Goal: Task Accomplishment & Management: Manage account settings

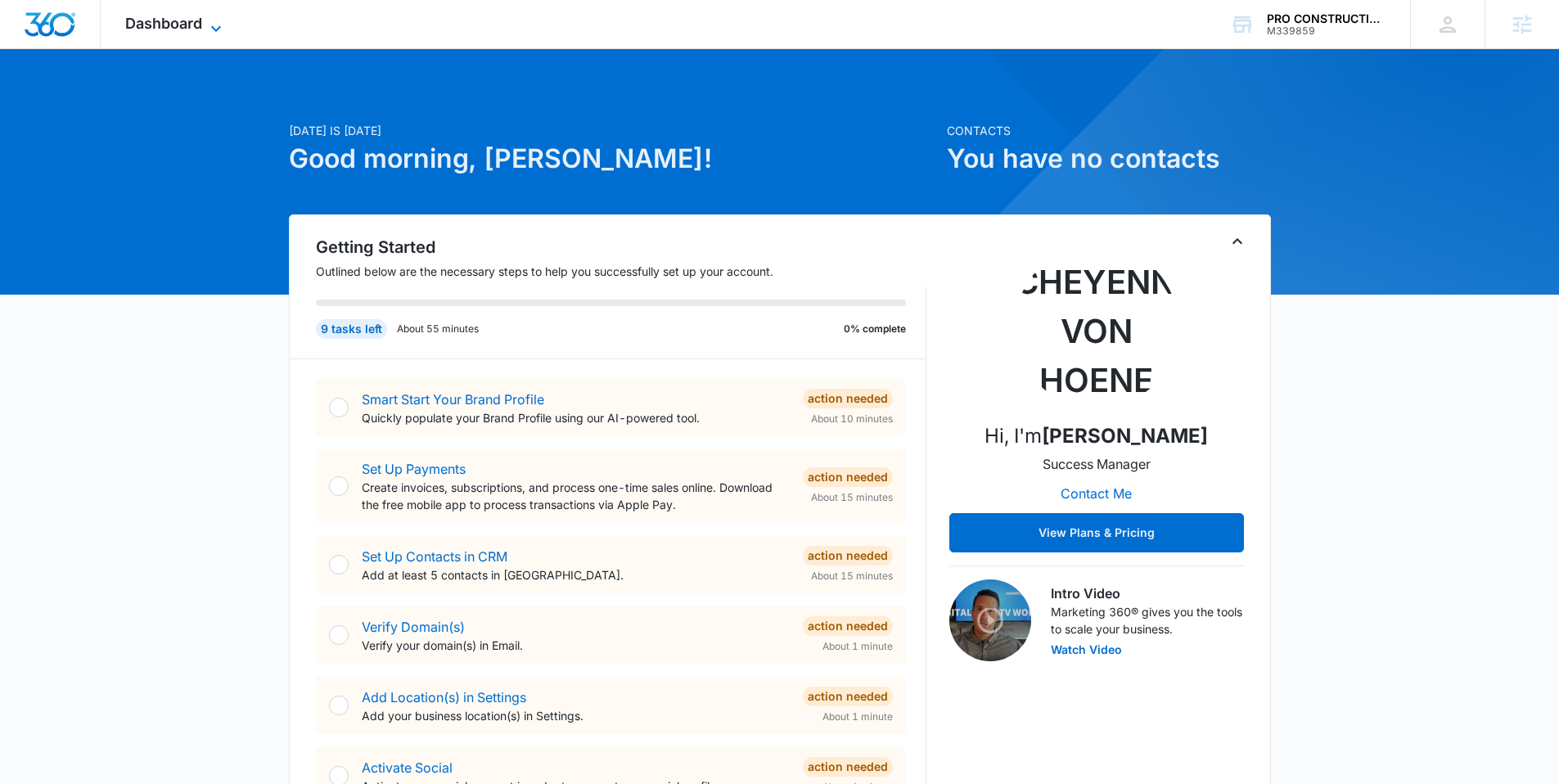
click at [193, 20] on span "Dashboard" at bounding box center [164, 23] width 77 height 17
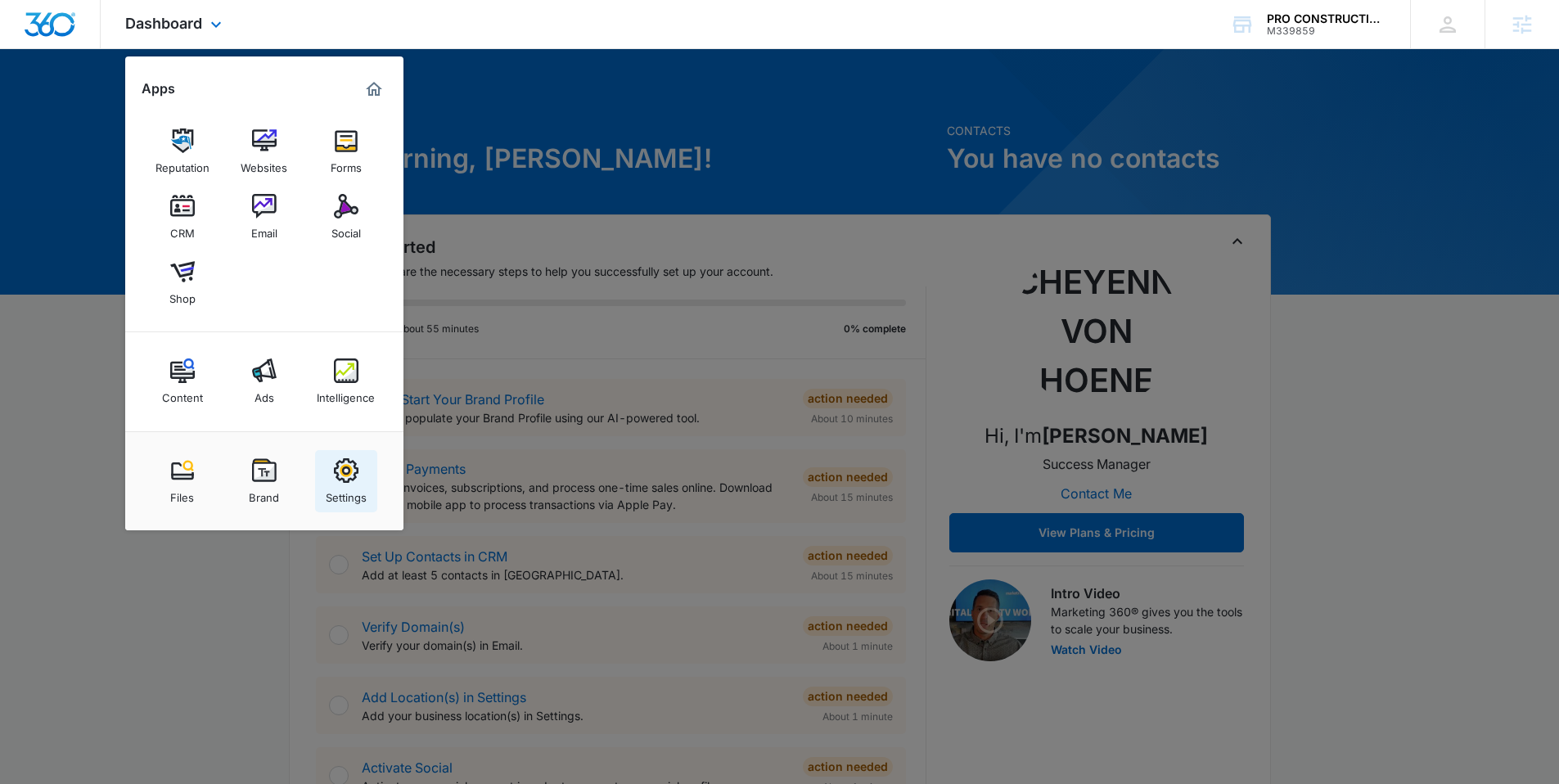
click at [332, 479] on link "Settings" at bounding box center [346, 481] width 62 height 62
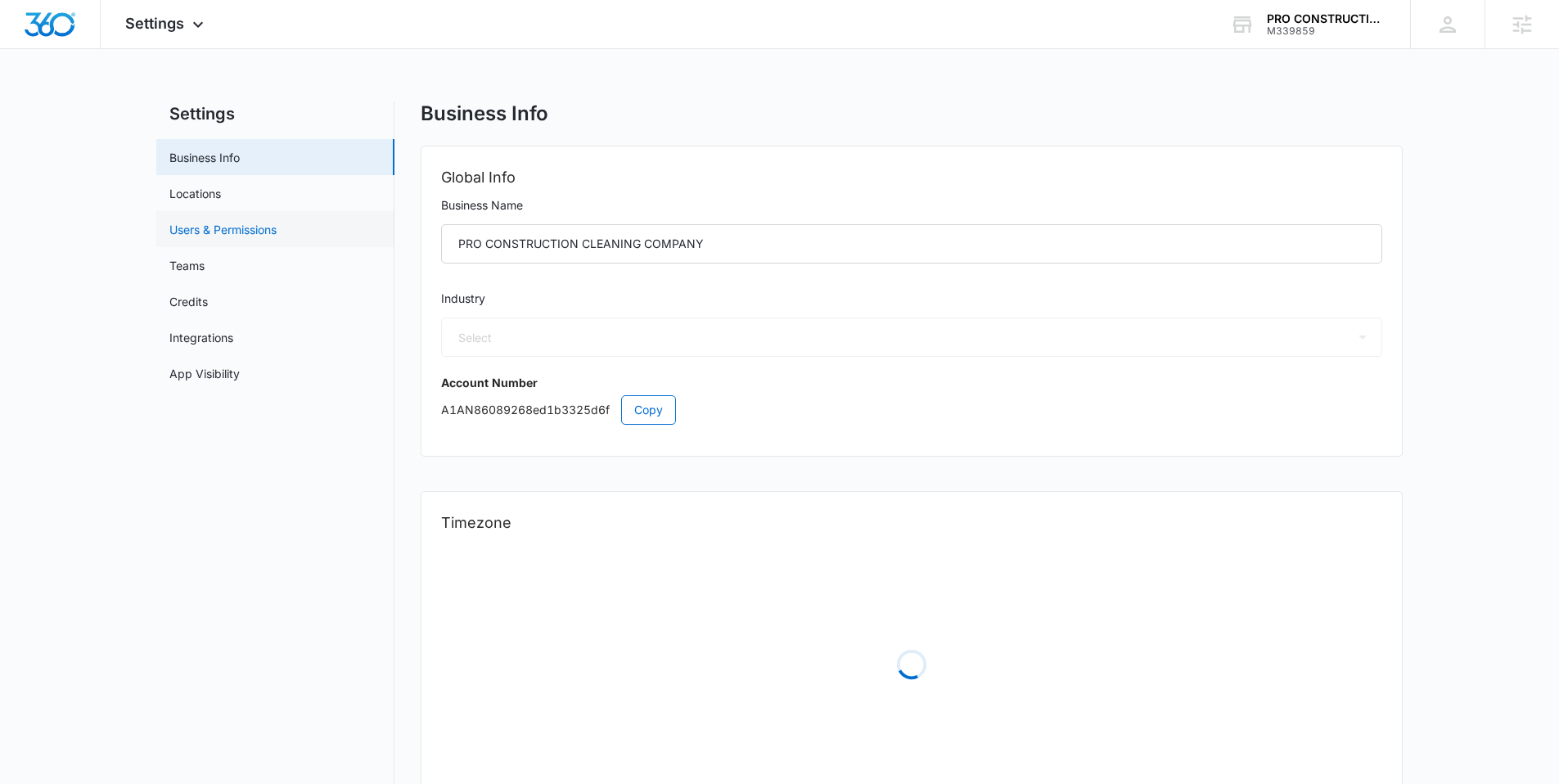
select select "38"
select select "US"
select select "America/New_York"
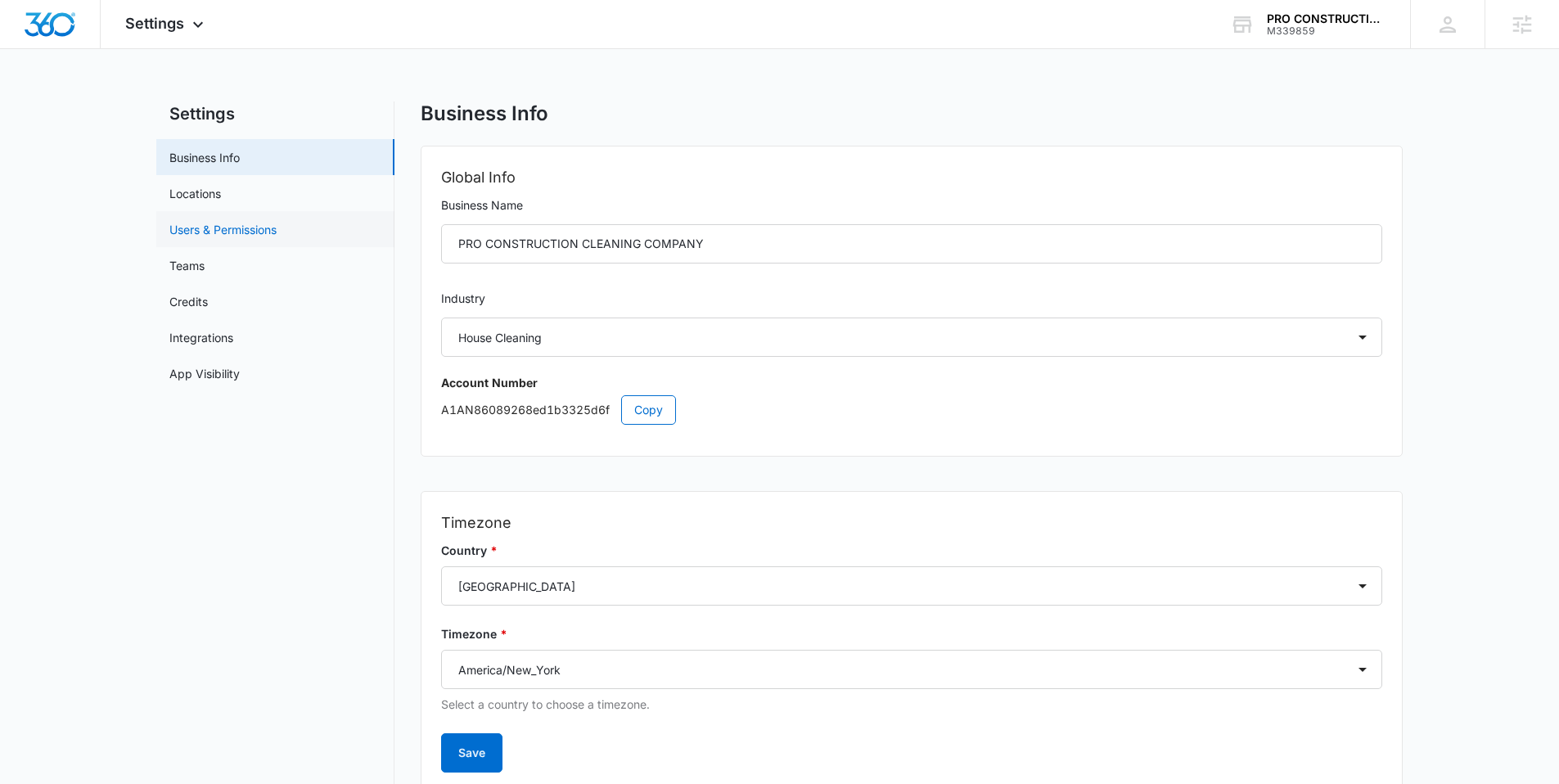
click at [252, 230] on link "Users & Permissions" at bounding box center [222, 229] width 107 height 17
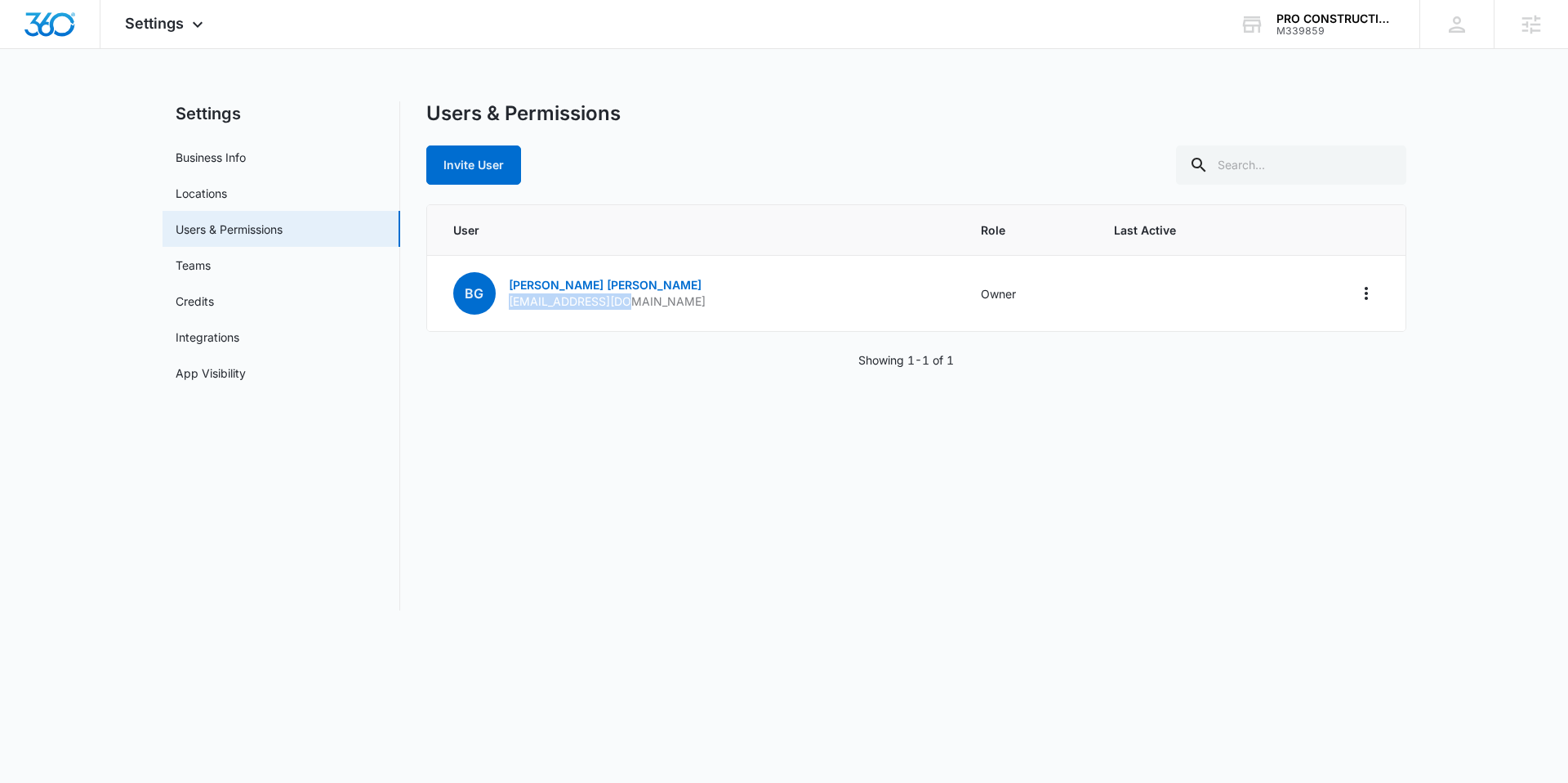
drag, startPoint x: 641, startPoint y: 300, endPoint x: 525, endPoint y: 440, distance: 181.8
click at [507, 305] on td "BG [PERSON_NAME] [EMAIL_ADDRESS][DOMAIN_NAME]" at bounding box center [694, 294] width 535 height 76
copy p "[EMAIL_ADDRESS][DOMAIN_NAME]"
click at [45, 23] on img "Dashboard" at bounding box center [50, 24] width 52 height 24
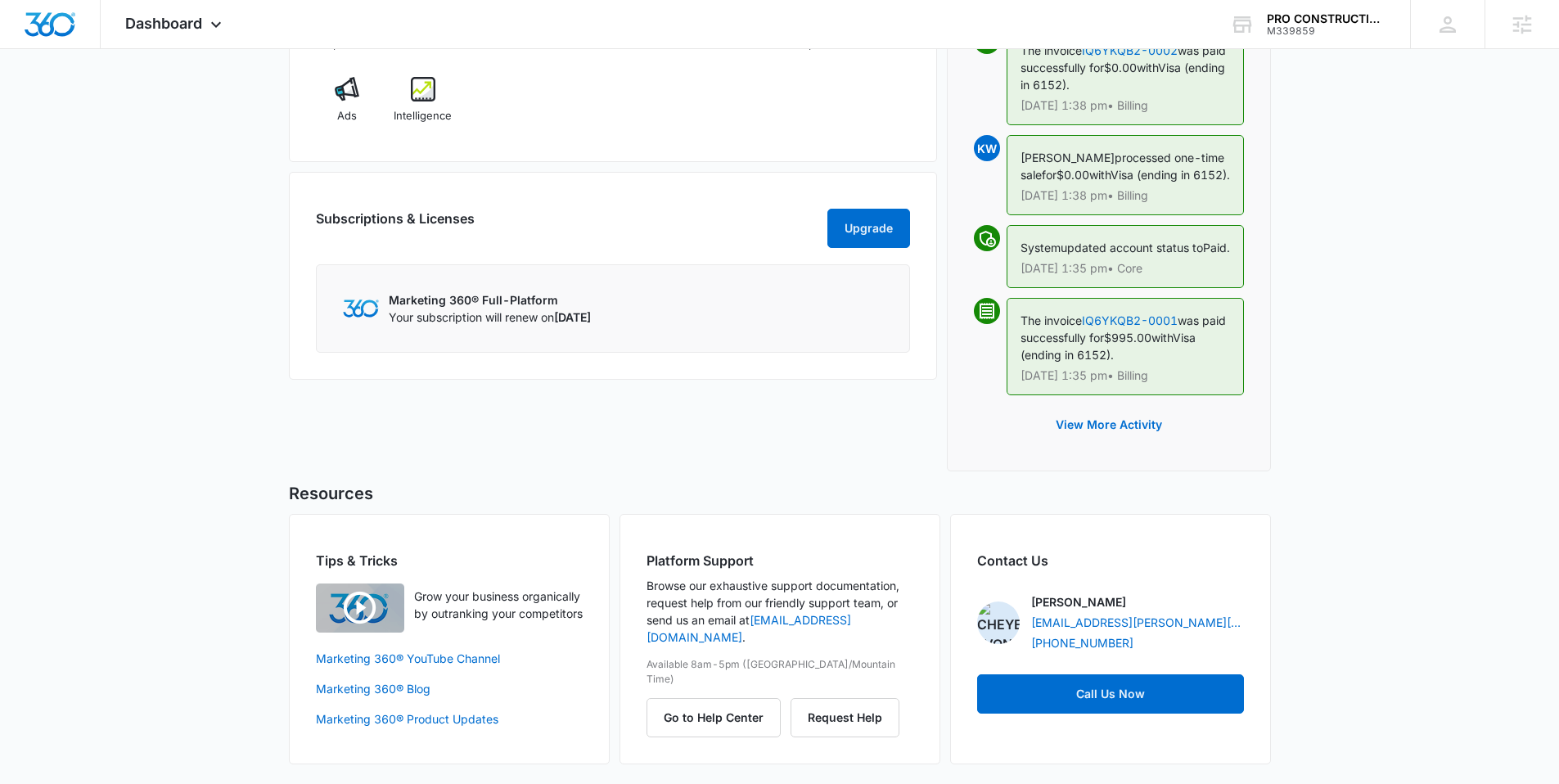
scroll to position [1181, 0]
click at [1125, 429] on button "View More Activity" at bounding box center [1109, 424] width 140 height 39
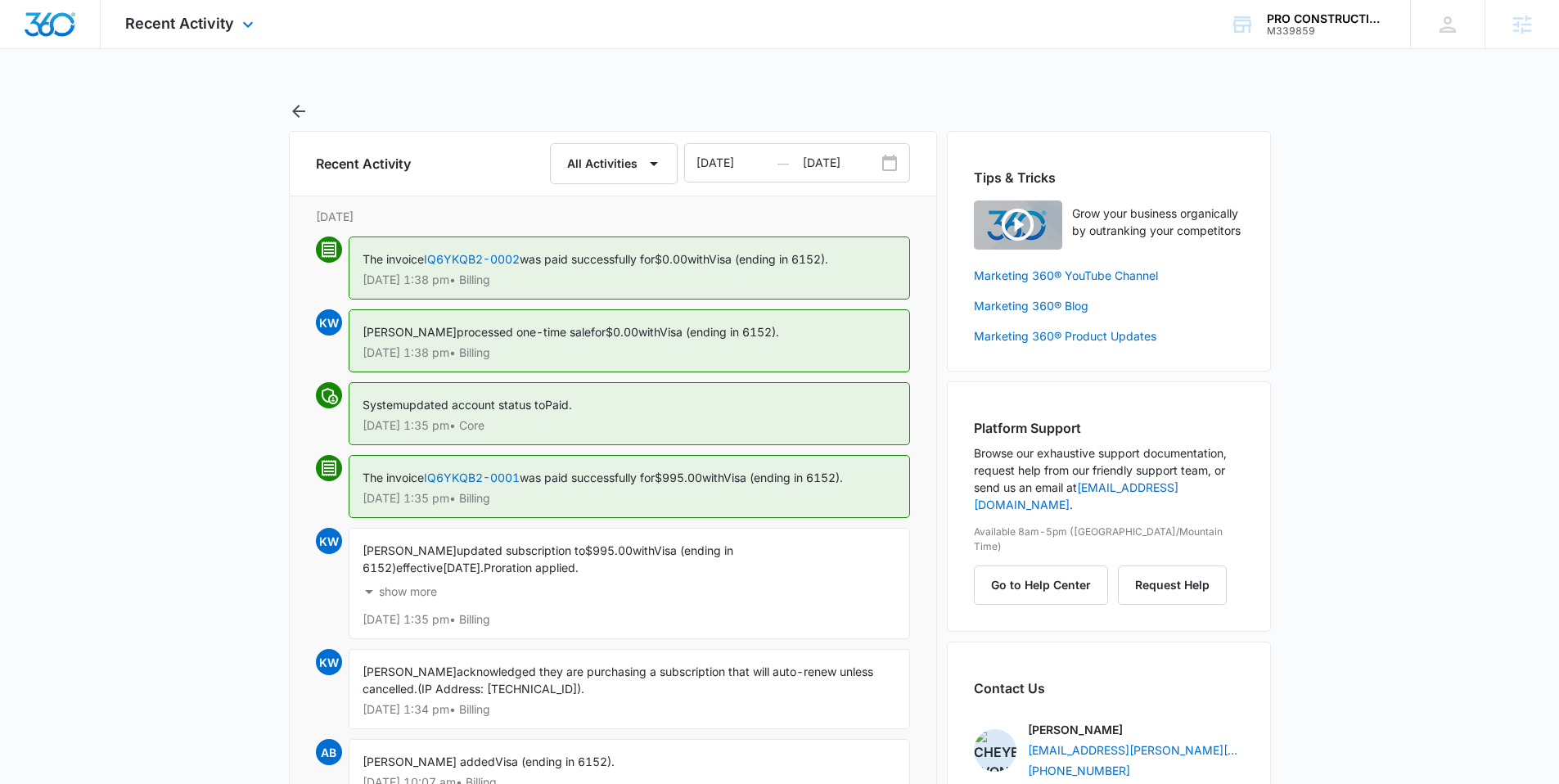
click at [36, 18] on img "Dashboard" at bounding box center [50, 24] width 52 height 24
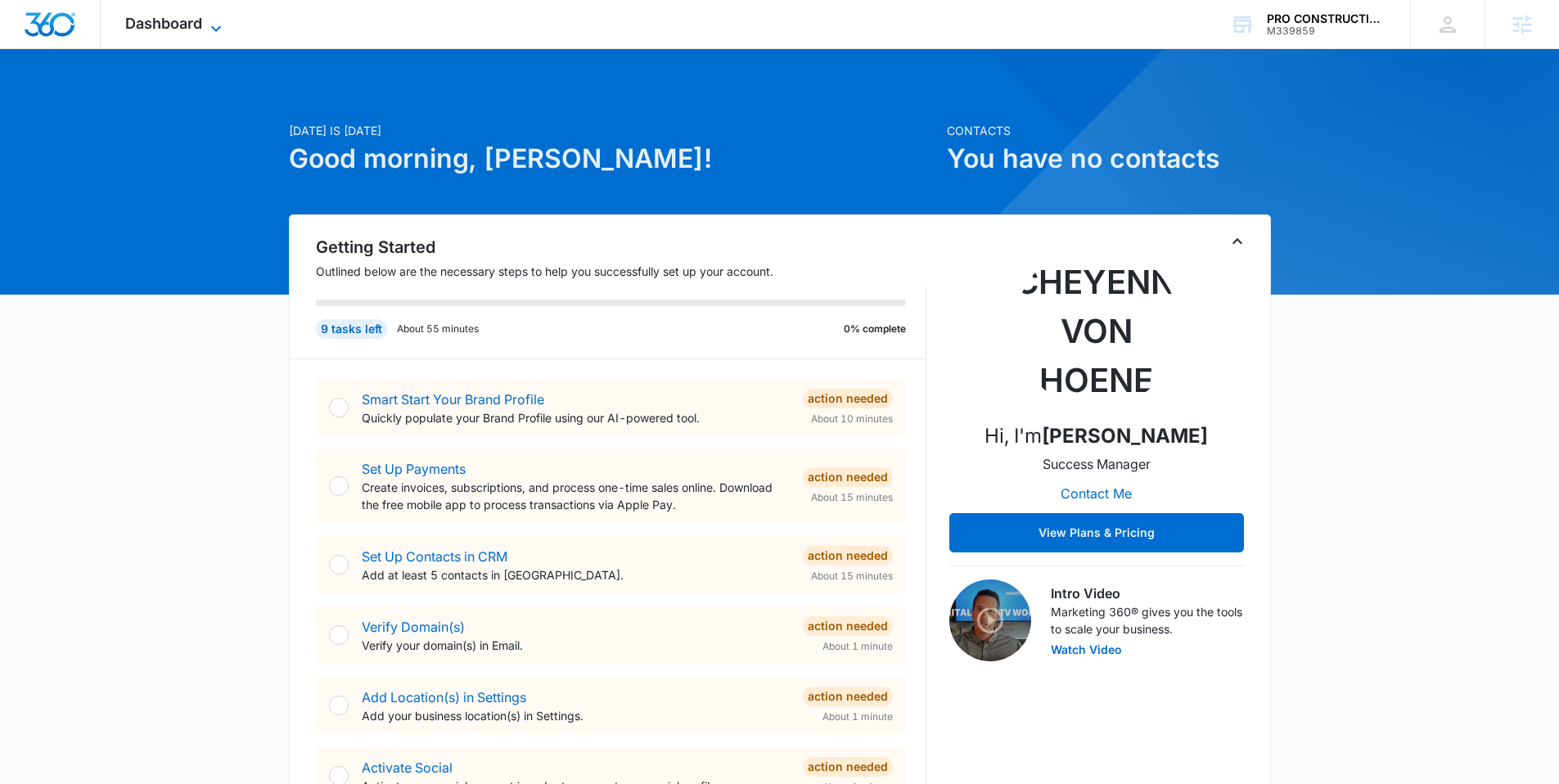
click at [165, 17] on span "Dashboard" at bounding box center [164, 23] width 77 height 17
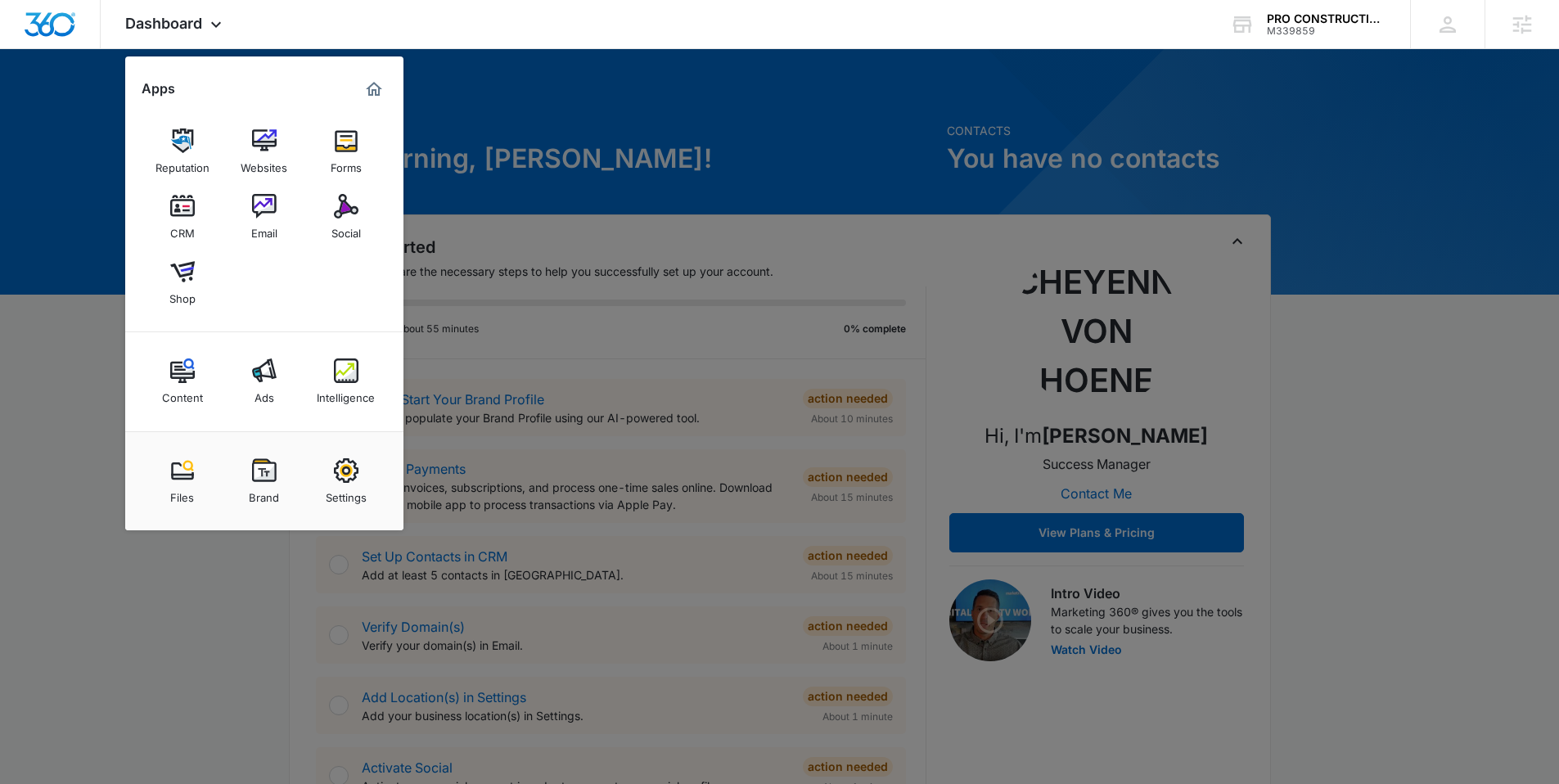
click at [350, 468] on img at bounding box center [346, 471] width 24 height 24
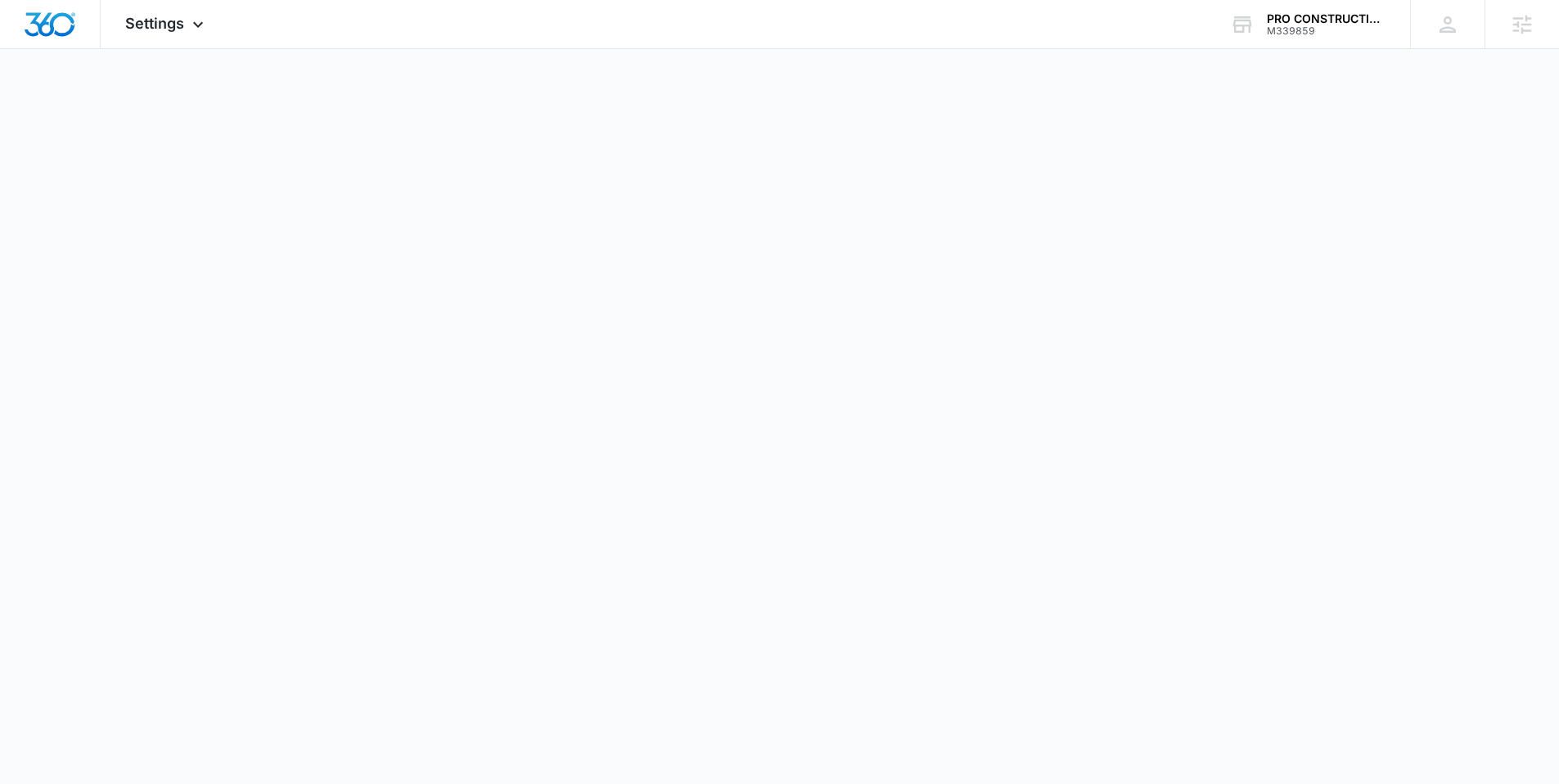
select select "38"
select select "US"
select select "America/New_York"
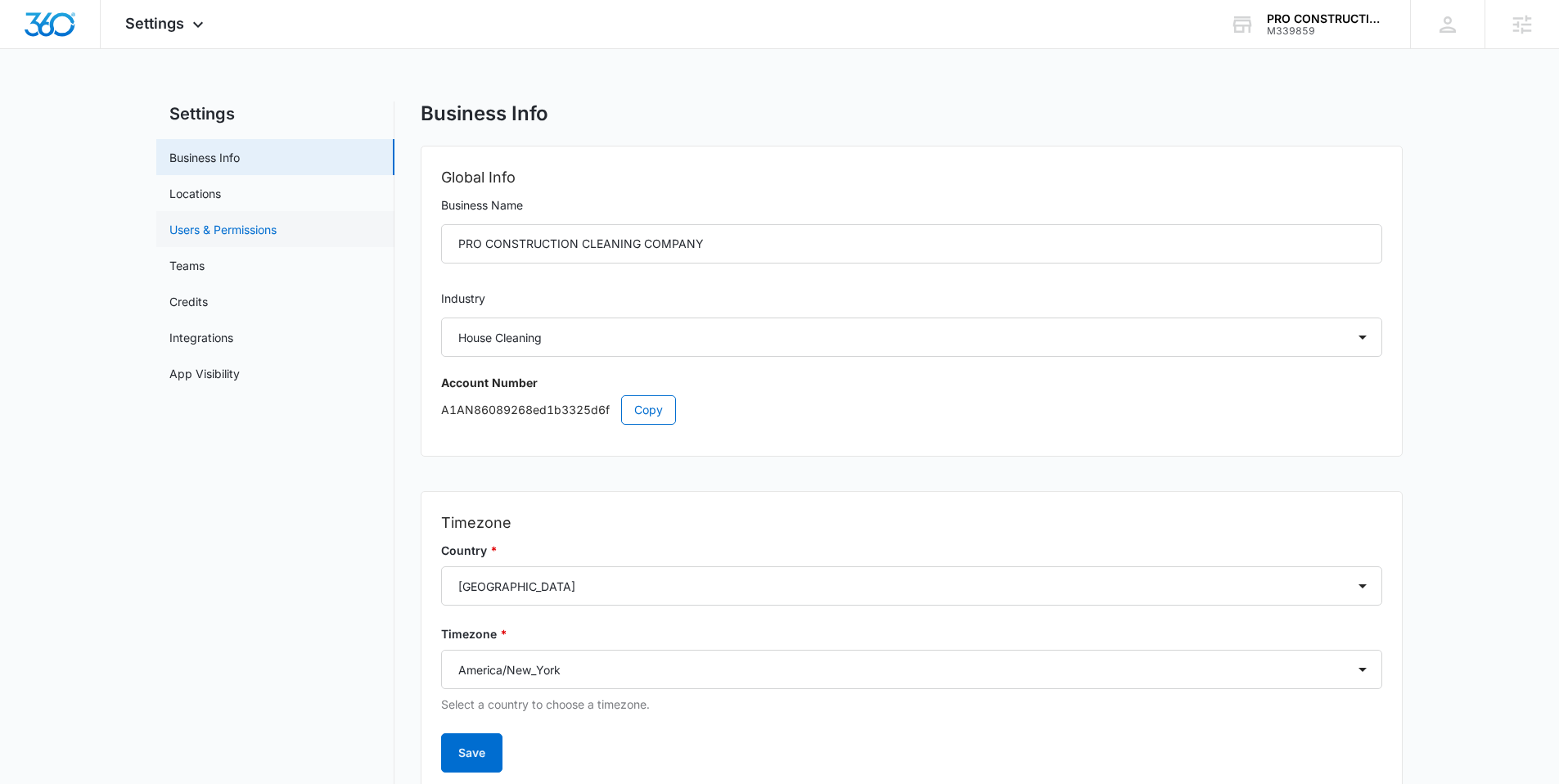
click at [266, 220] on link "Users & Permissions" at bounding box center [222, 229] width 107 height 17
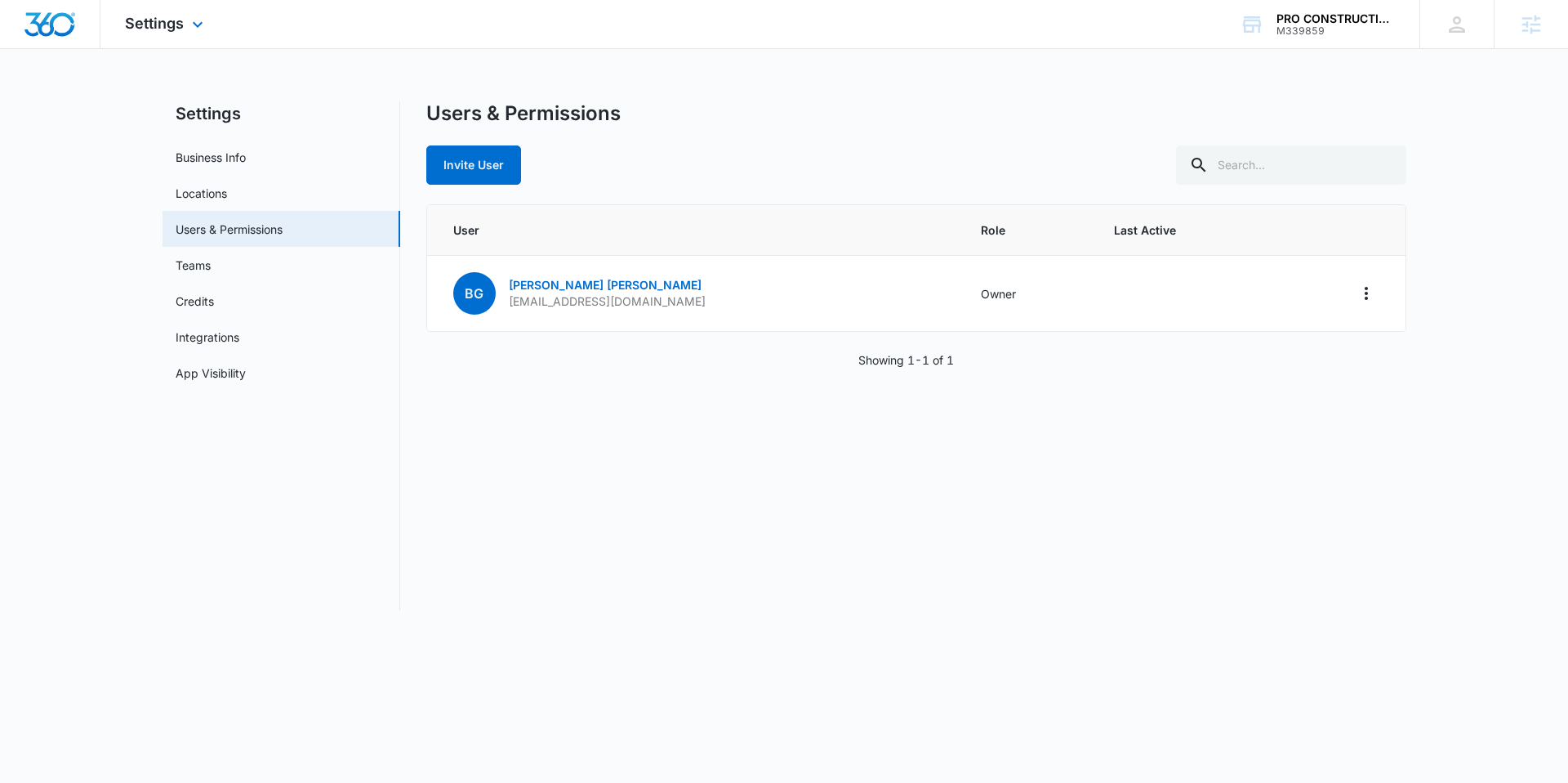
click at [57, 18] on img "Dashboard" at bounding box center [50, 24] width 52 height 24
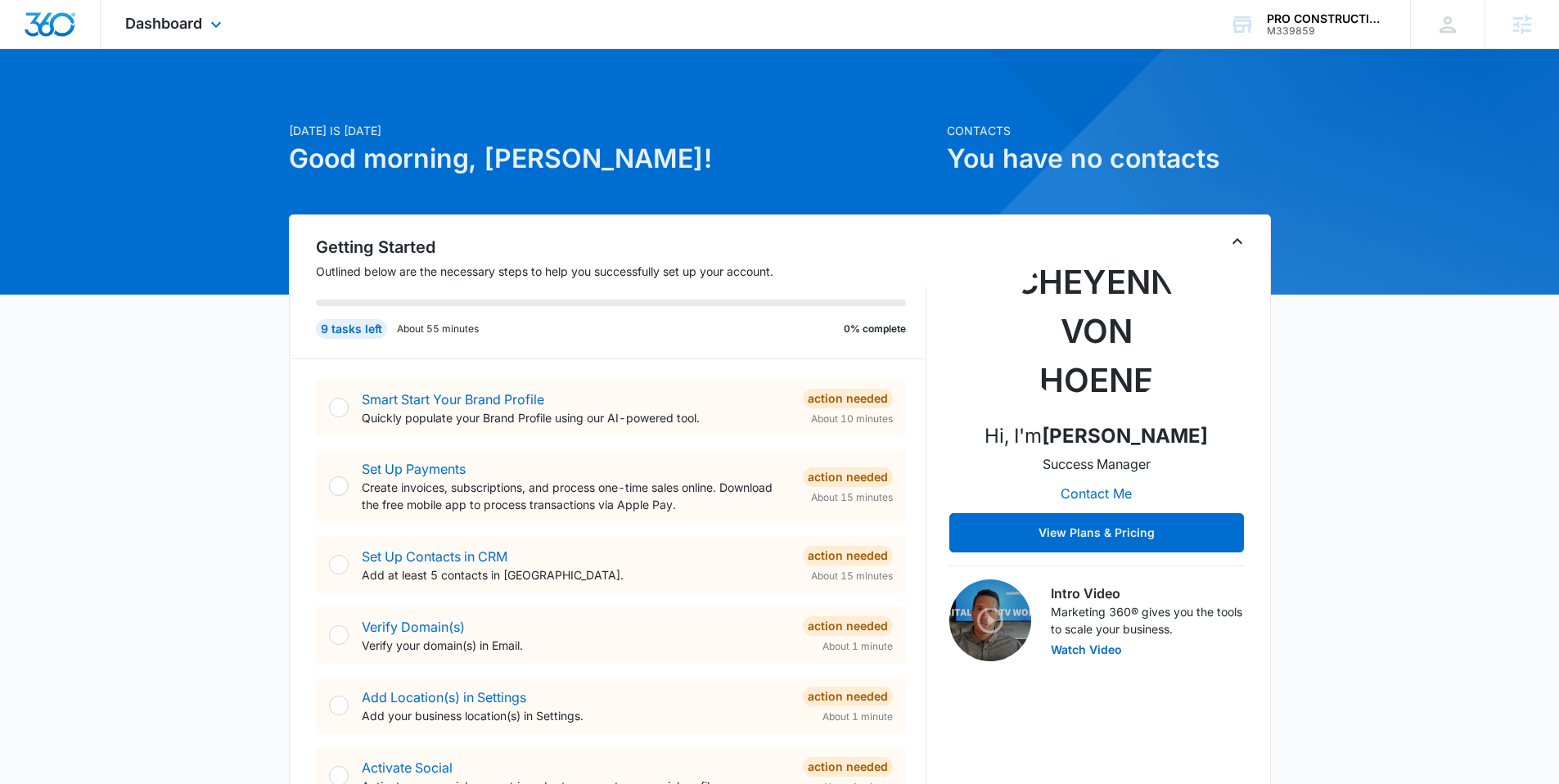
click at [195, 33] on div "Dashboard Apps Reputation Websites Forms CRM Email Social Shop Content Ads Inte…" at bounding box center [175, 24] width 150 height 48
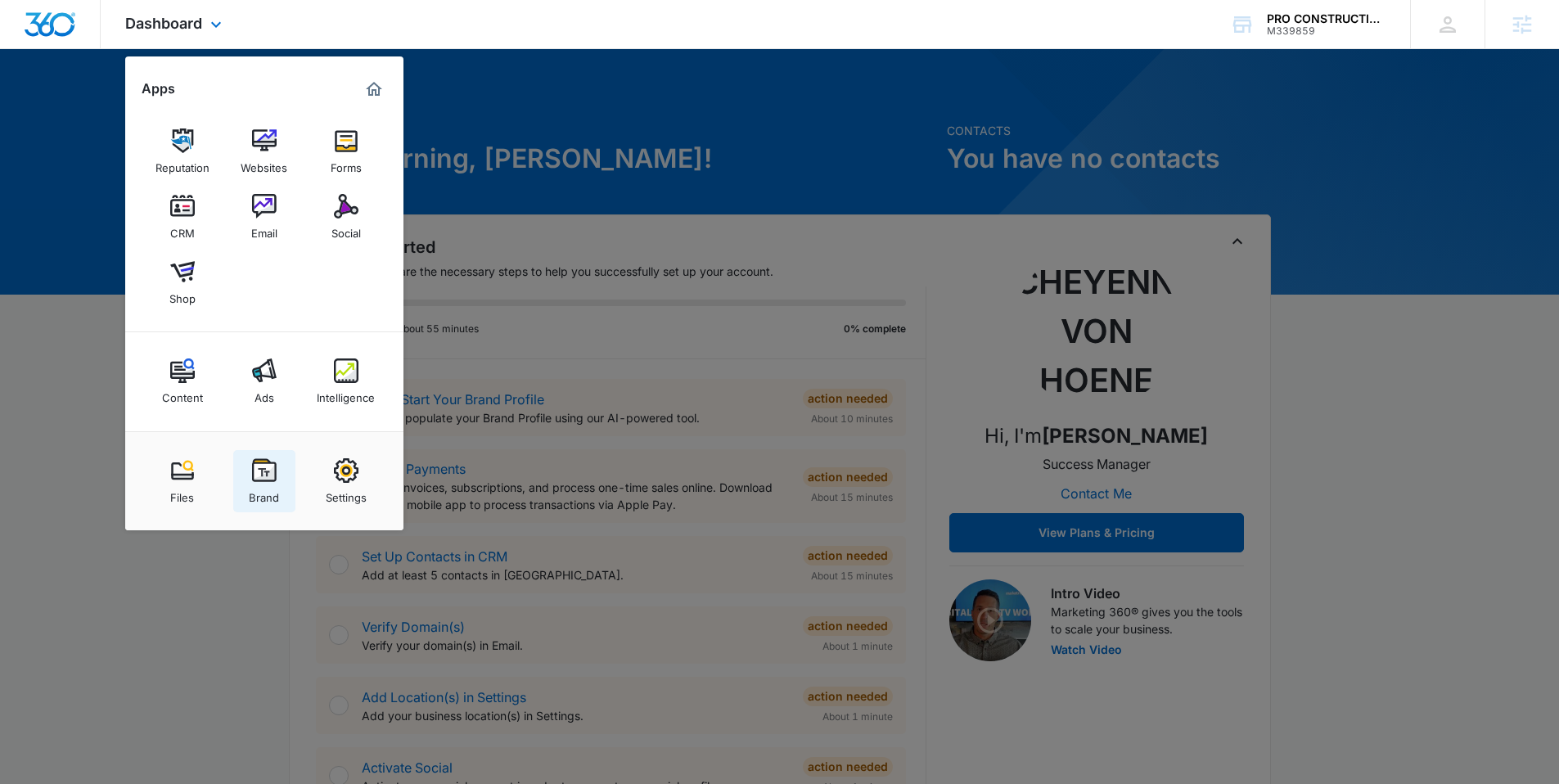
click at [261, 460] on img at bounding box center [264, 471] width 24 height 24
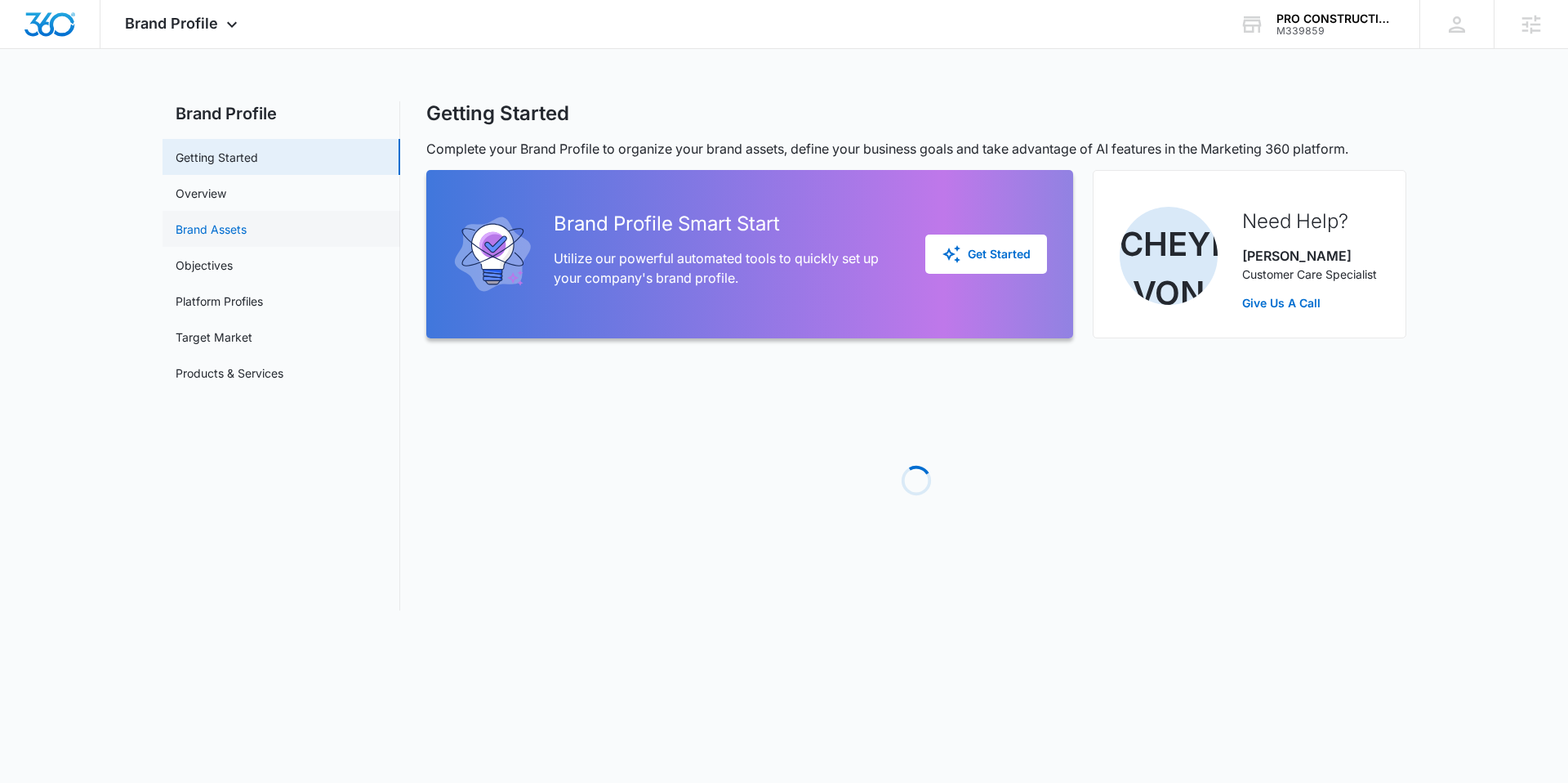
click at [240, 220] on link "Brand Assets" at bounding box center [211, 228] width 71 height 17
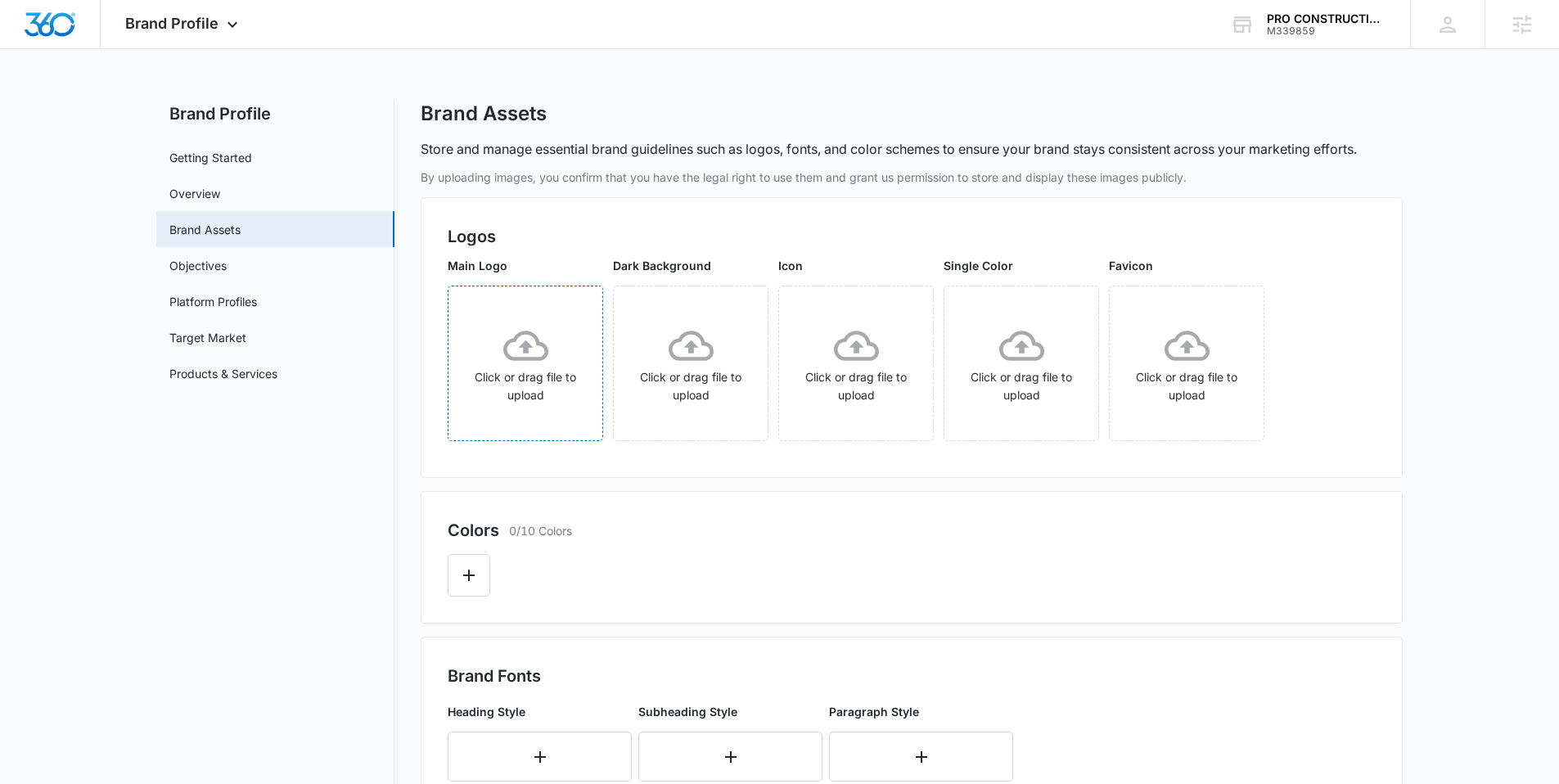
click at [545, 360] on icon at bounding box center [526, 345] width 45 height 45
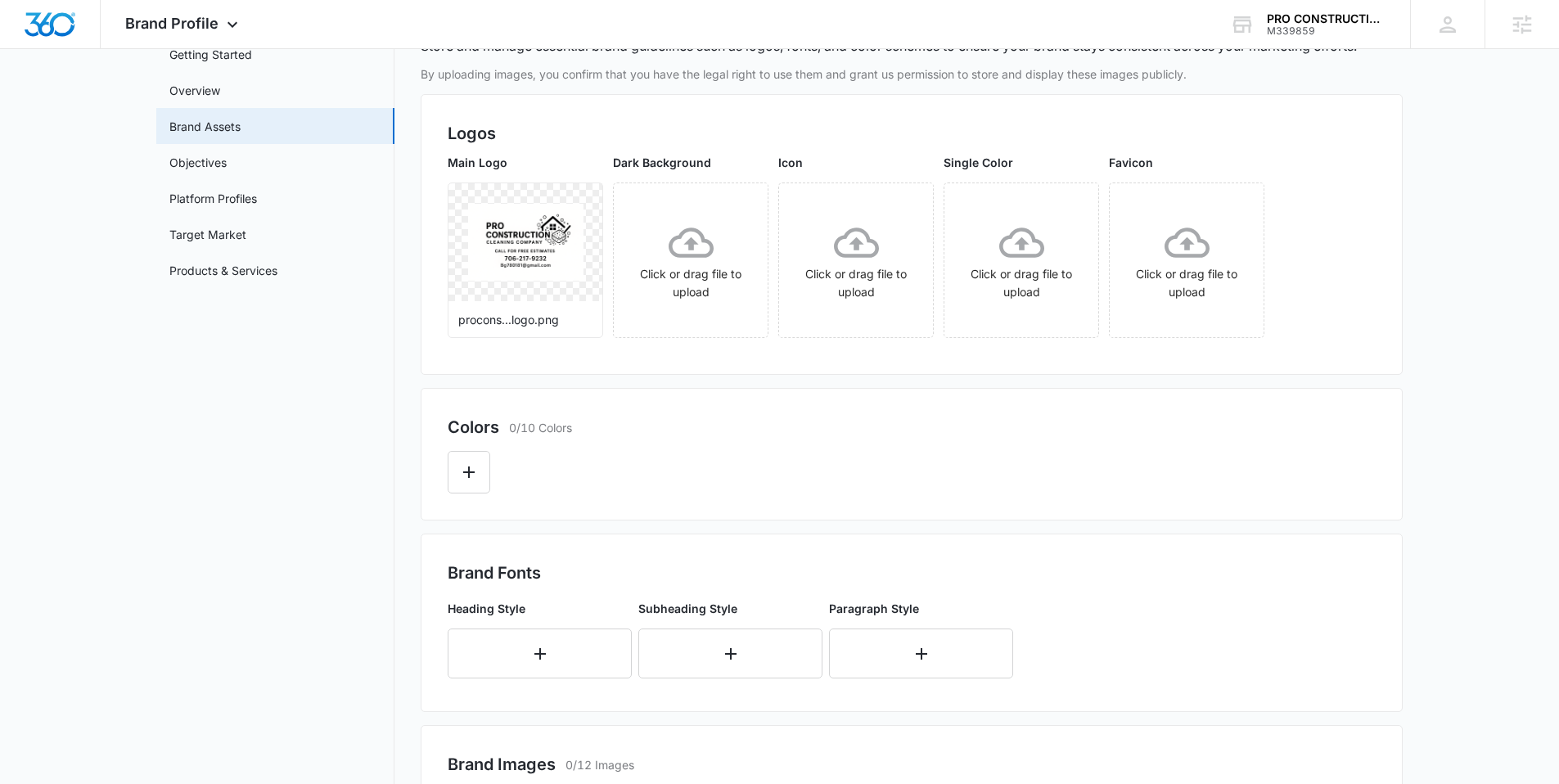
scroll to position [113, 0]
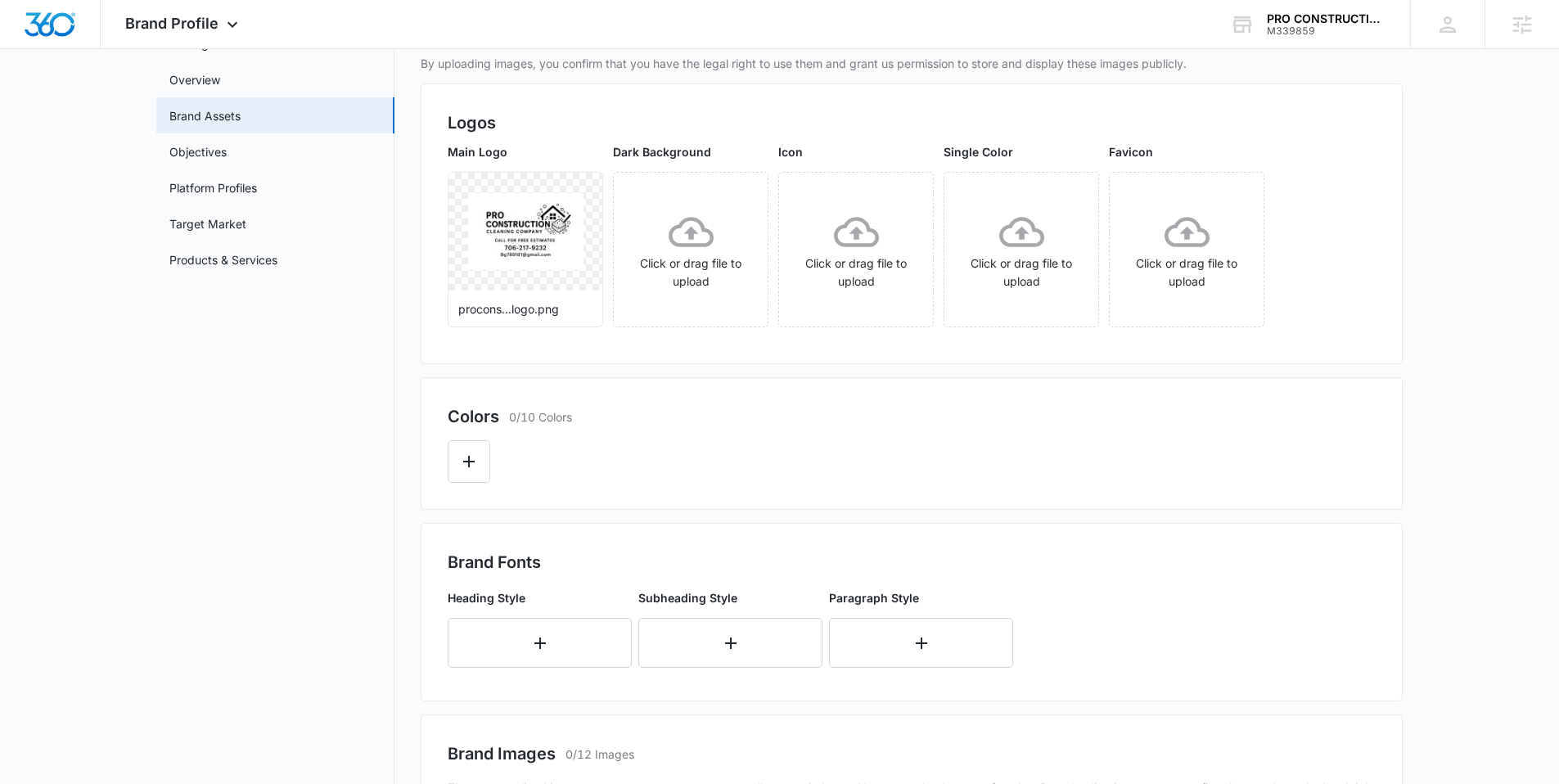
click at [495, 464] on div at bounding box center [911, 456] width 927 height 54
click at [471, 458] on icon "Edit Color" at bounding box center [468, 461] width 20 height 20
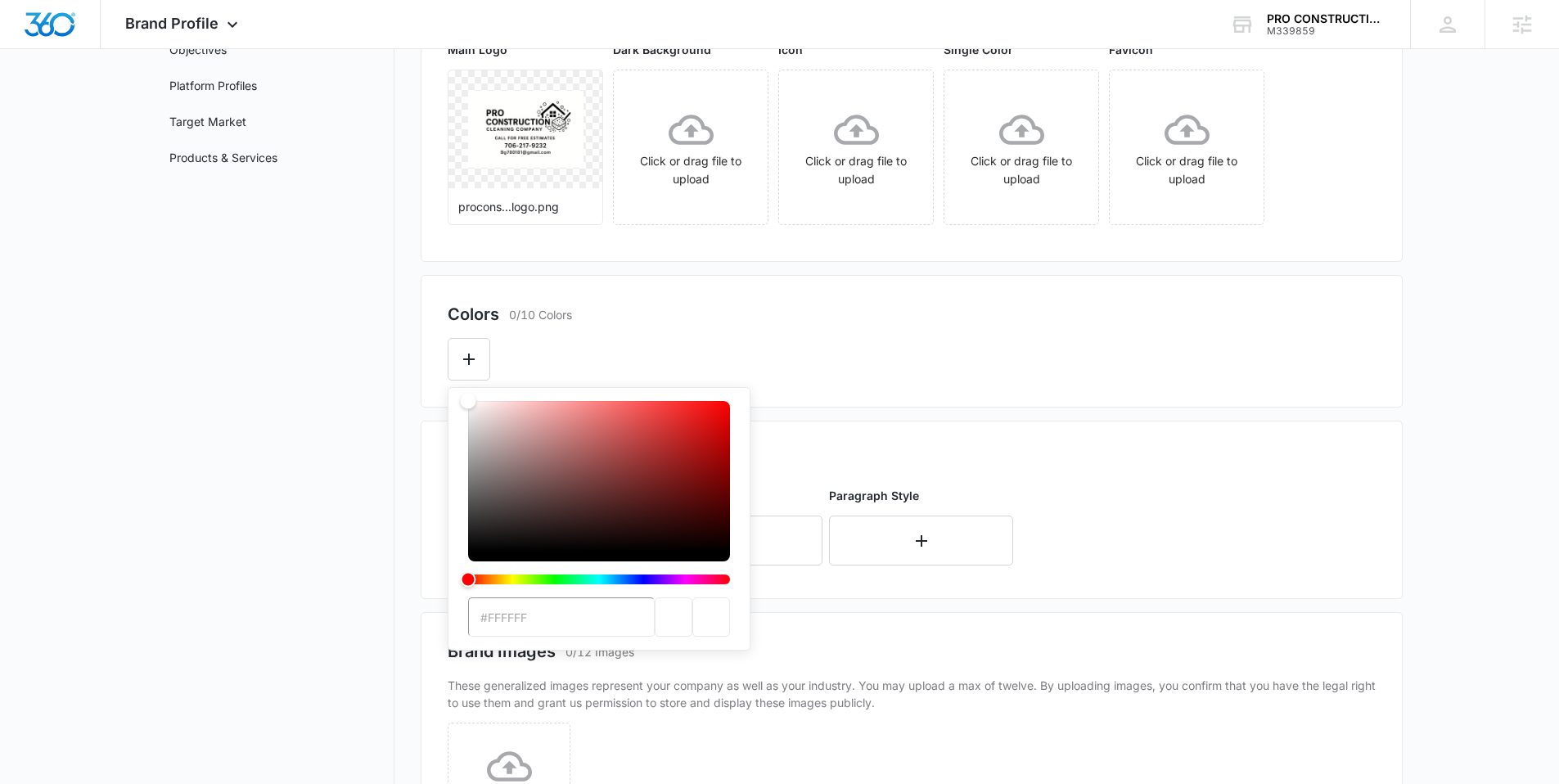
scroll to position [302, 0]
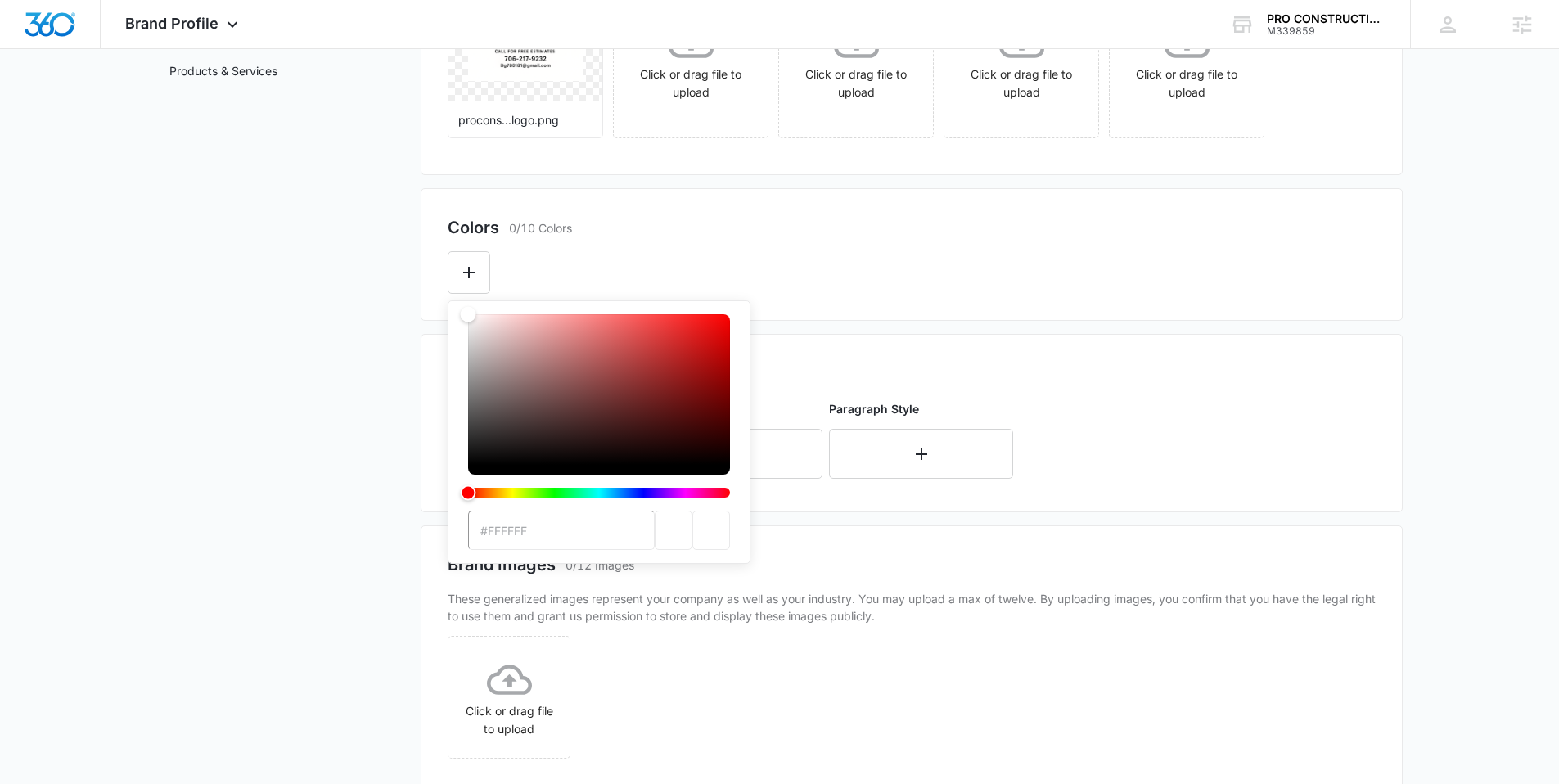
click at [552, 542] on input "#FFFFFF" at bounding box center [561, 530] width 187 height 39
drag, startPoint x: 464, startPoint y: 316, endPoint x: 432, endPoint y: 272, distance: 54.4
click at [432, 272] on div "Colors 0/10 Colors #FFFFFF" at bounding box center [912, 254] width 982 height 132
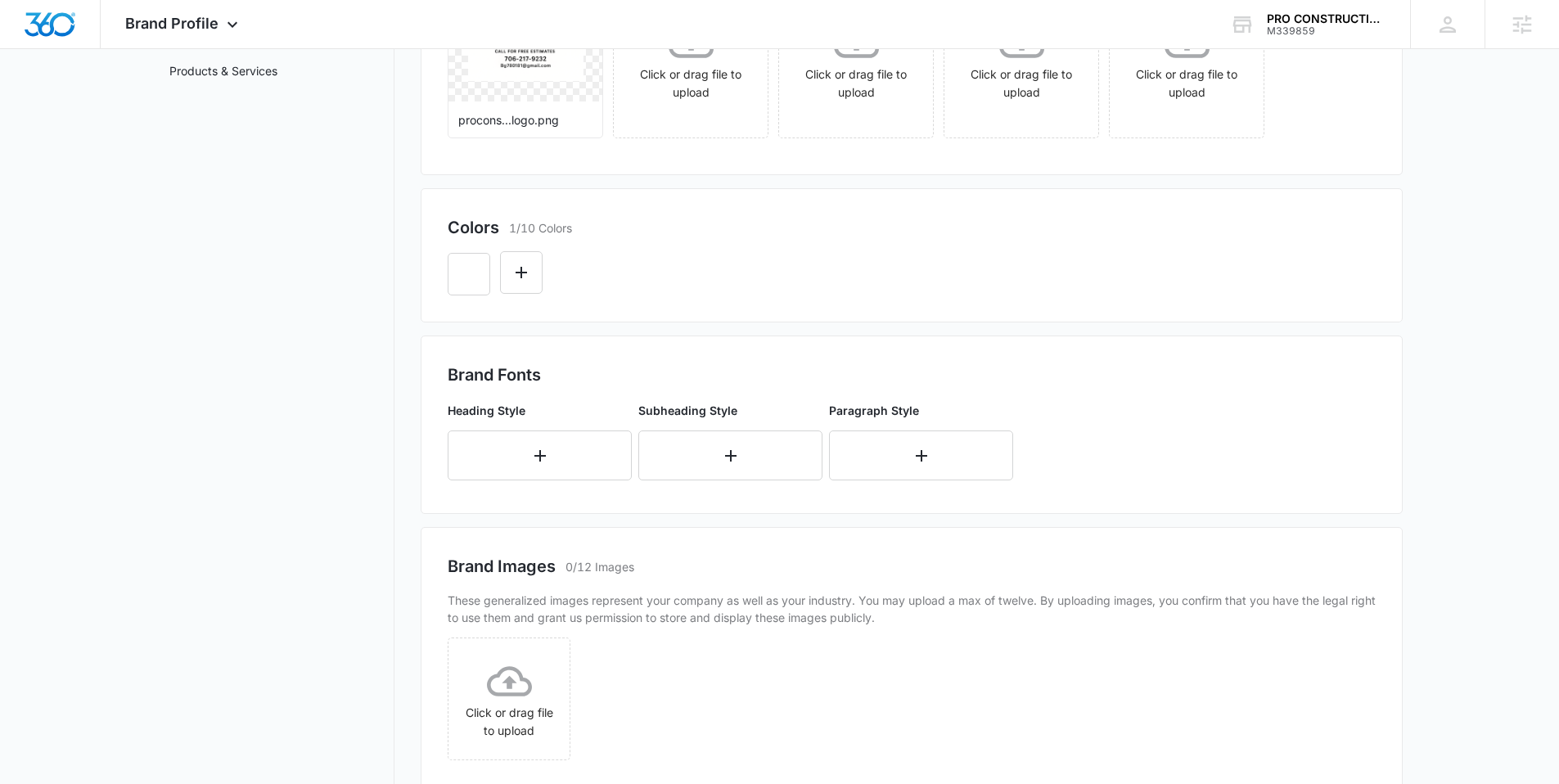
click at [723, 253] on div at bounding box center [911, 268] width 927 height 56
click at [513, 267] on icon "Edit Color" at bounding box center [521, 272] width 20 height 20
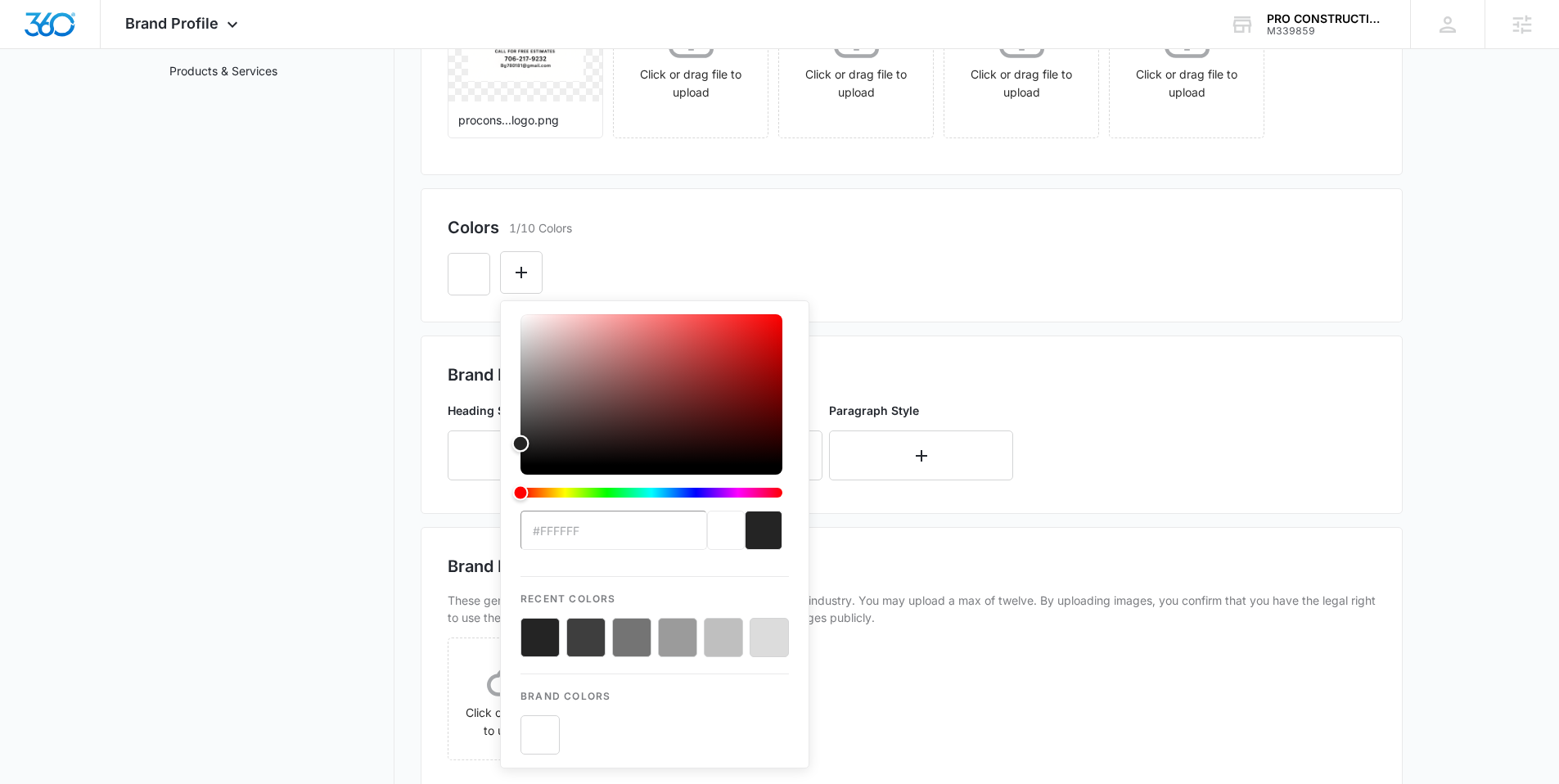
drag, startPoint x: 503, startPoint y: 352, endPoint x: 490, endPoint y: 488, distance: 136.6
click at [490, 488] on div "By uploading images, you confirm that you have the legal right to use them and …" at bounding box center [912, 409] width 982 height 1087
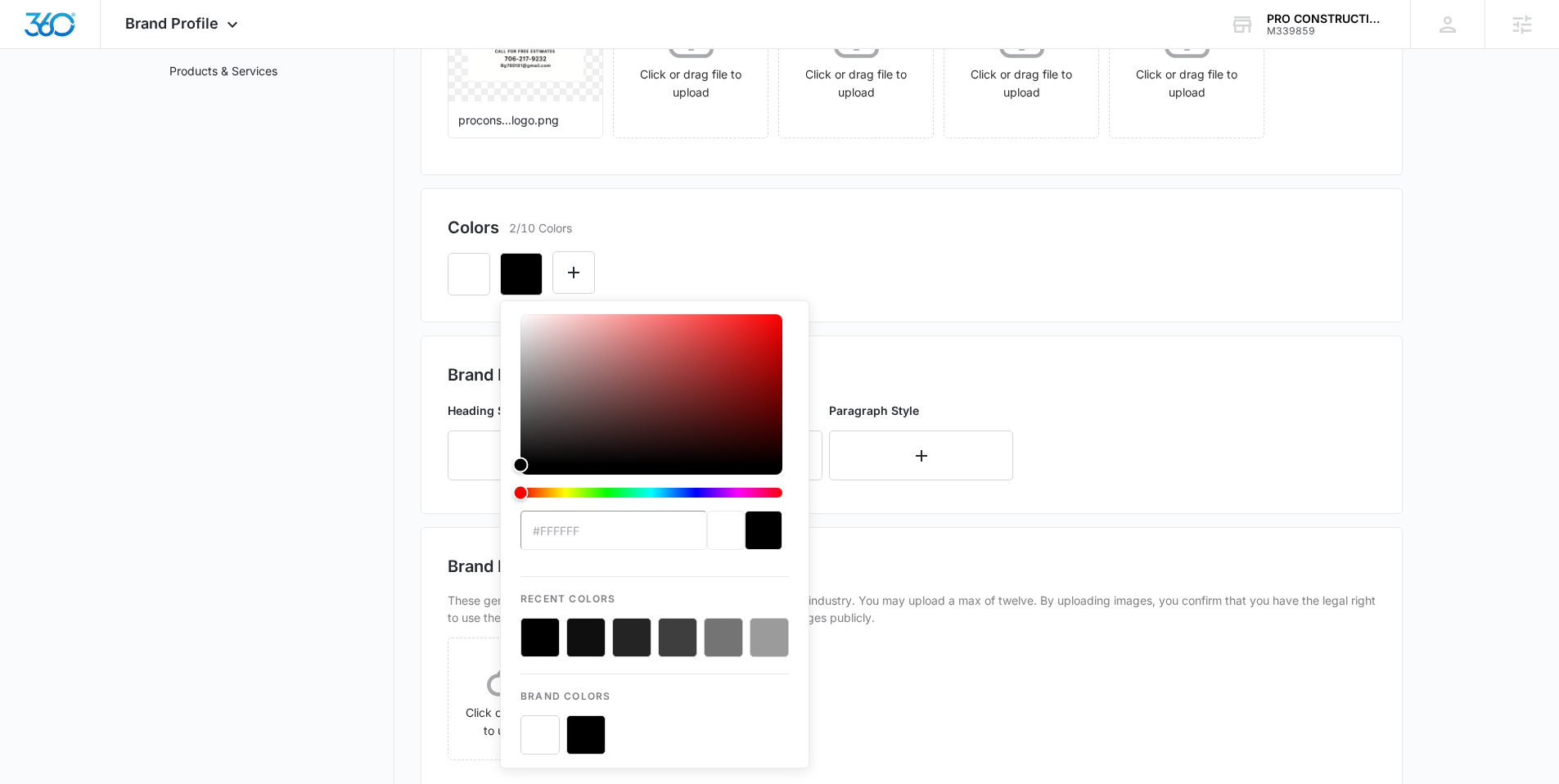
click at [648, 252] on div "#FFFFFF Recent Colors Brand Colors" at bounding box center [911, 268] width 927 height 56
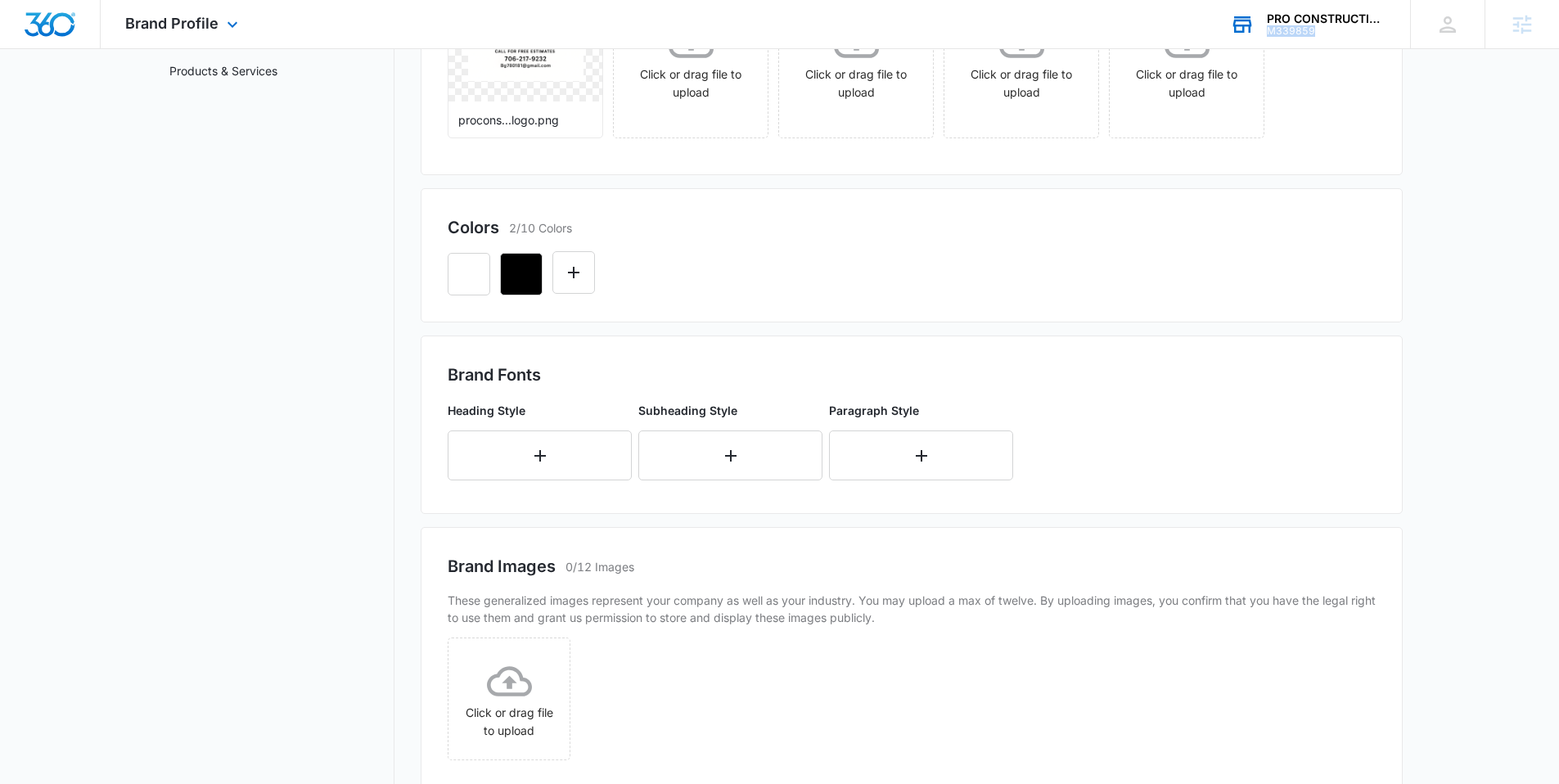
drag, startPoint x: 1303, startPoint y: 30, endPoint x: 1267, endPoint y: 28, distance: 36.1
click at [1267, 28] on div "M339859" at bounding box center [1326, 31] width 119 height 11
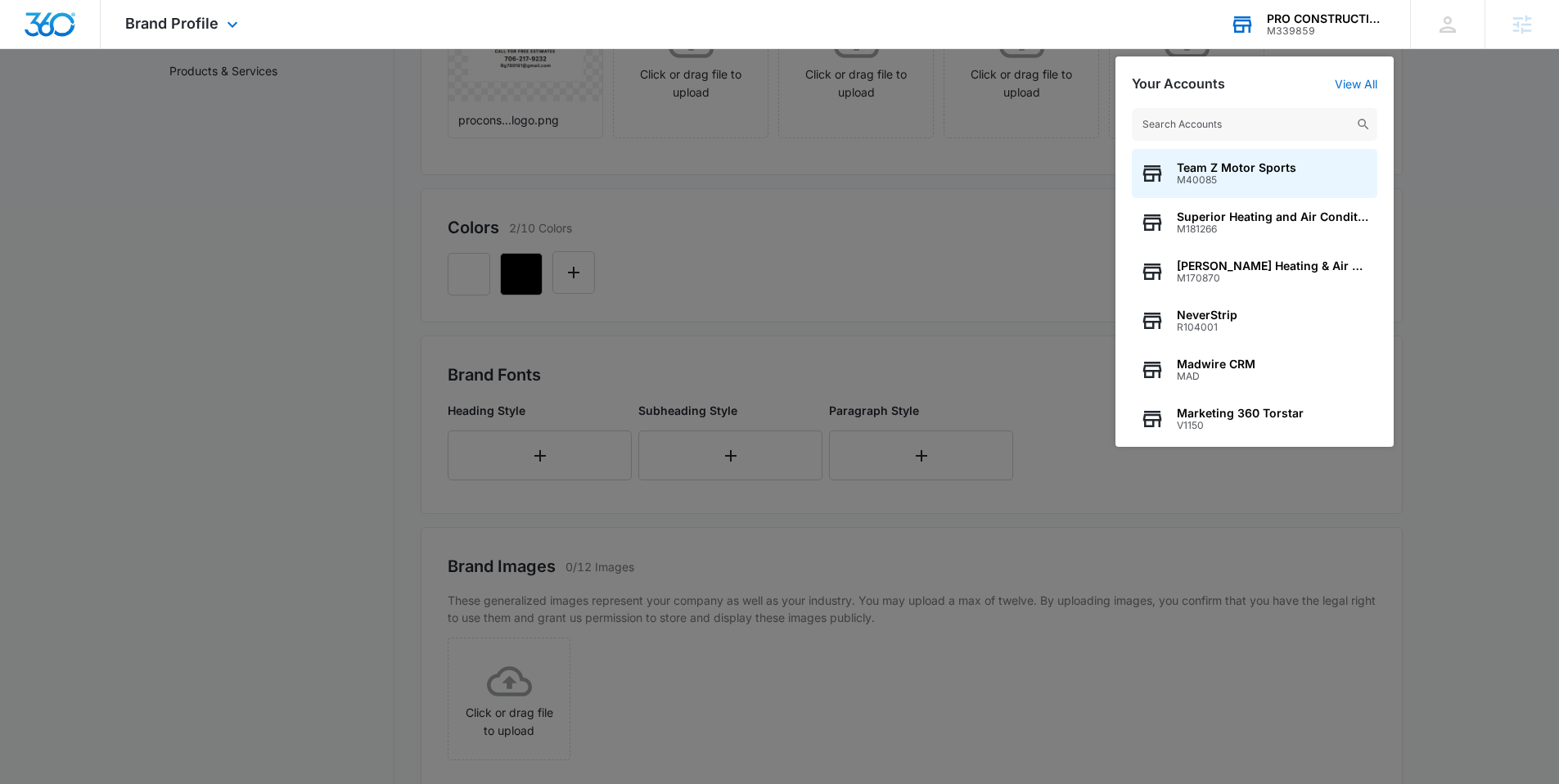
click at [1331, 30] on div "M339859" at bounding box center [1326, 31] width 119 height 11
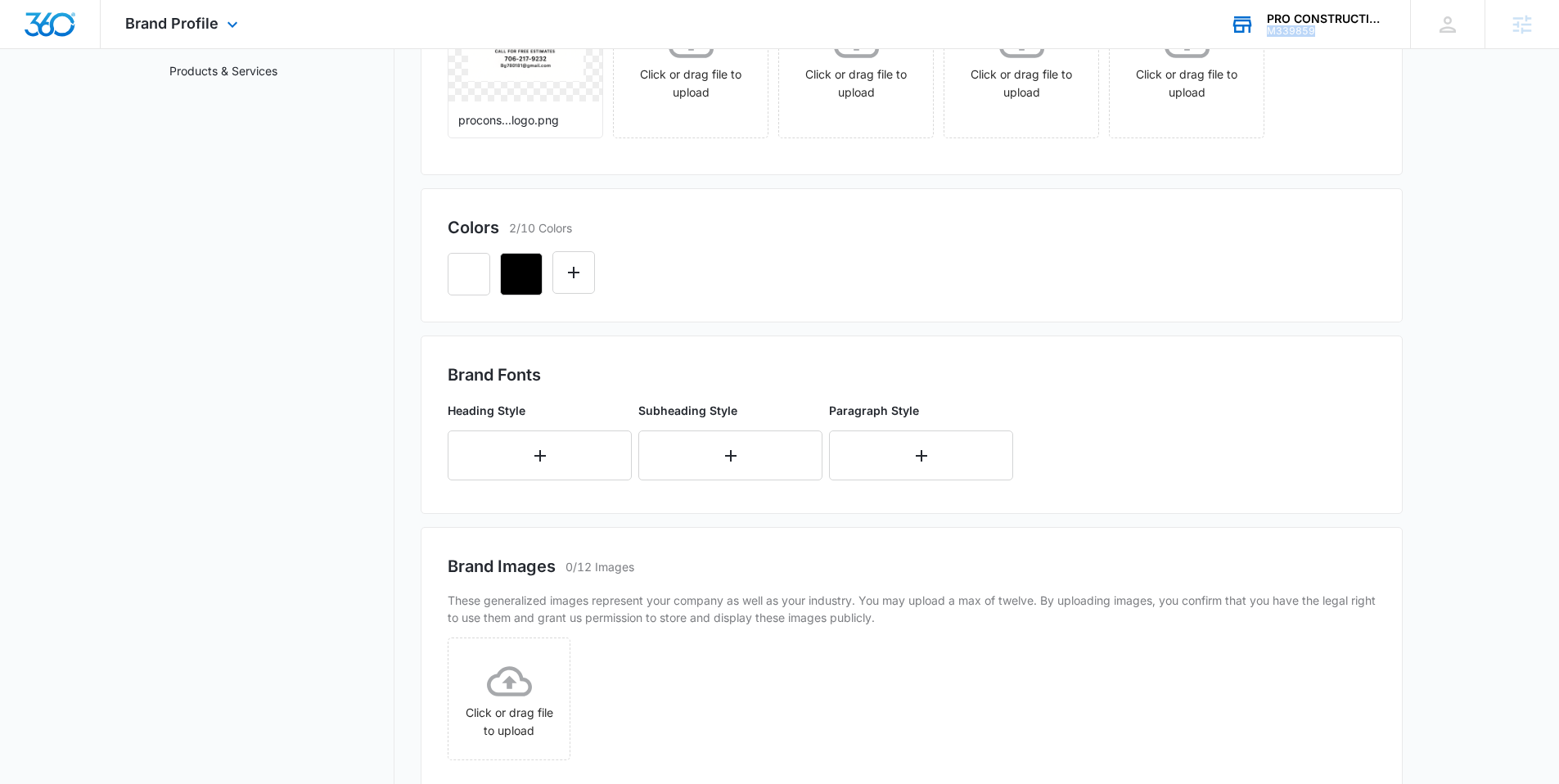
drag, startPoint x: 1322, startPoint y: 29, endPoint x: 1270, endPoint y: 31, distance: 52.0
click at [1270, 31] on div "M339859" at bounding box center [1326, 31] width 119 height 11
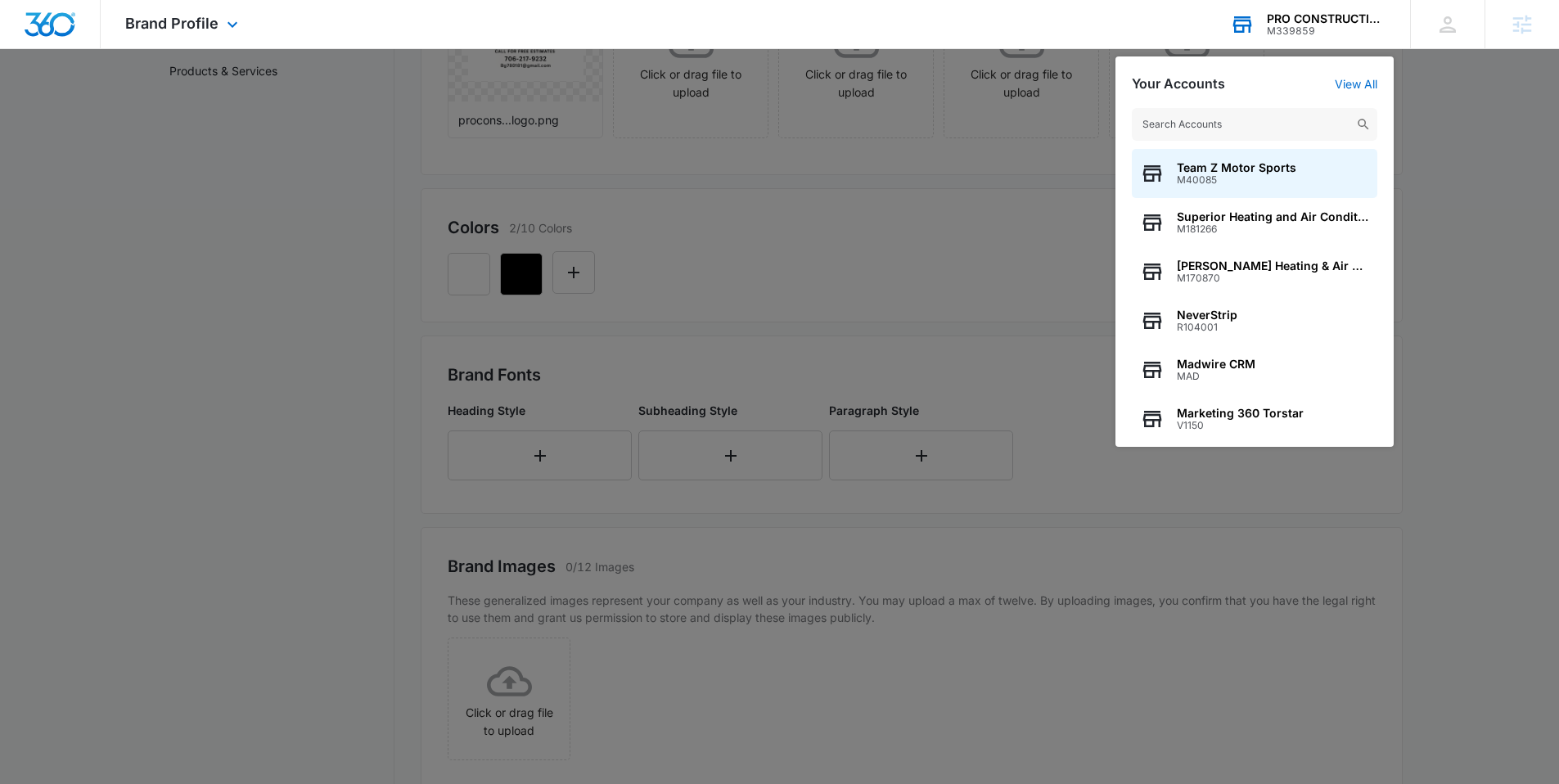
click at [1335, 25] on div "M339859" at bounding box center [1326, 31] width 119 height 11
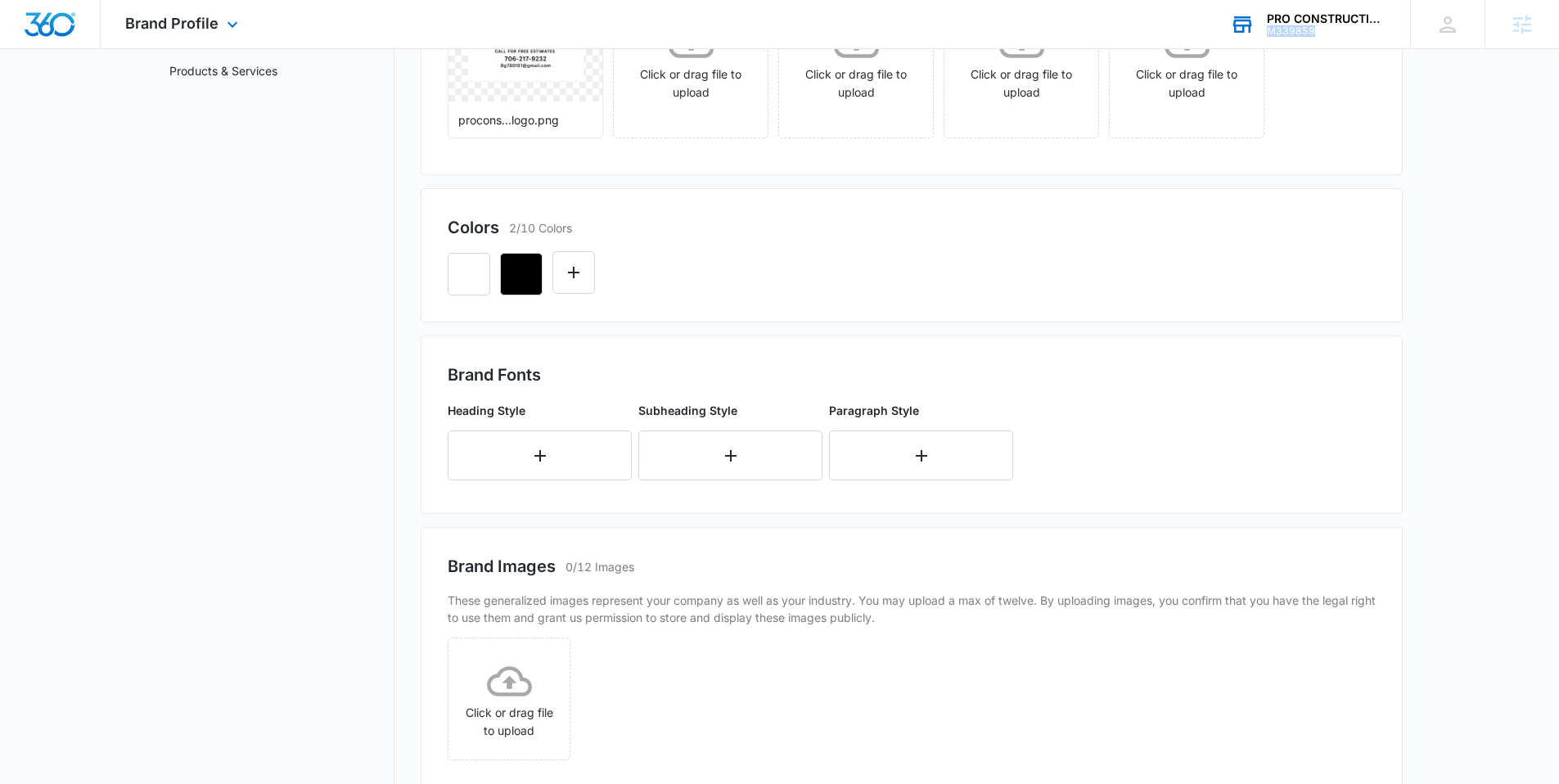
drag, startPoint x: 1310, startPoint y: 31, endPoint x: 1270, endPoint y: 32, distance: 40.0
click at [1270, 32] on div "M339859" at bounding box center [1326, 31] width 119 height 11
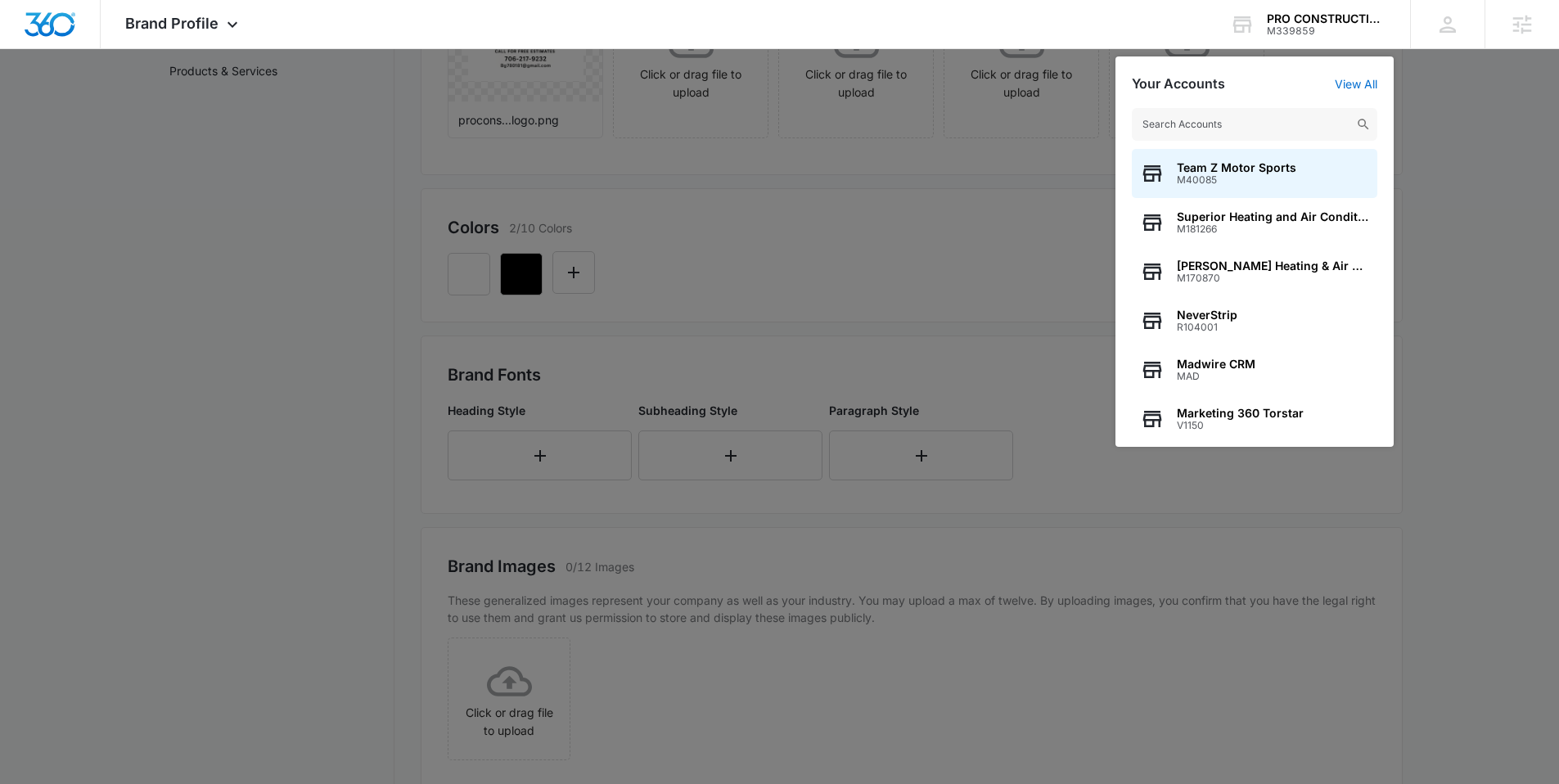
click at [326, 187] on div at bounding box center [780, 392] width 1559 height 784
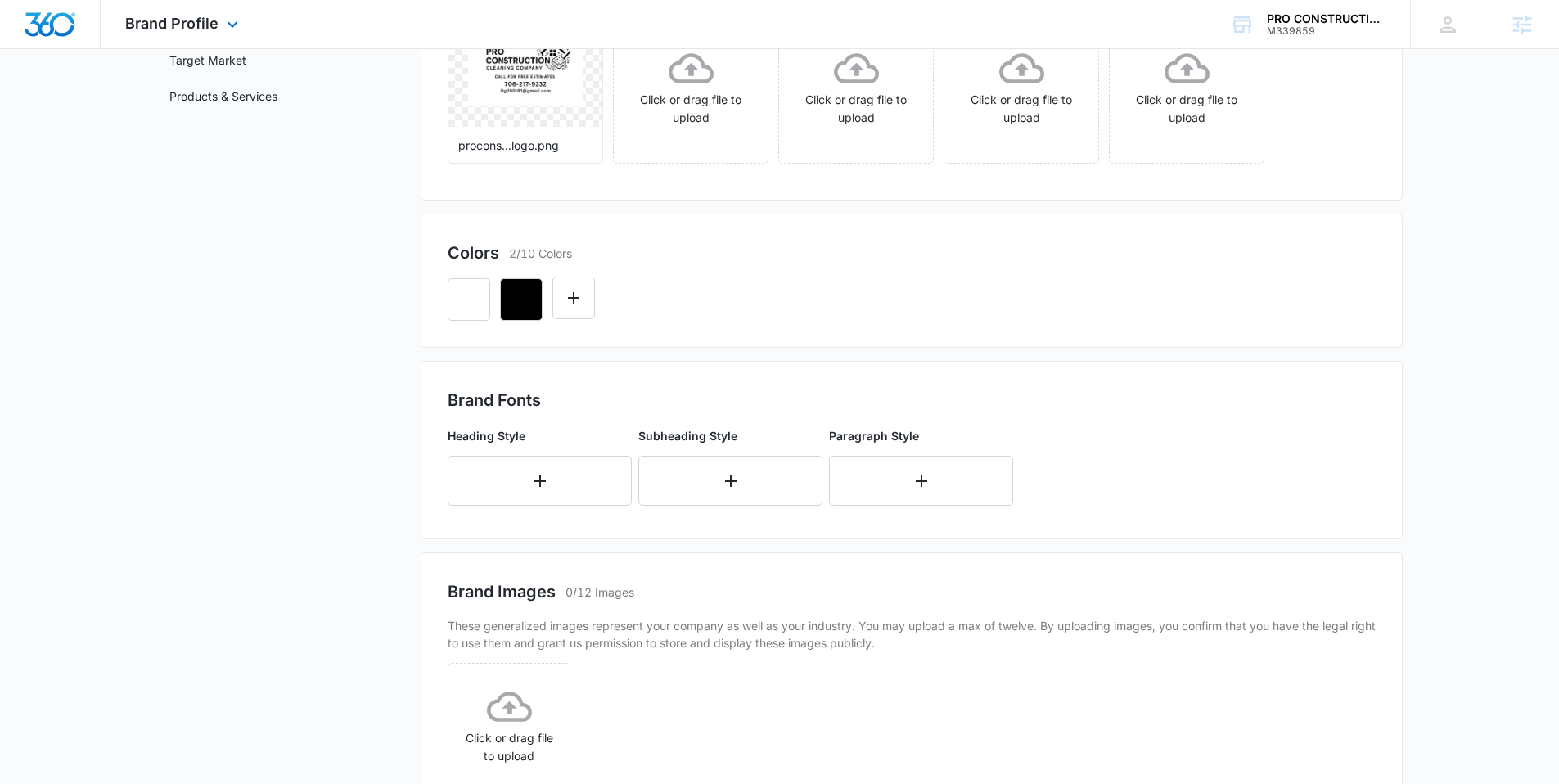
scroll to position [276, 0]
click at [226, 20] on icon at bounding box center [232, 28] width 20 height 20
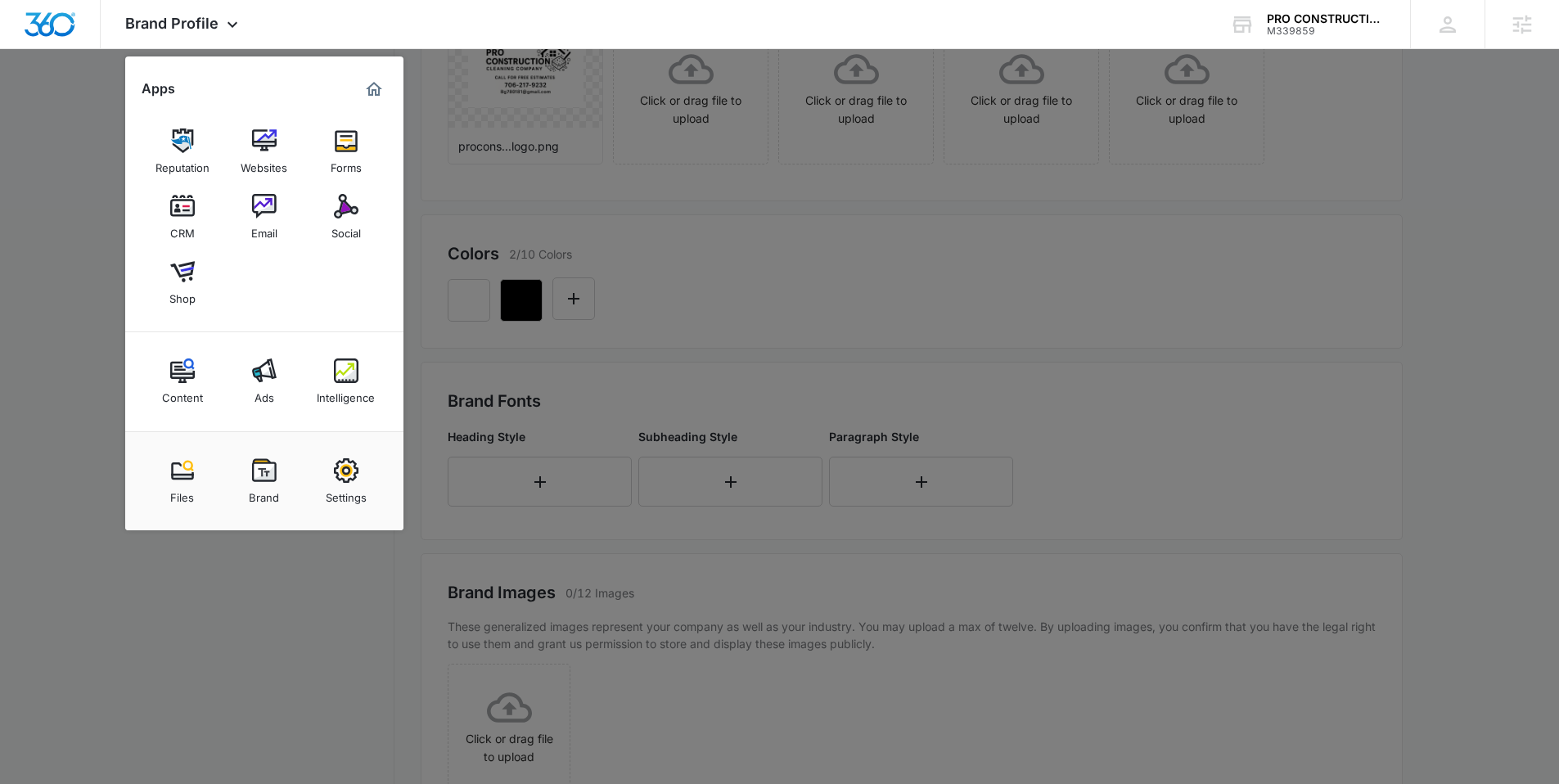
click at [347, 490] on div "Settings" at bounding box center [346, 493] width 41 height 21
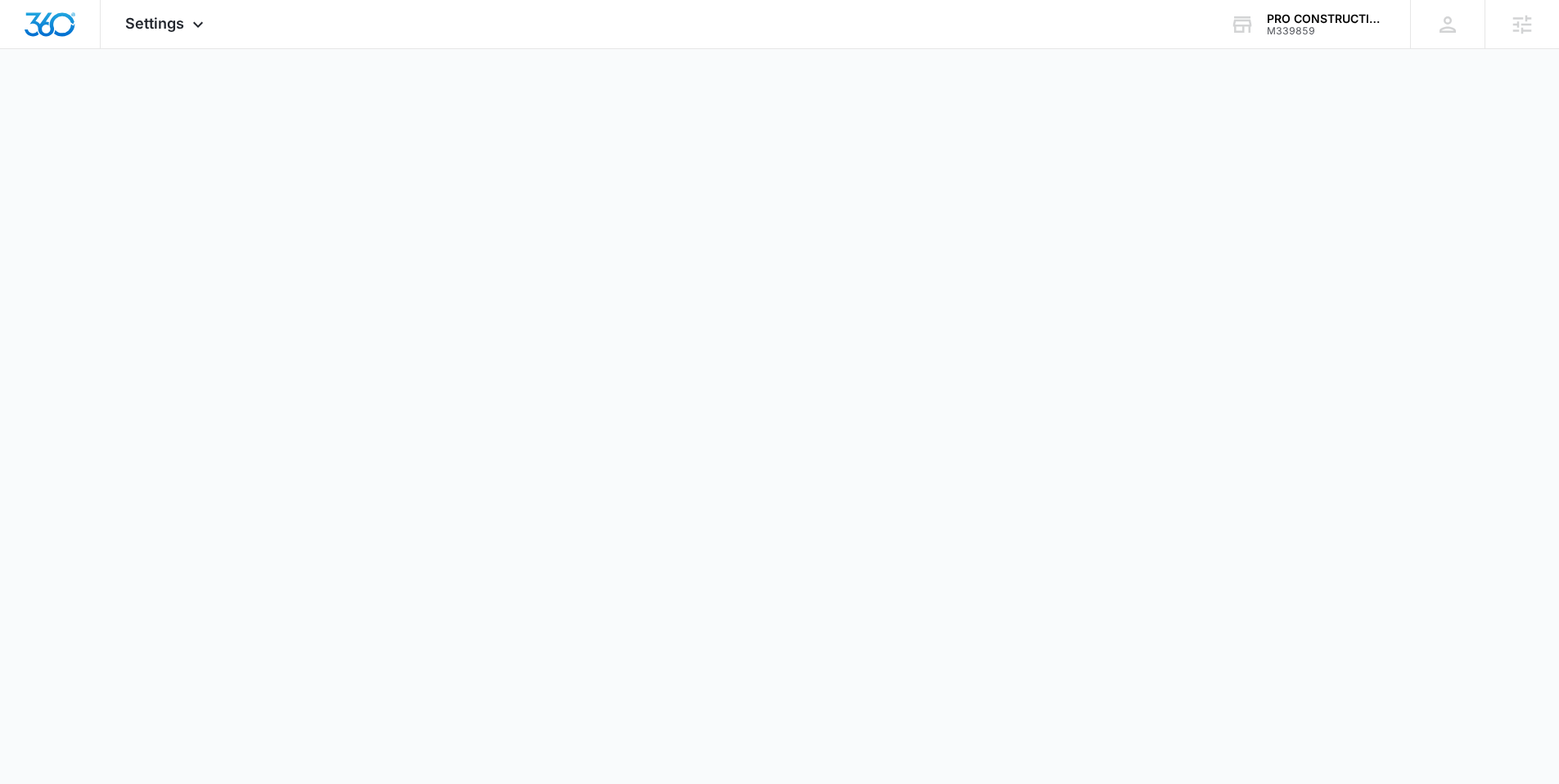
select select "38"
select select "US"
select select "America/New_York"
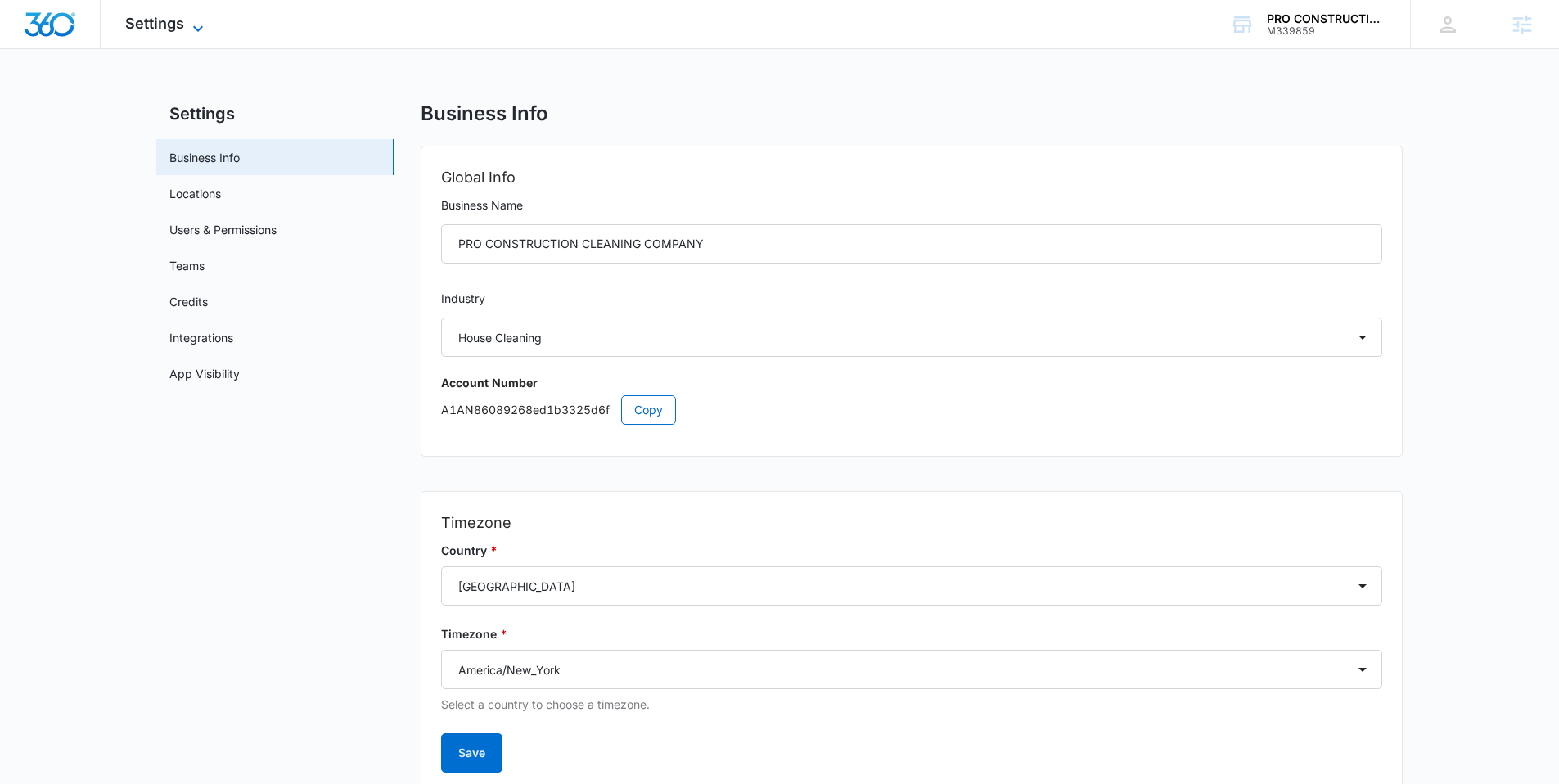
click at [189, 32] on icon at bounding box center [197, 28] width 20 height 20
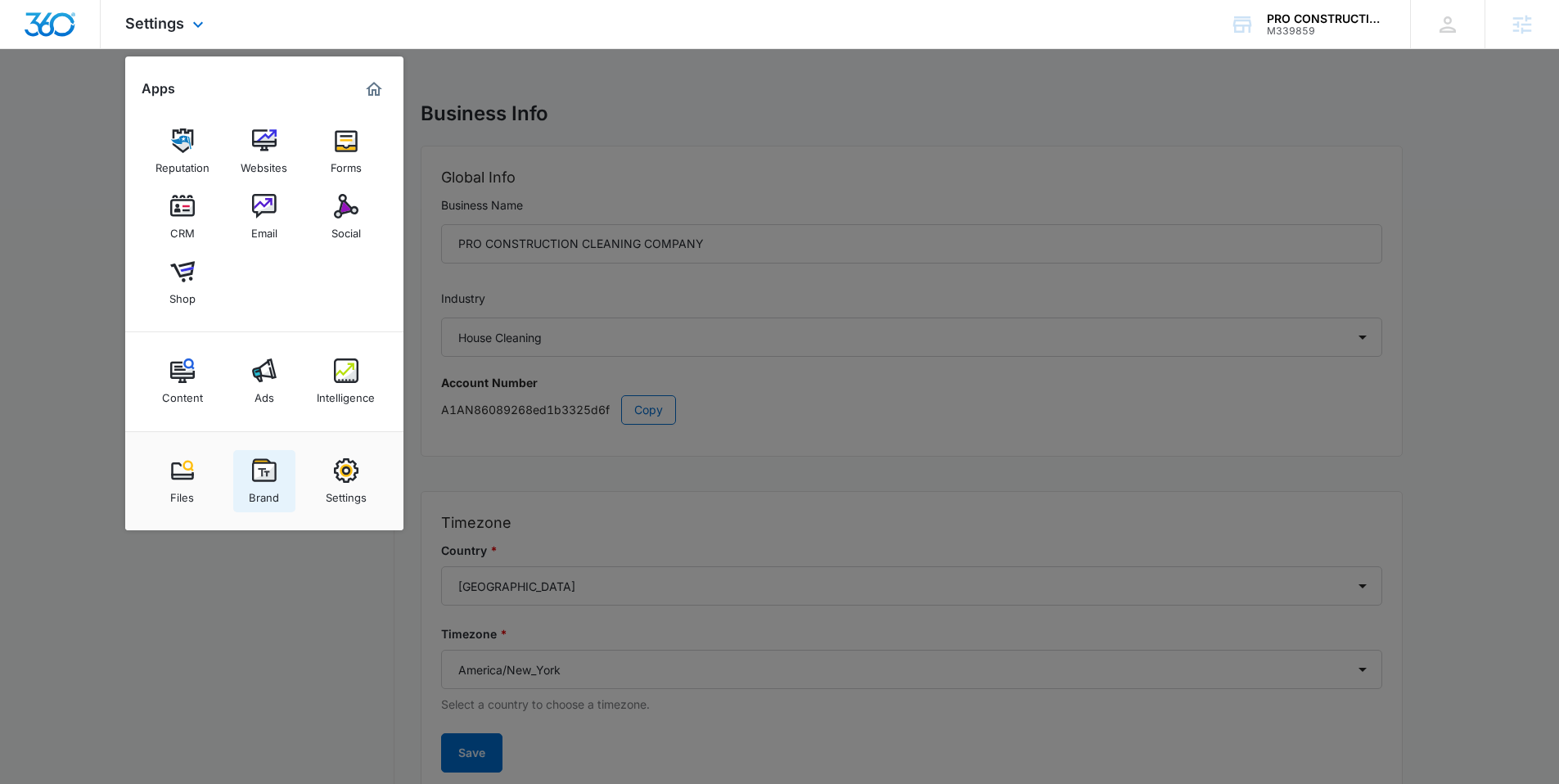
click at [263, 487] on div "Brand" at bounding box center [263, 493] width 31 height 21
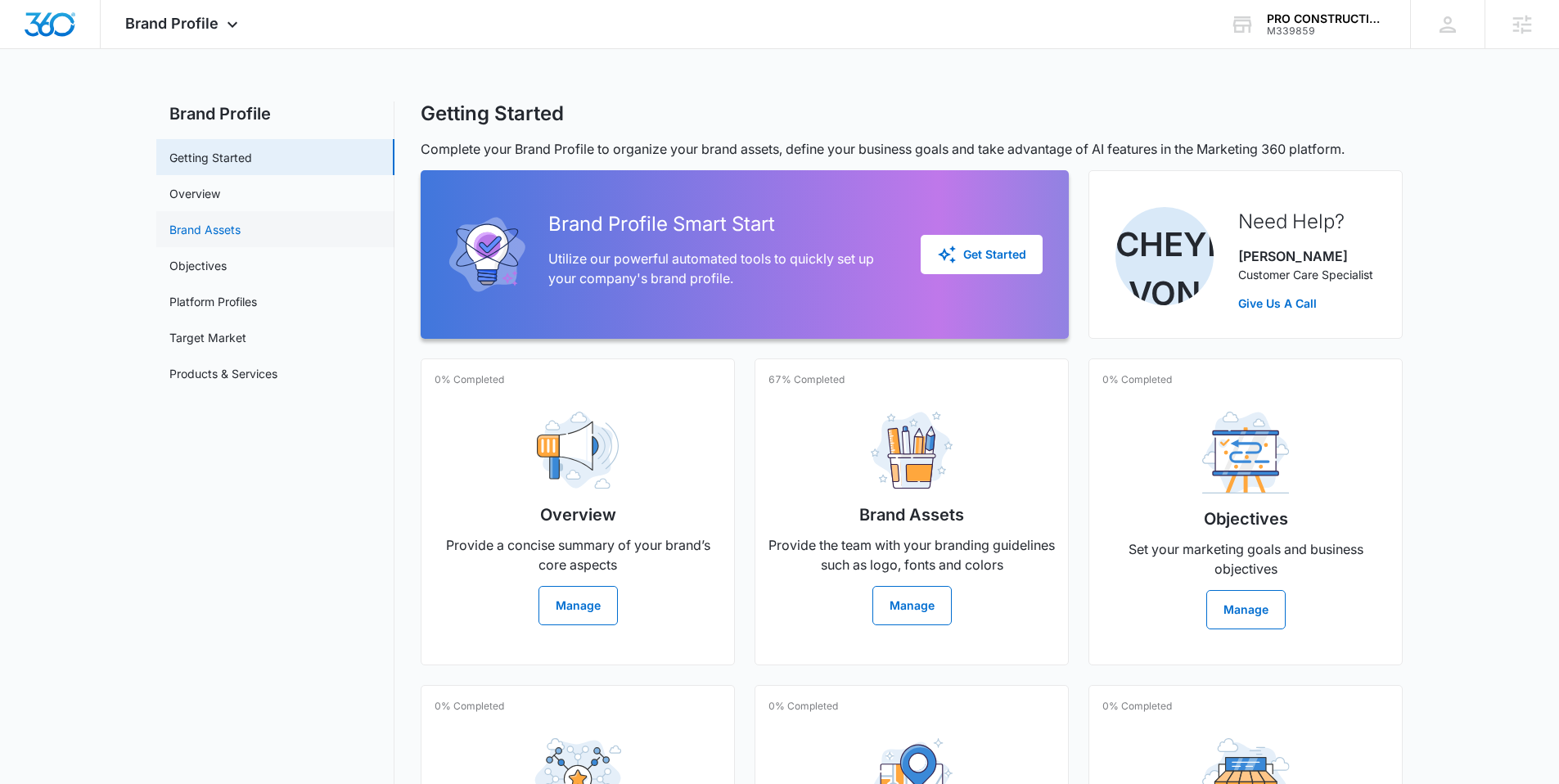
click at [220, 220] on link "Brand Assets" at bounding box center [205, 229] width 72 height 17
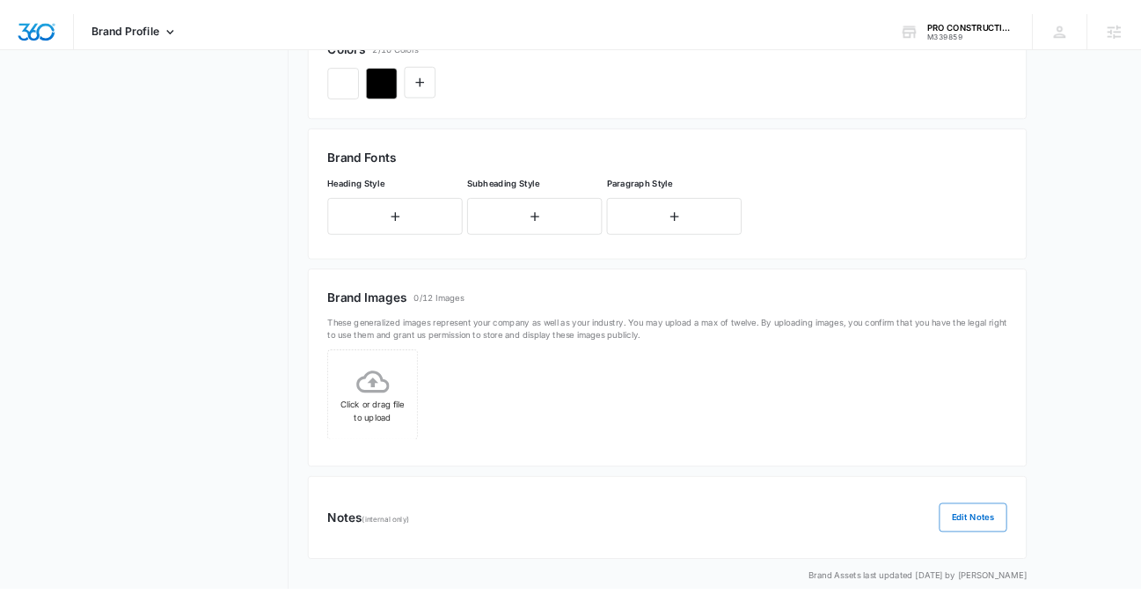
scroll to position [518, 0]
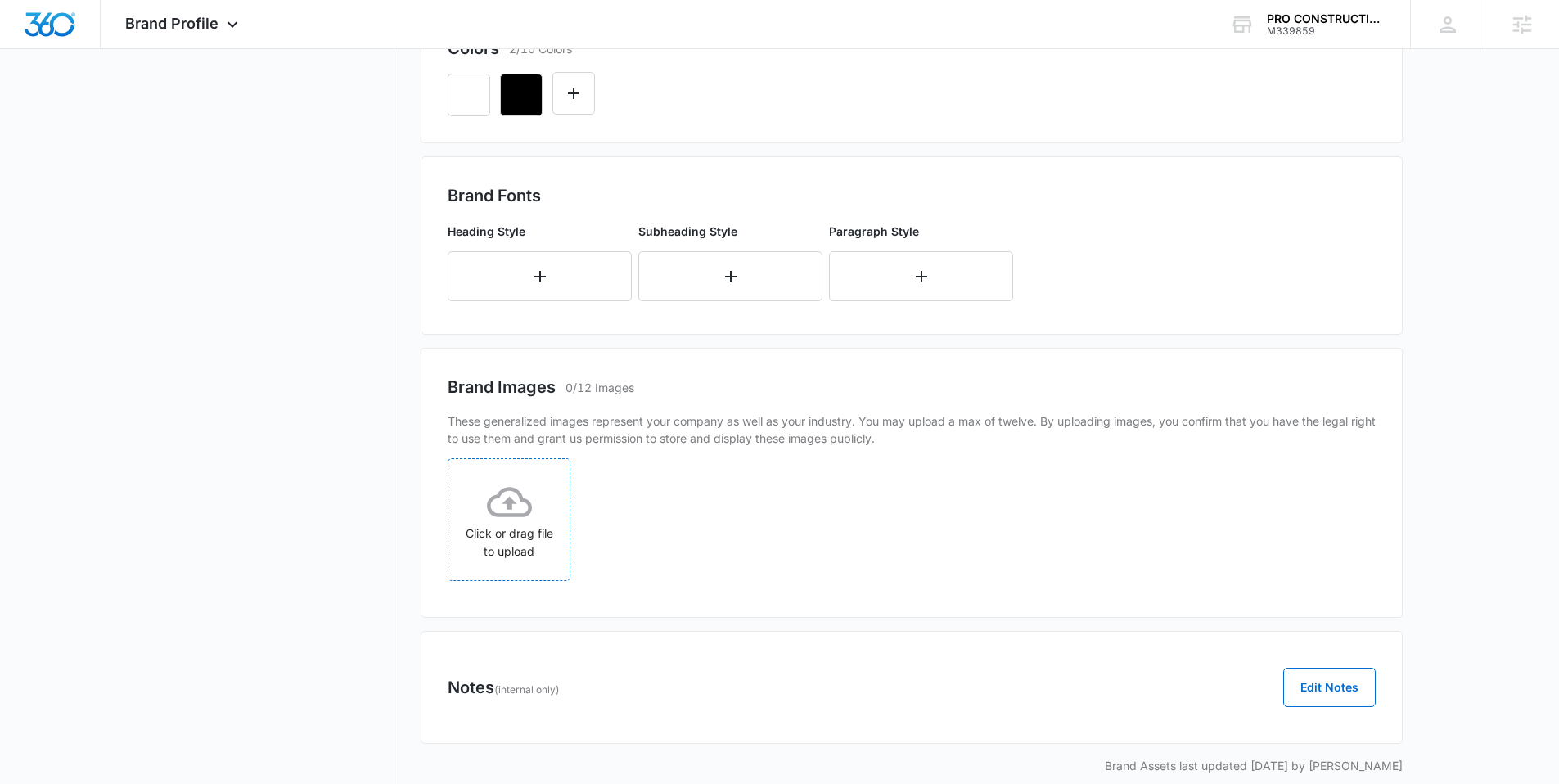
click at [528, 489] on icon at bounding box center [509, 501] width 45 height 45
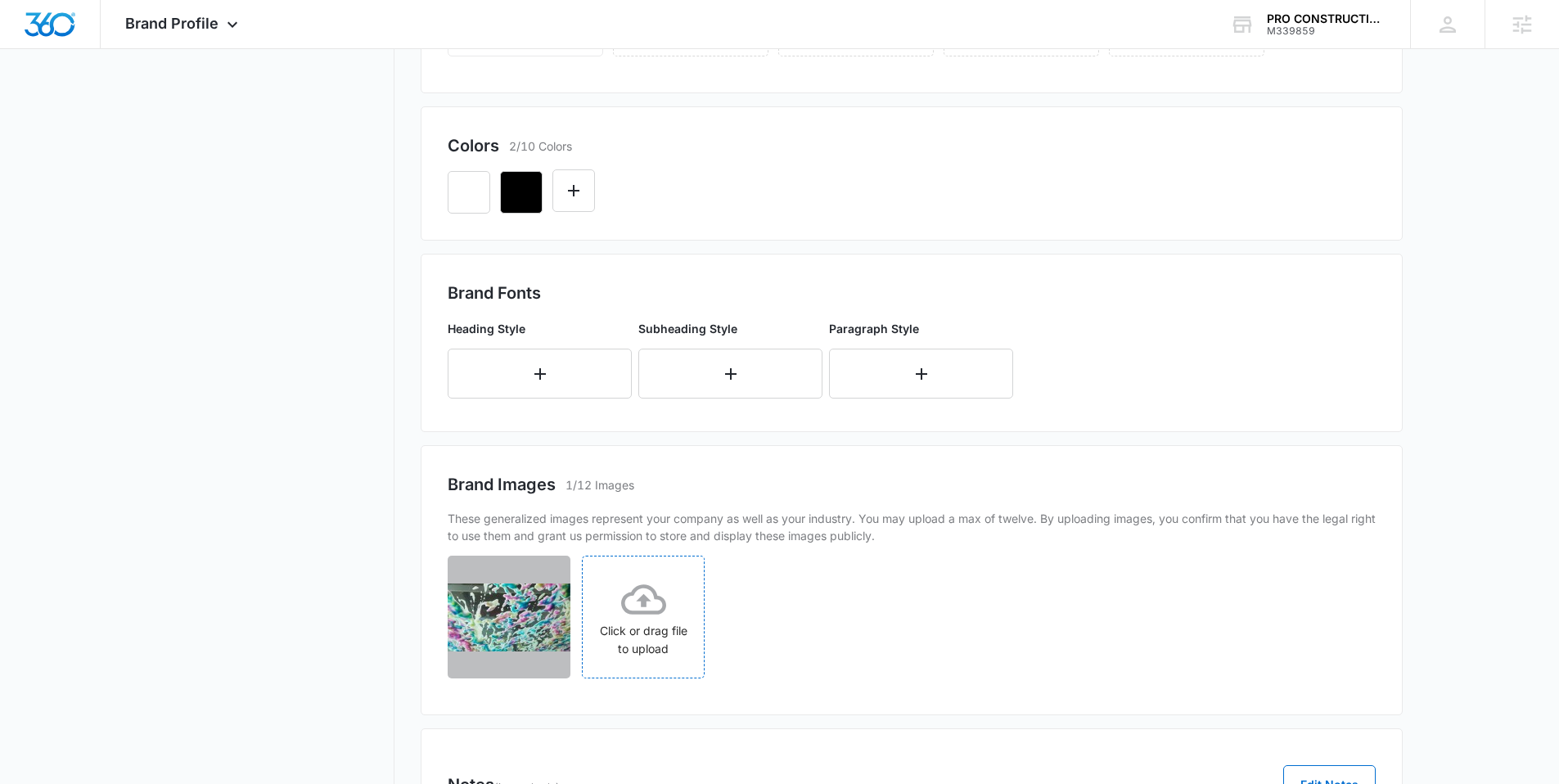
scroll to position [362, 0]
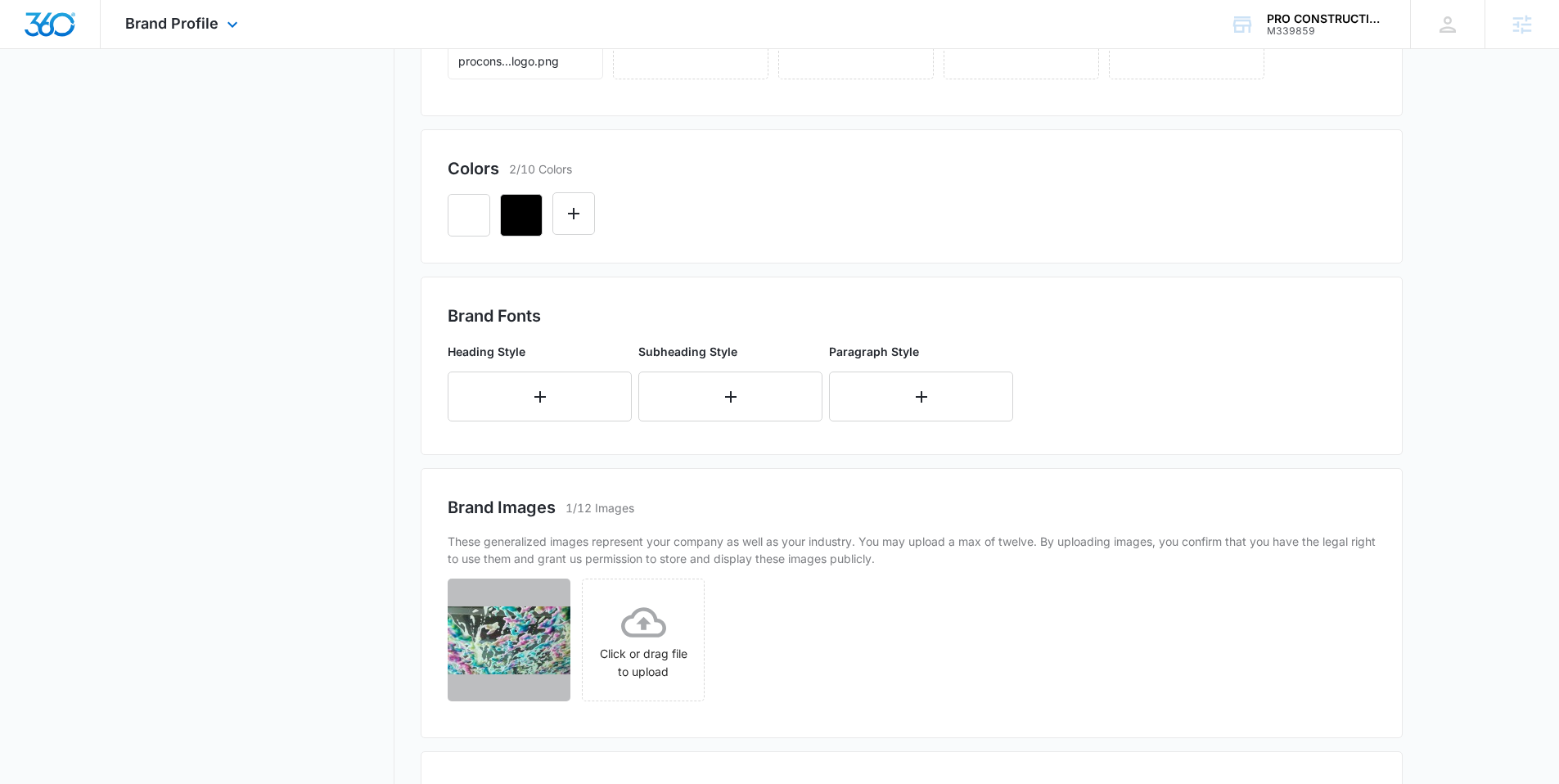
click at [46, 31] on img "Dashboard" at bounding box center [50, 24] width 52 height 24
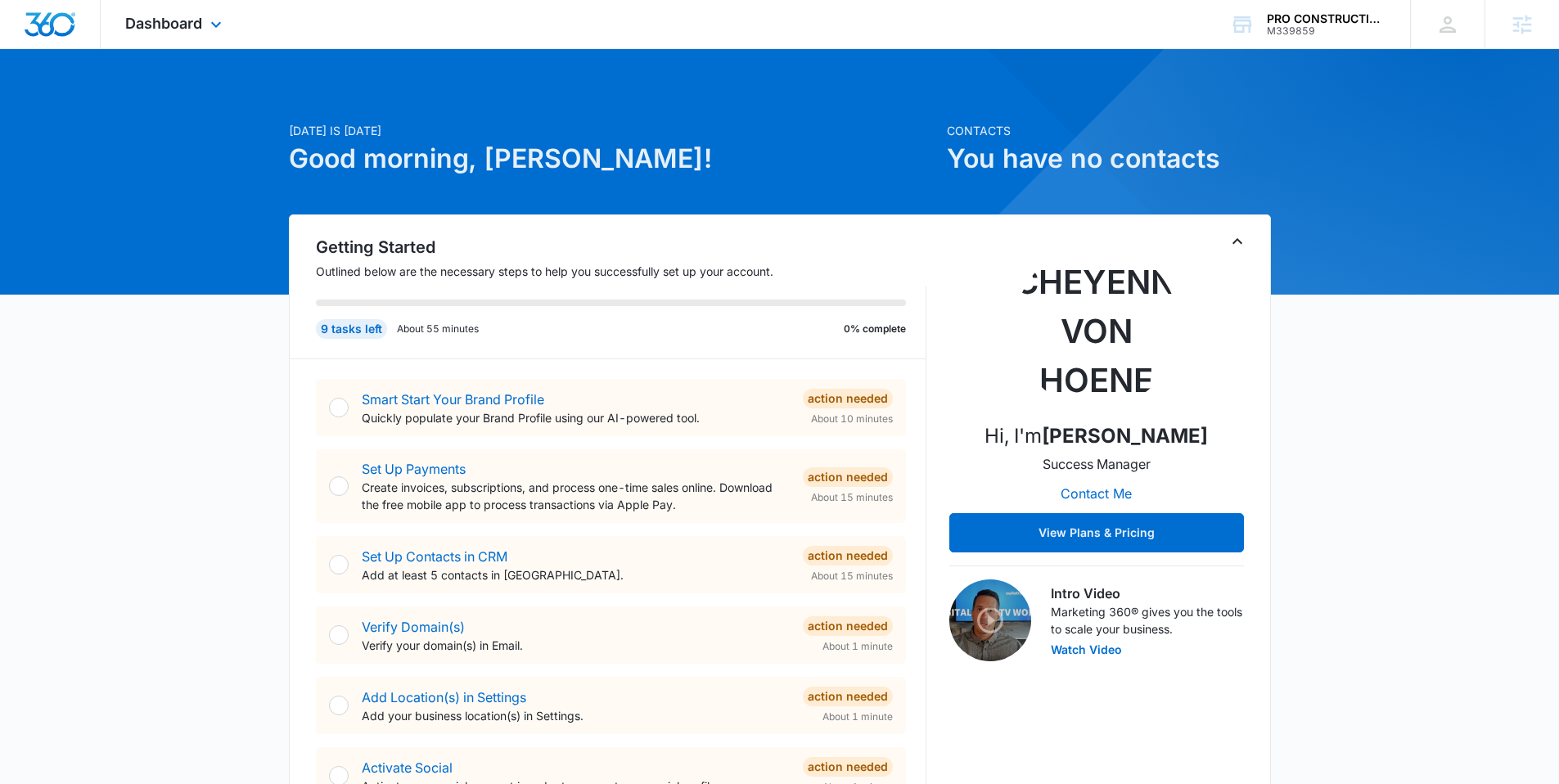
click at [195, 32] on div "Dashboard Apps Reputation Websites Forms CRM Email Social Shop Content Ads Inte…" at bounding box center [175, 24] width 150 height 48
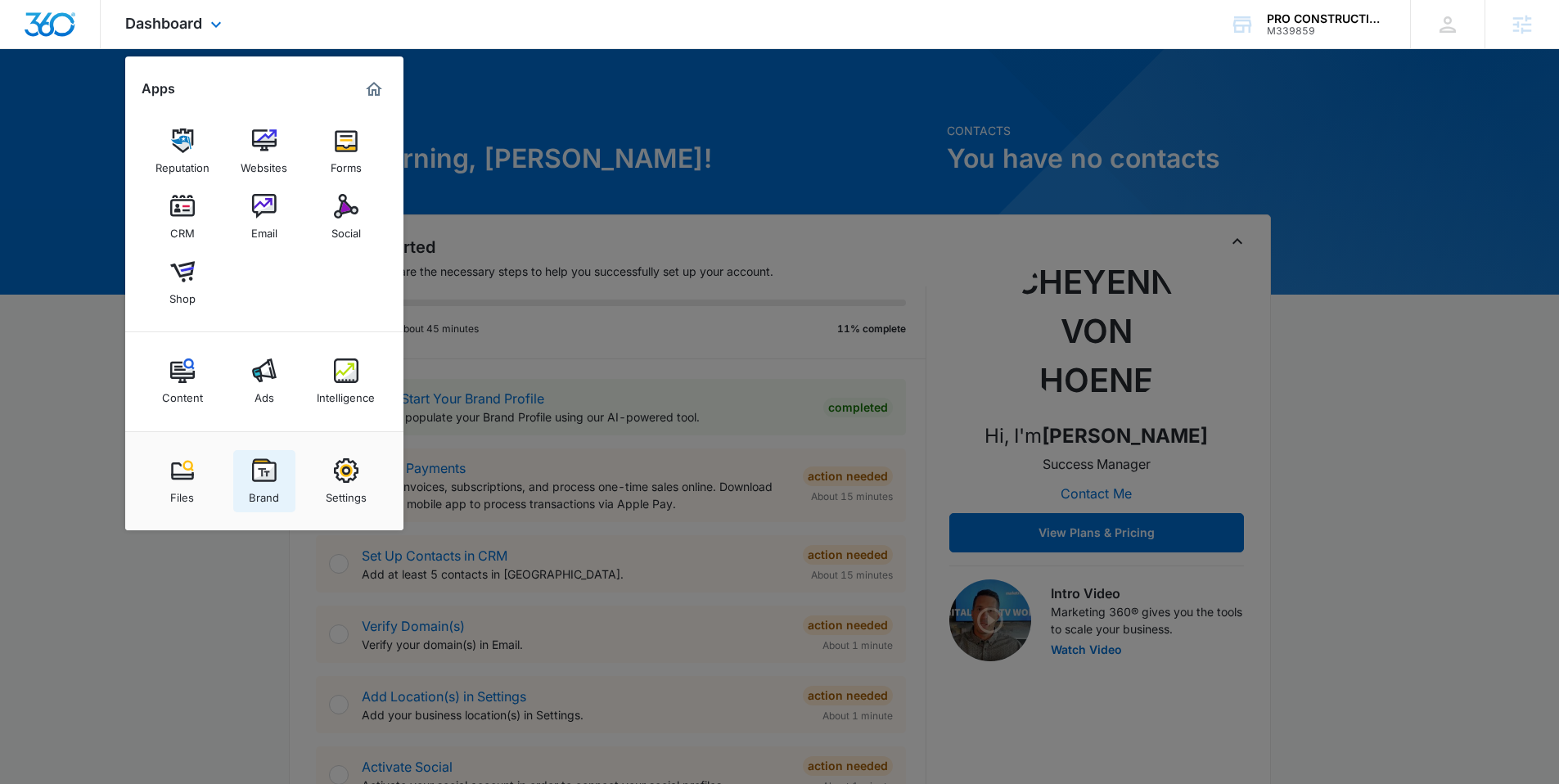
click at [263, 473] on img at bounding box center [264, 471] width 24 height 24
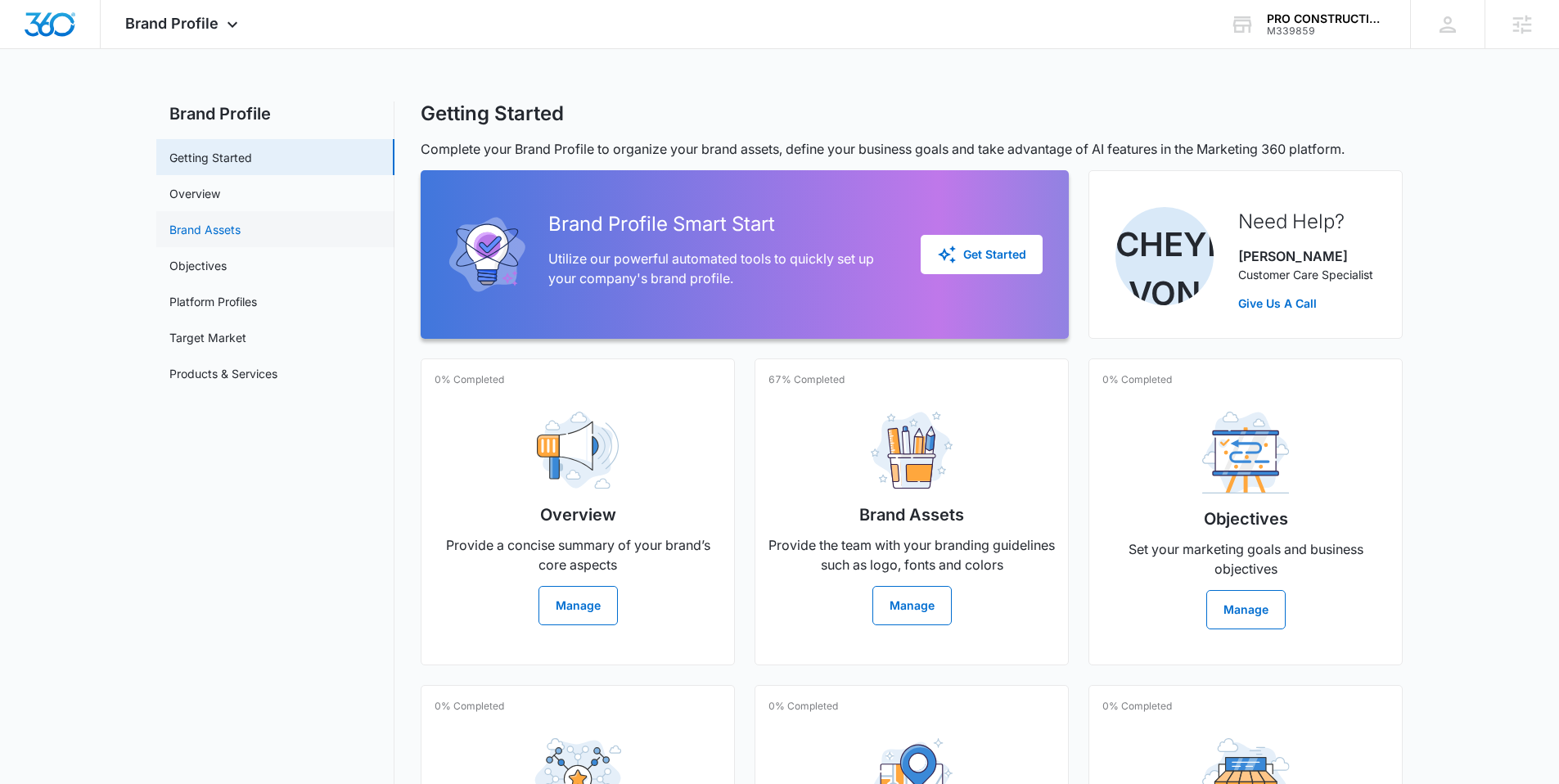
click at [227, 234] on link "Brand Assets" at bounding box center [205, 229] width 72 height 17
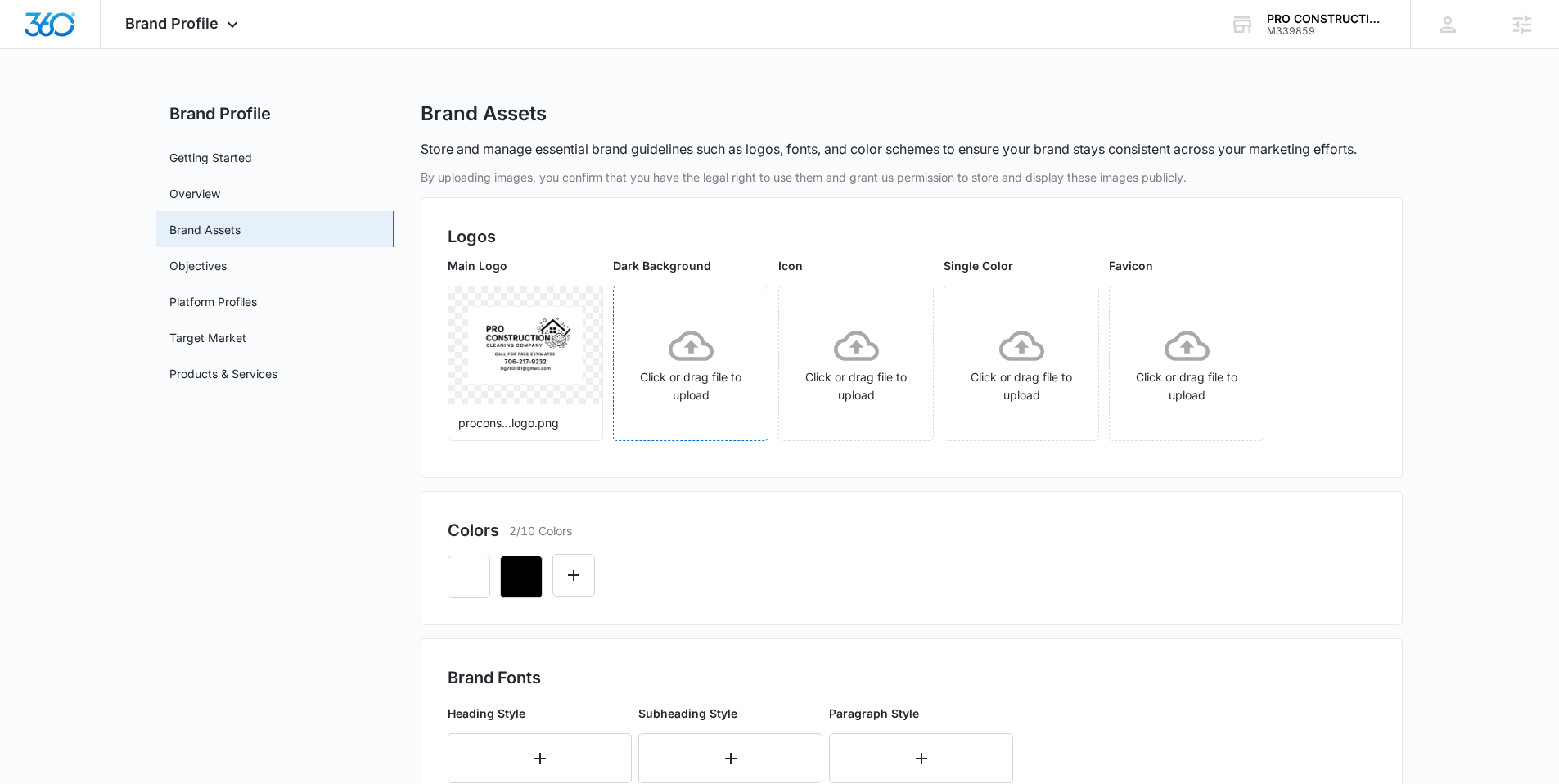
scroll to position [21, 0]
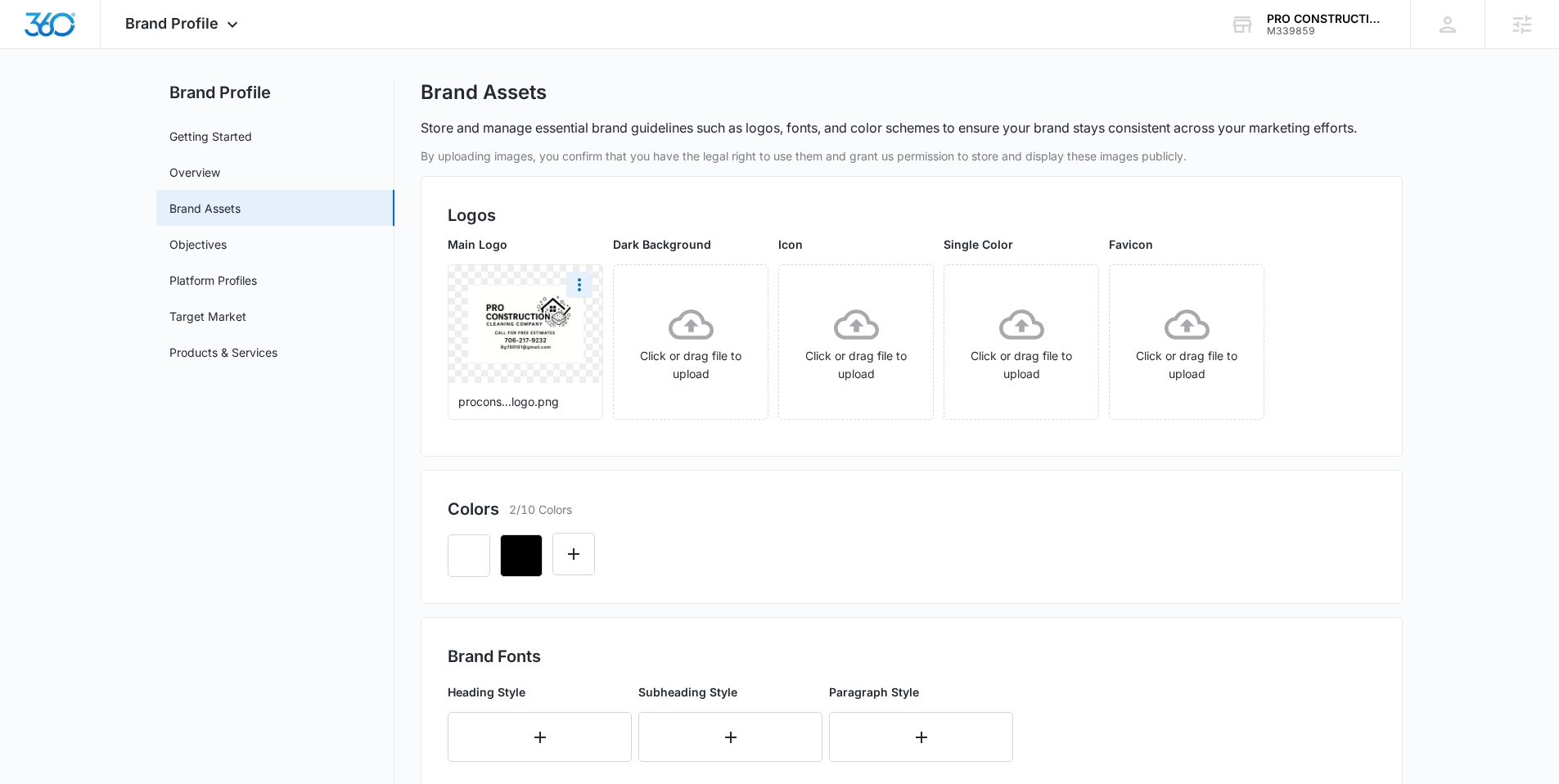
click at [538, 326] on img at bounding box center [526, 324] width 115 height 77
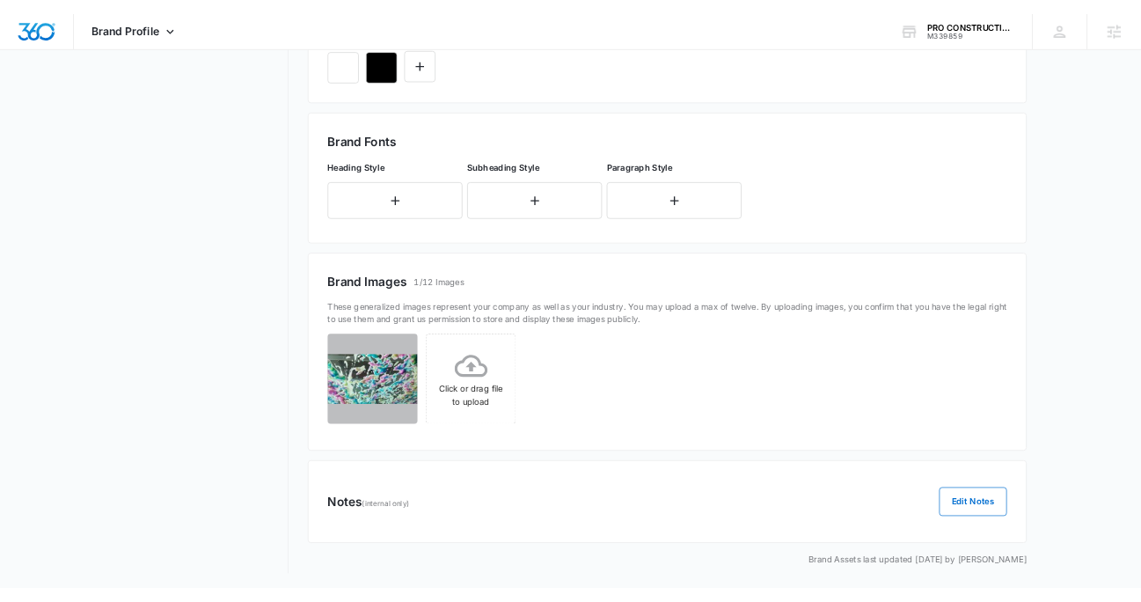
scroll to position [540, 0]
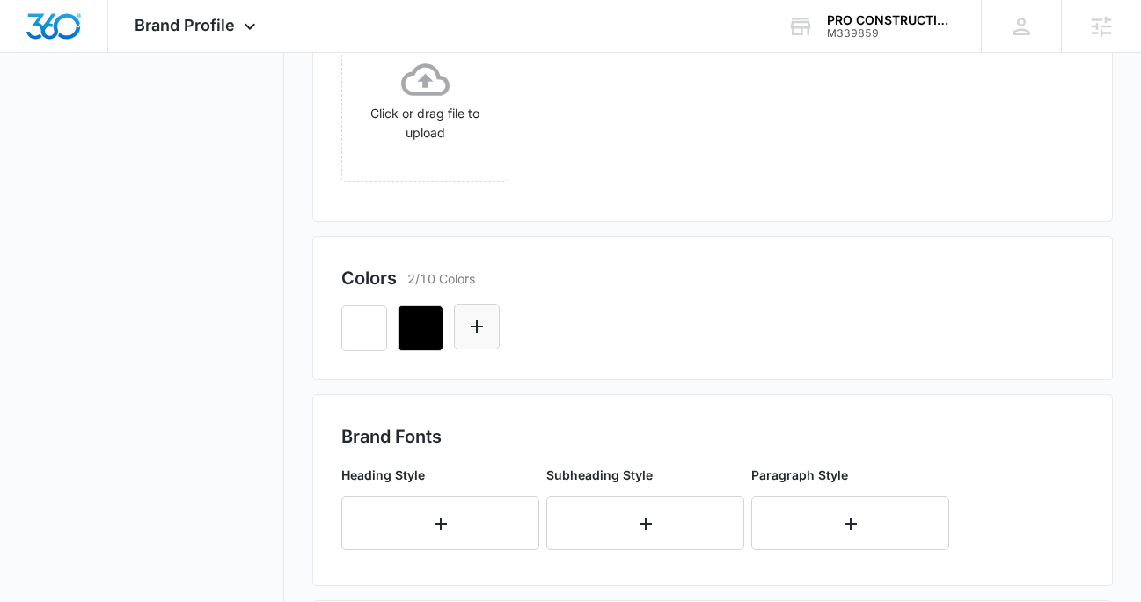
click at [485, 327] on icon "Edit Color" at bounding box center [476, 326] width 21 height 21
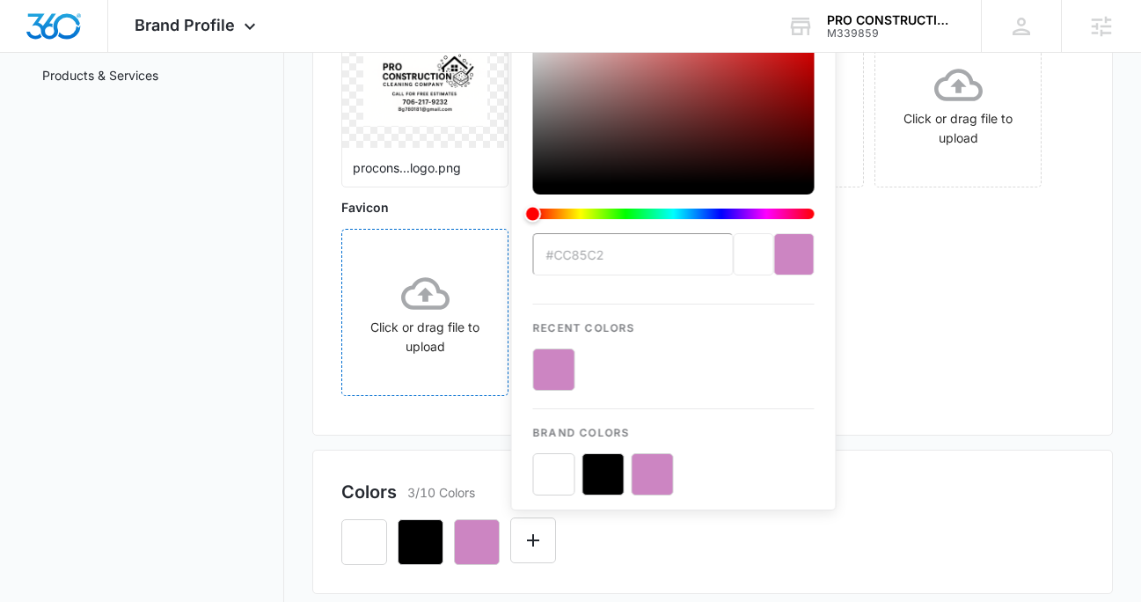
scroll to position [364, 0]
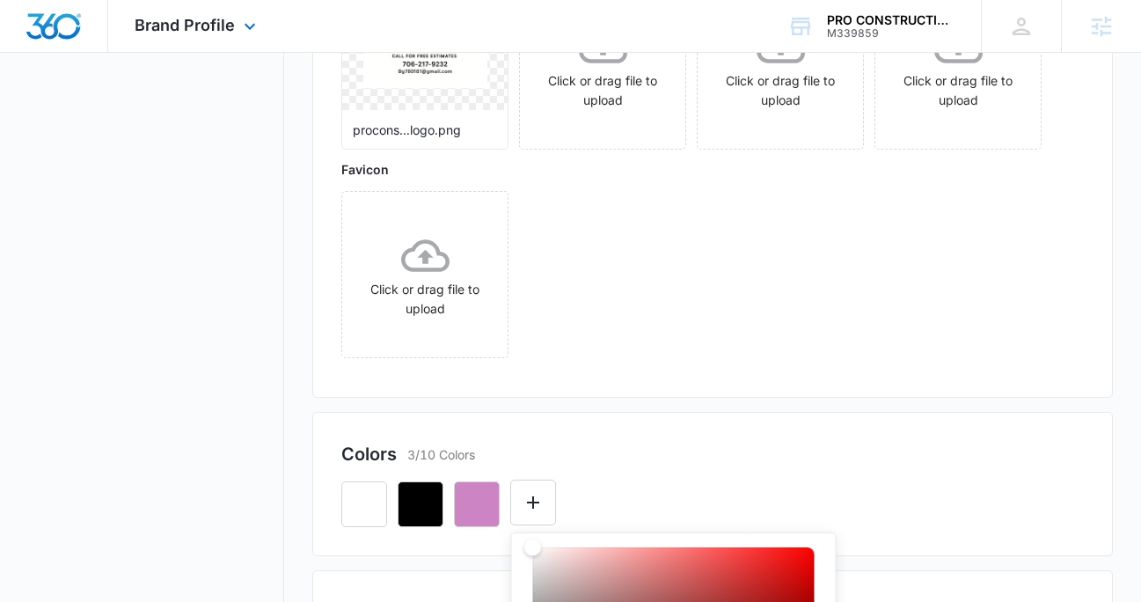
type input "#CC85C2"
click at [537, 494] on icon "Edit Color" at bounding box center [532, 502] width 21 height 21
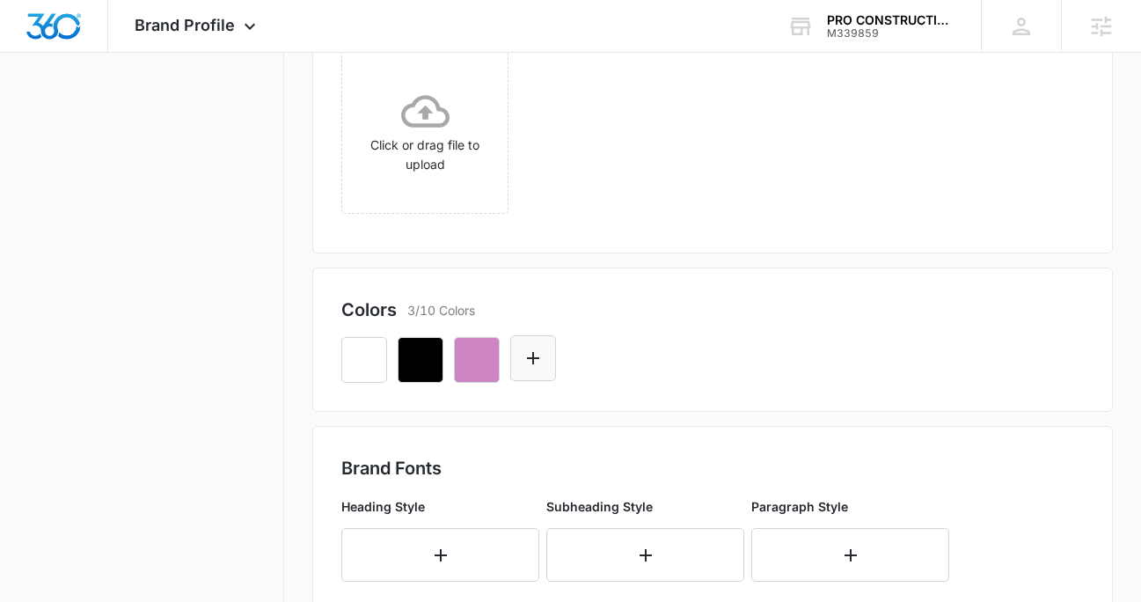
click at [543, 369] on button "Edit Color" at bounding box center [533, 358] width 46 height 46
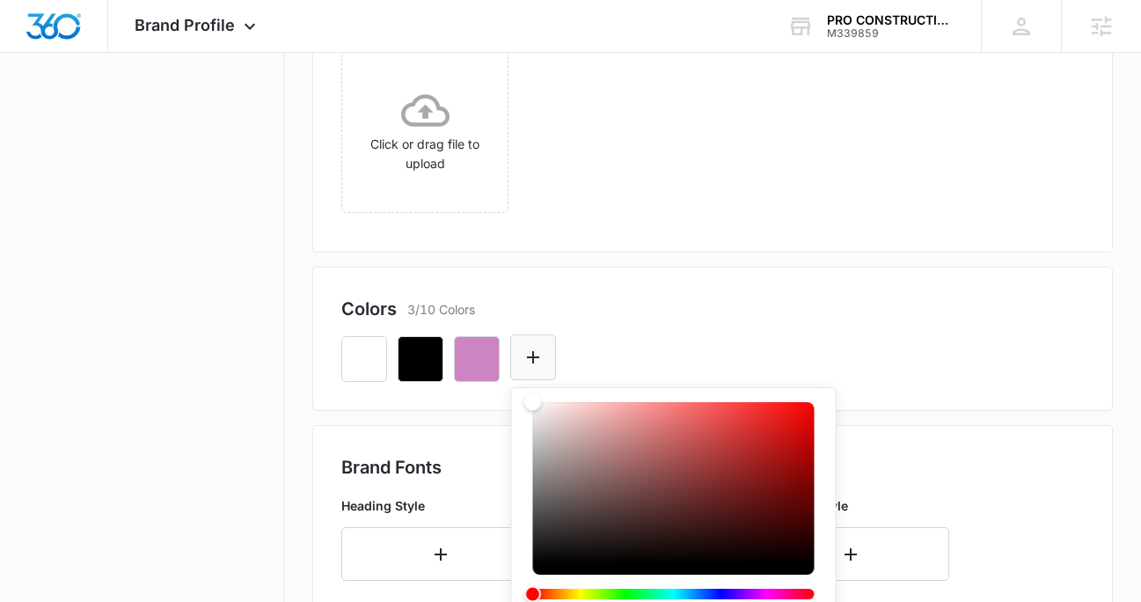
type input "#0CC3C6"
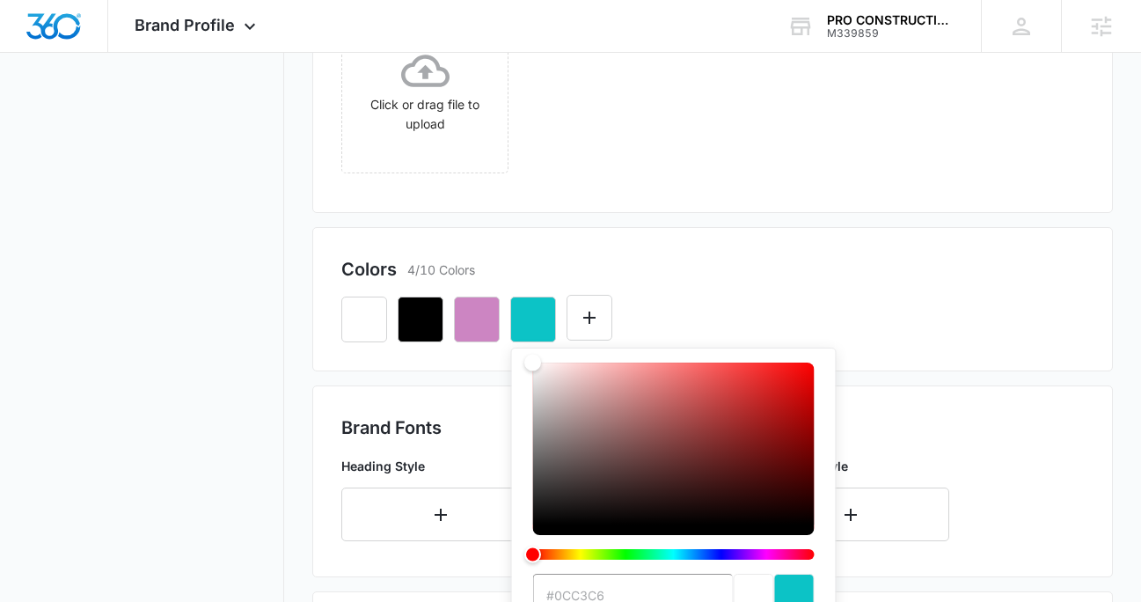
click at [580, 246] on div "Colors 4/10 Colors #0CC3C6 Recent Colors Brand Colors" at bounding box center [712, 299] width 800 height 144
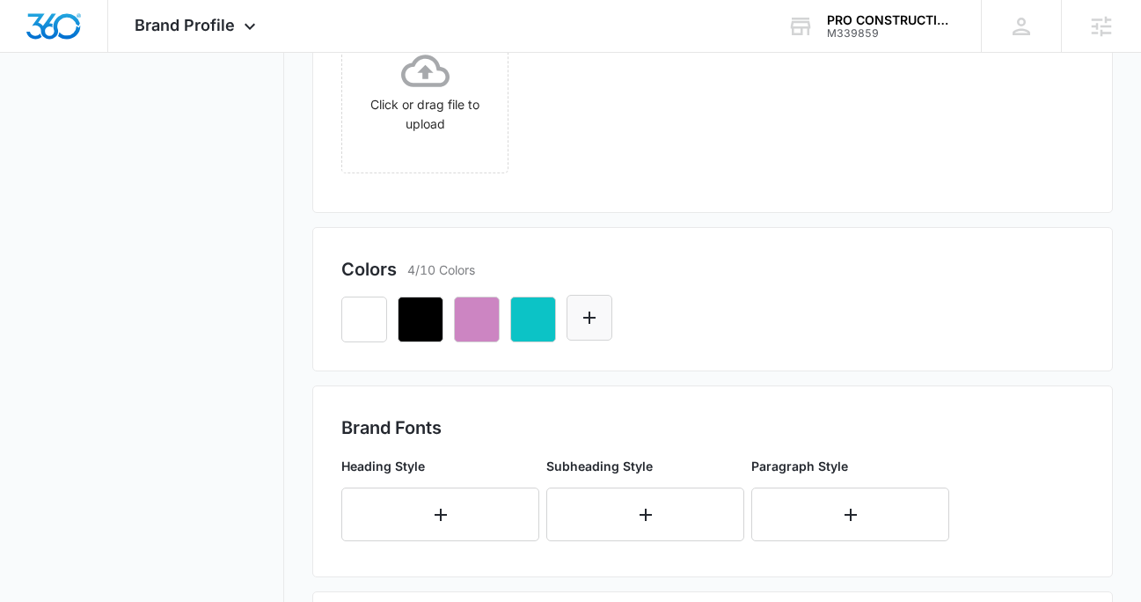
click at [593, 312] on icon "Edit Color" at bounding box center [589, 317] width 21 height 21
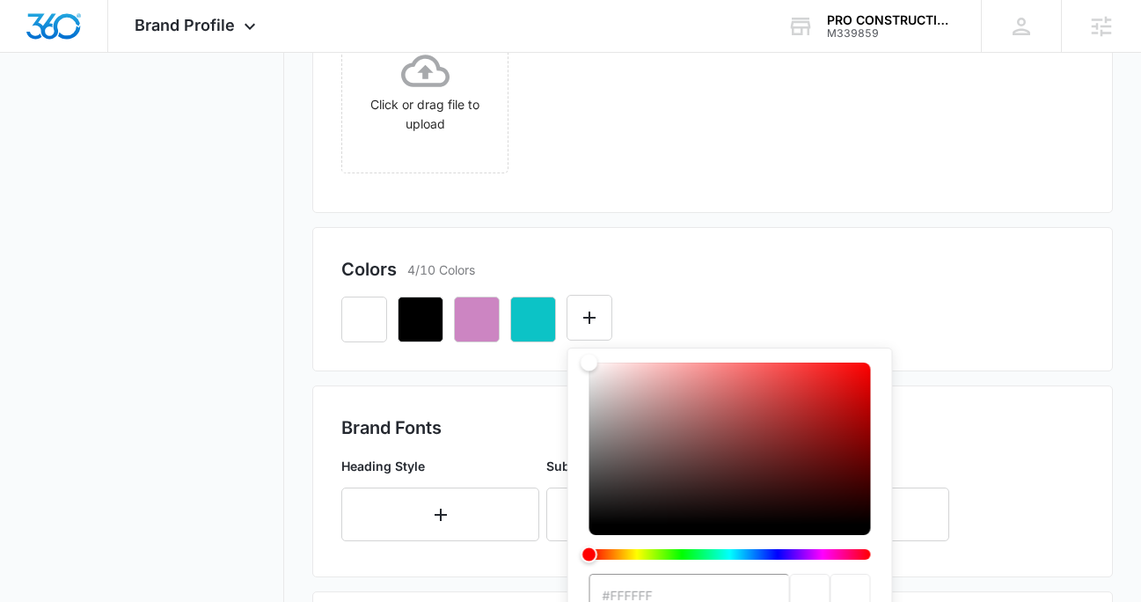
type input "#6FC391"
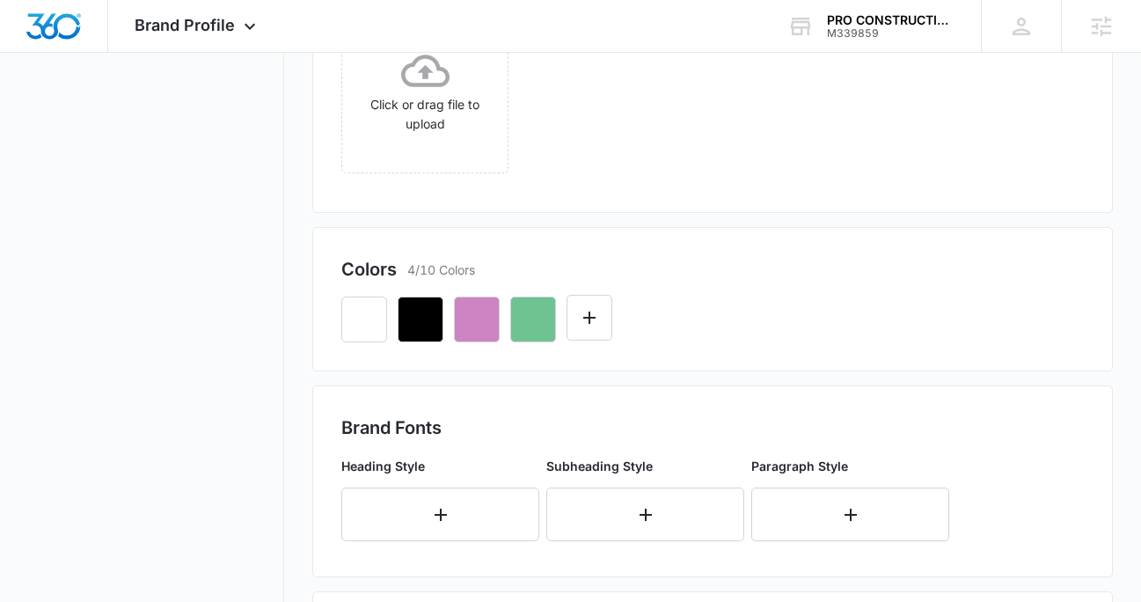
click at [663, 282] on div at bounding box center [712, 312] width 742 height 60
click at [598, 318] on icon "Edit Color" at bounding box center [589, 317] width 21 height 21
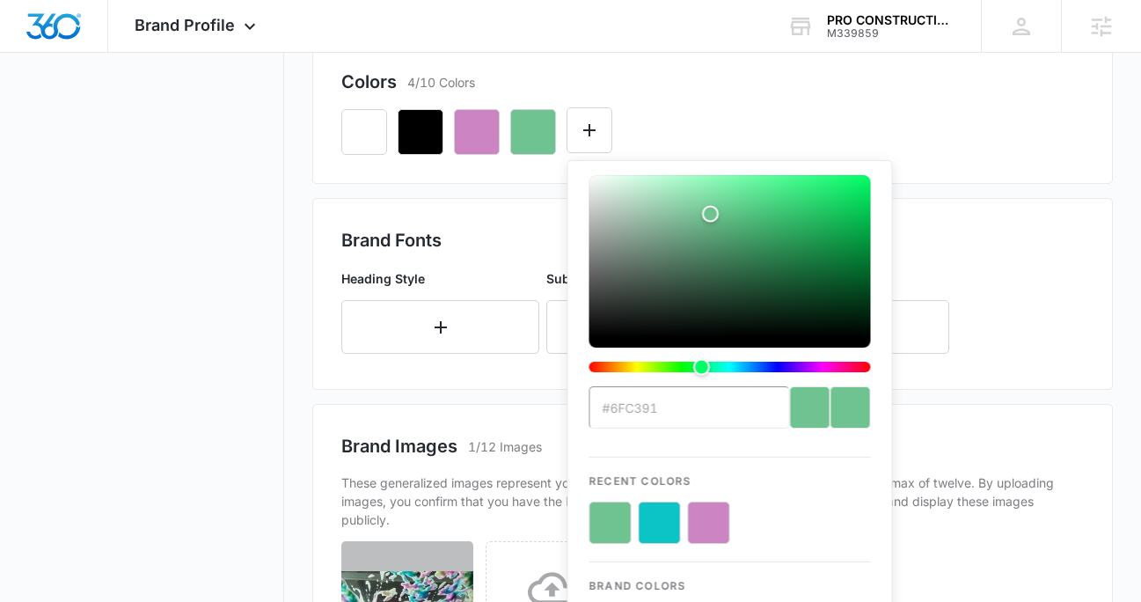
scroll to position [829, 0]
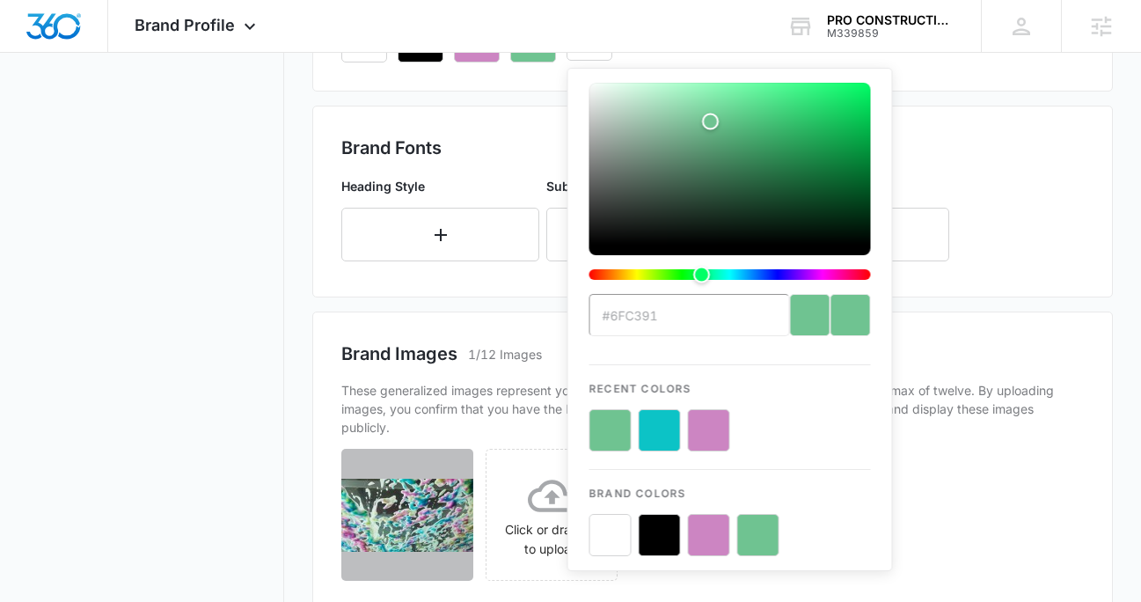
click at [654, 433] on button "color-picker-container" at bounding box center [660, 430] width 42 height 42
type input "#FFFFFF"
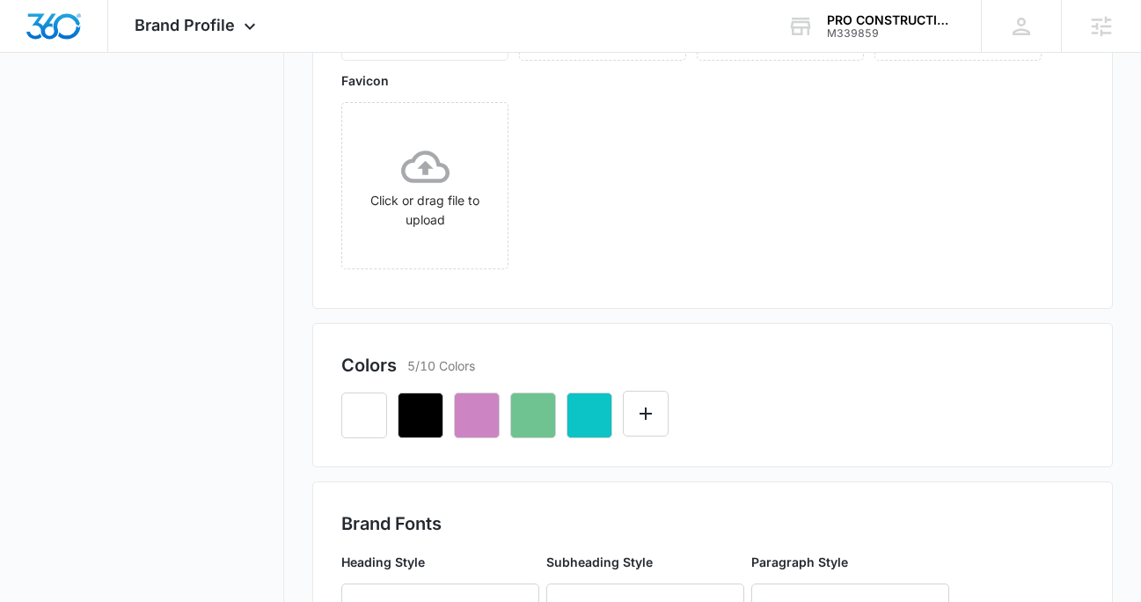
click at [245, 267] on nav "Brand Profile Getting Started Overview Brand Assets Objectives Platform Profile…" at bounding box center [156, 416] width 256 height 1520
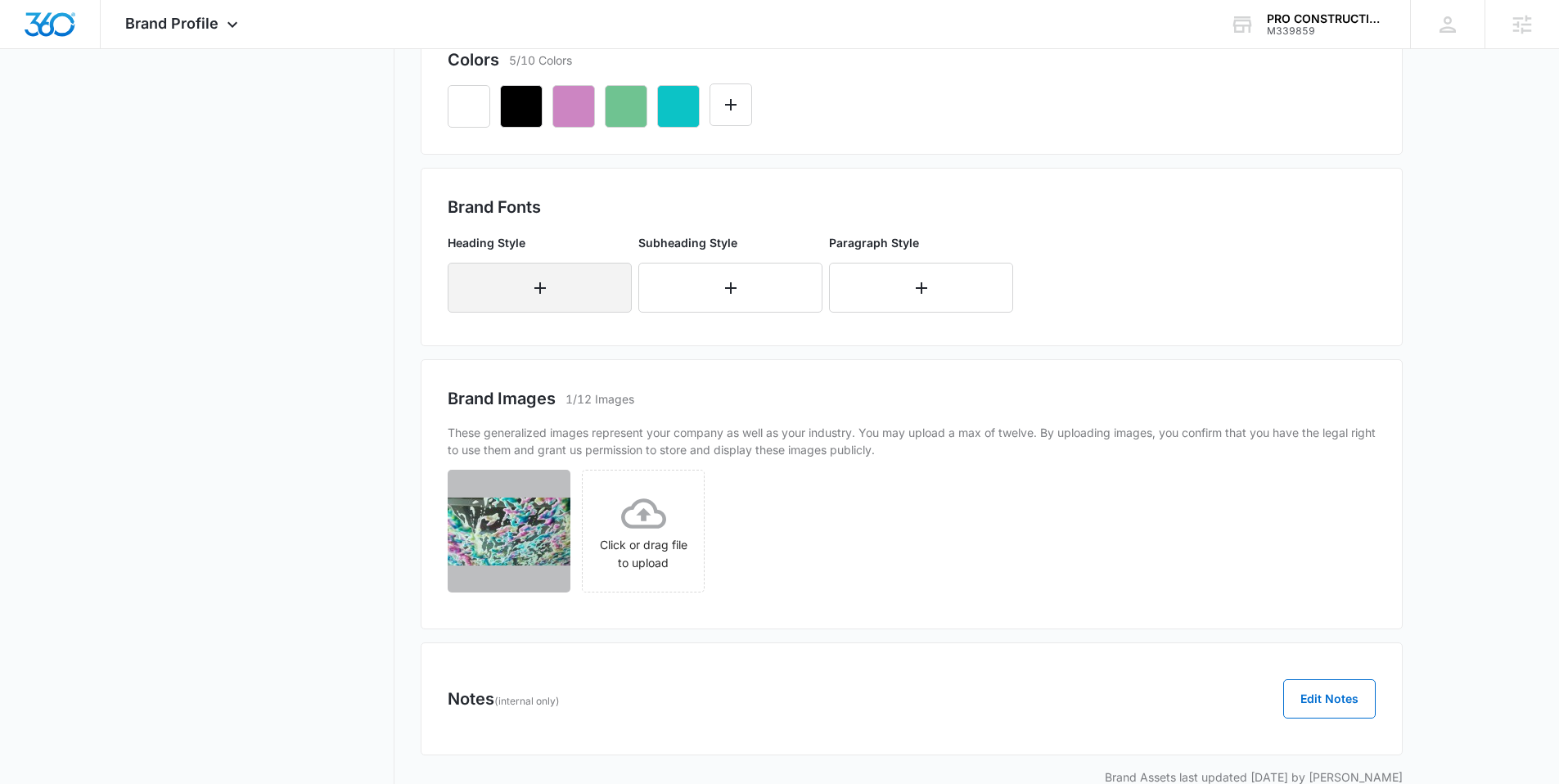
scroll to position [498, 0]
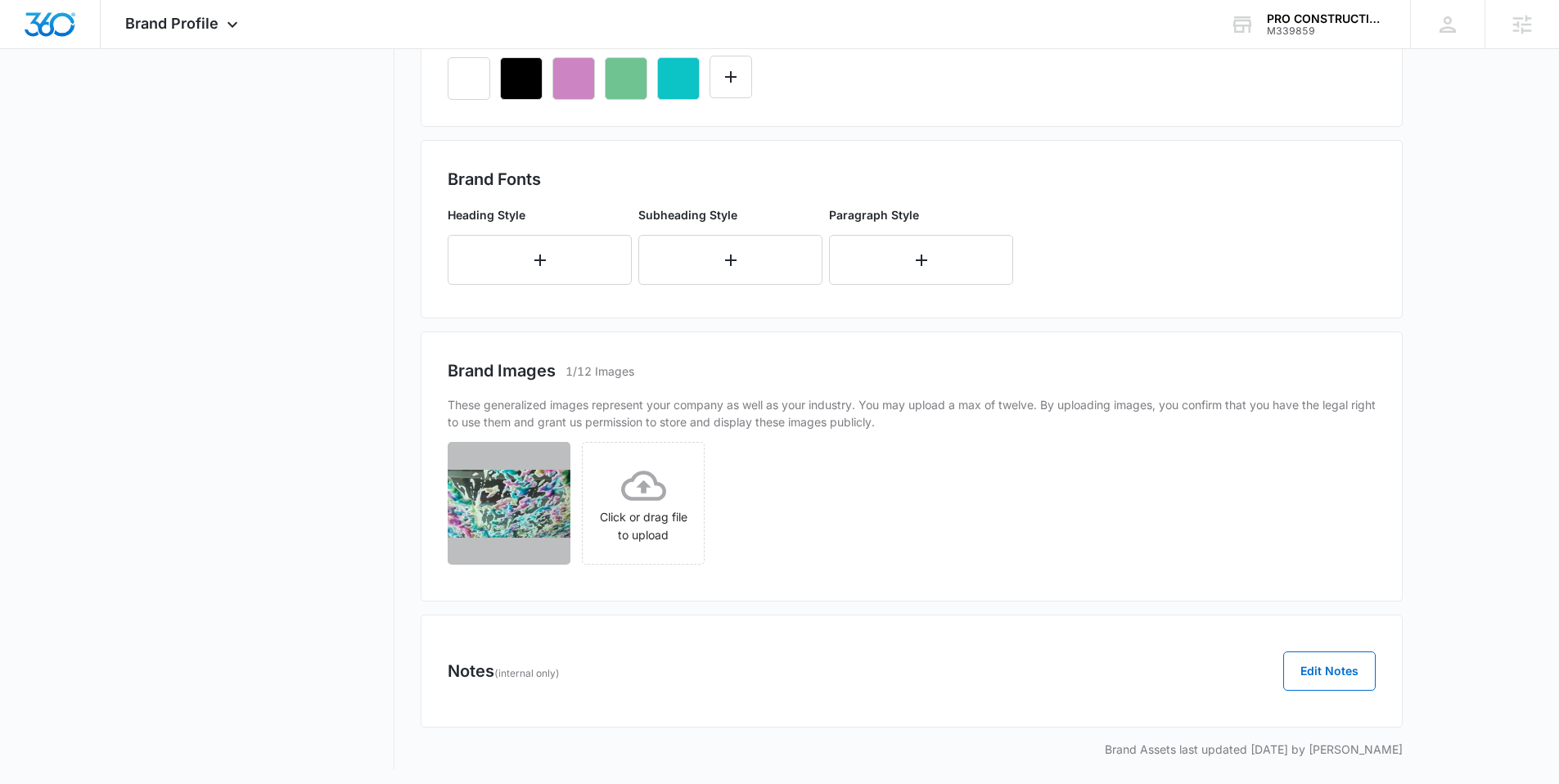
click at [562, 233] on div "Heading Style" at bounding box center [540, 246] width 184 height 78
click at [564, 247] on button "button" at bounding box center [540, 259] width 184 height 50
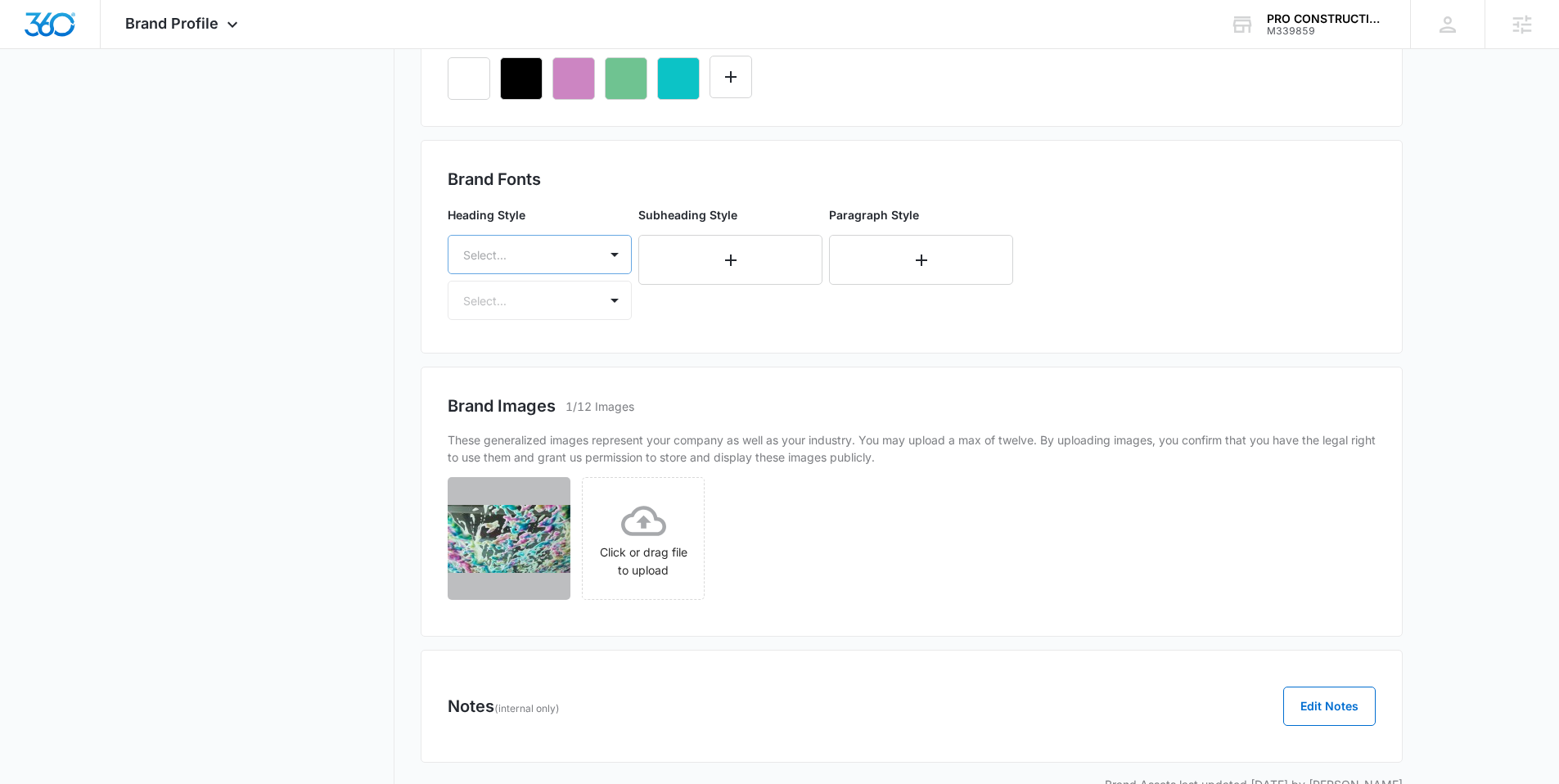
click at [565, 253] on div at bounding box center [520, 255] width 113 height 20
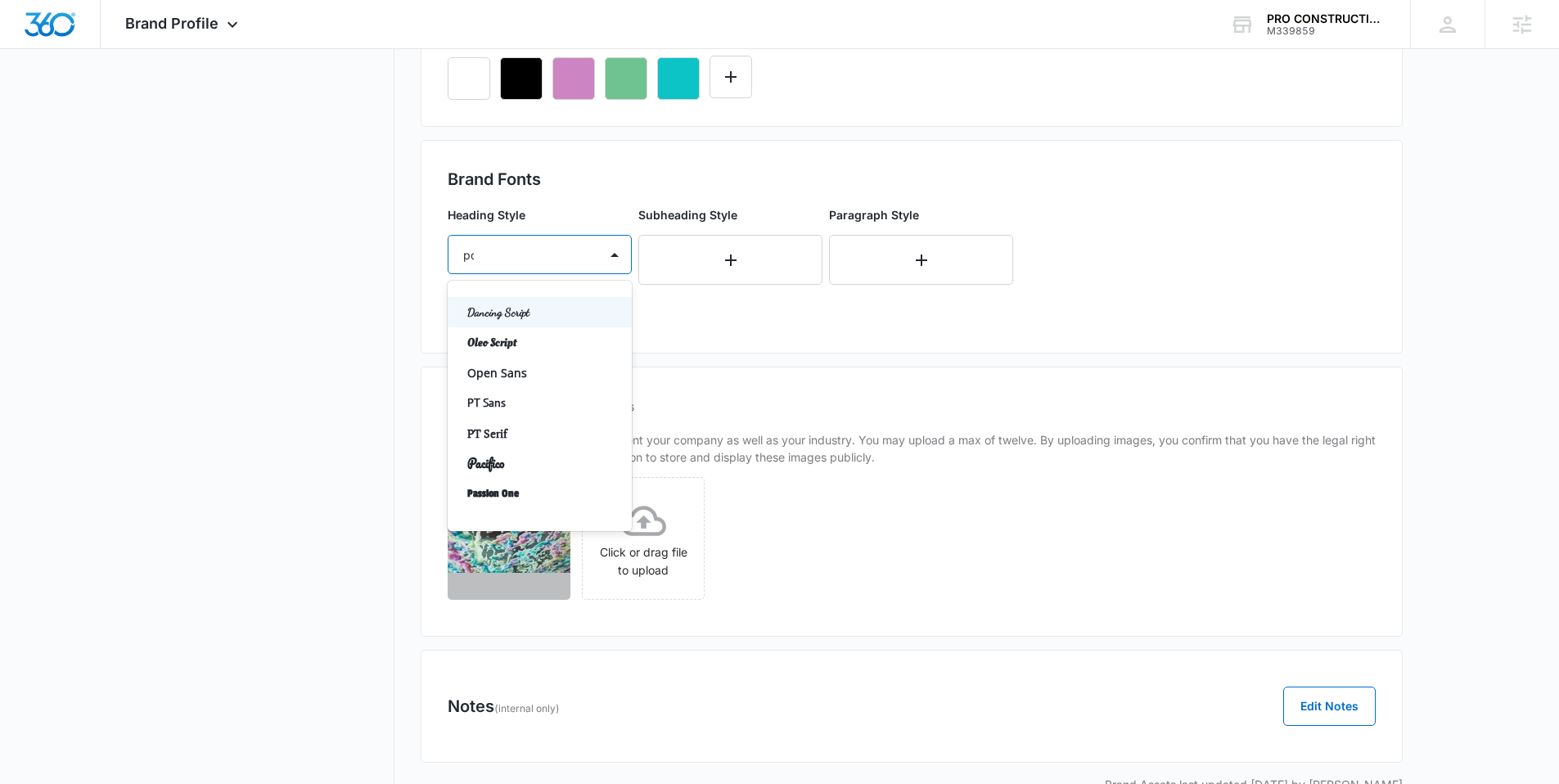
type input "pop"
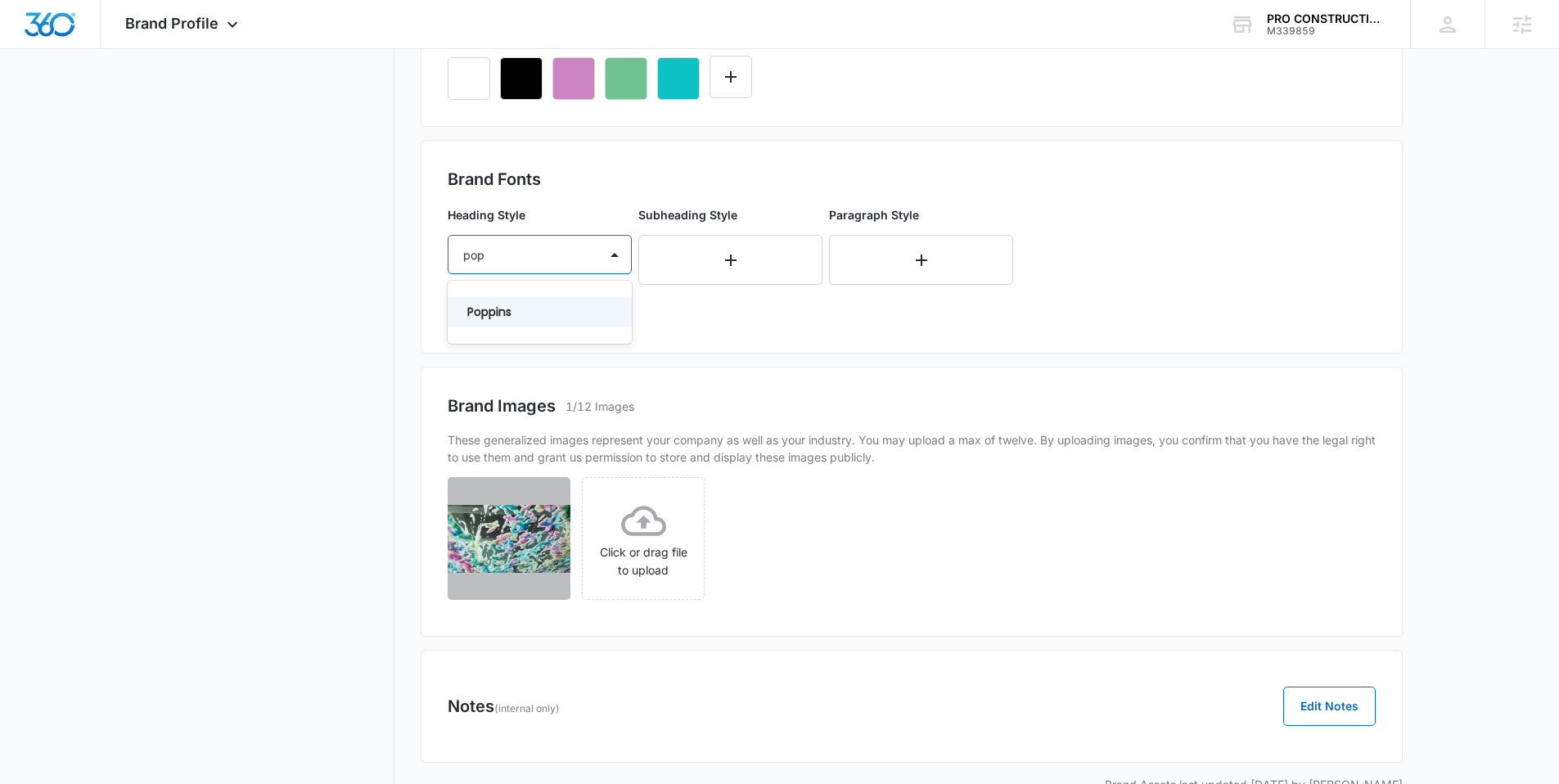
click at [576, 307] on p "Poppins" at bounding box center [538, 312] width 141 height 17
click at [559, 305] on div at bounding box center [520, 302] width 113 height 20
click at [509, 384] on p "Bold" at bounding box center [538, 390] width 141 height 17
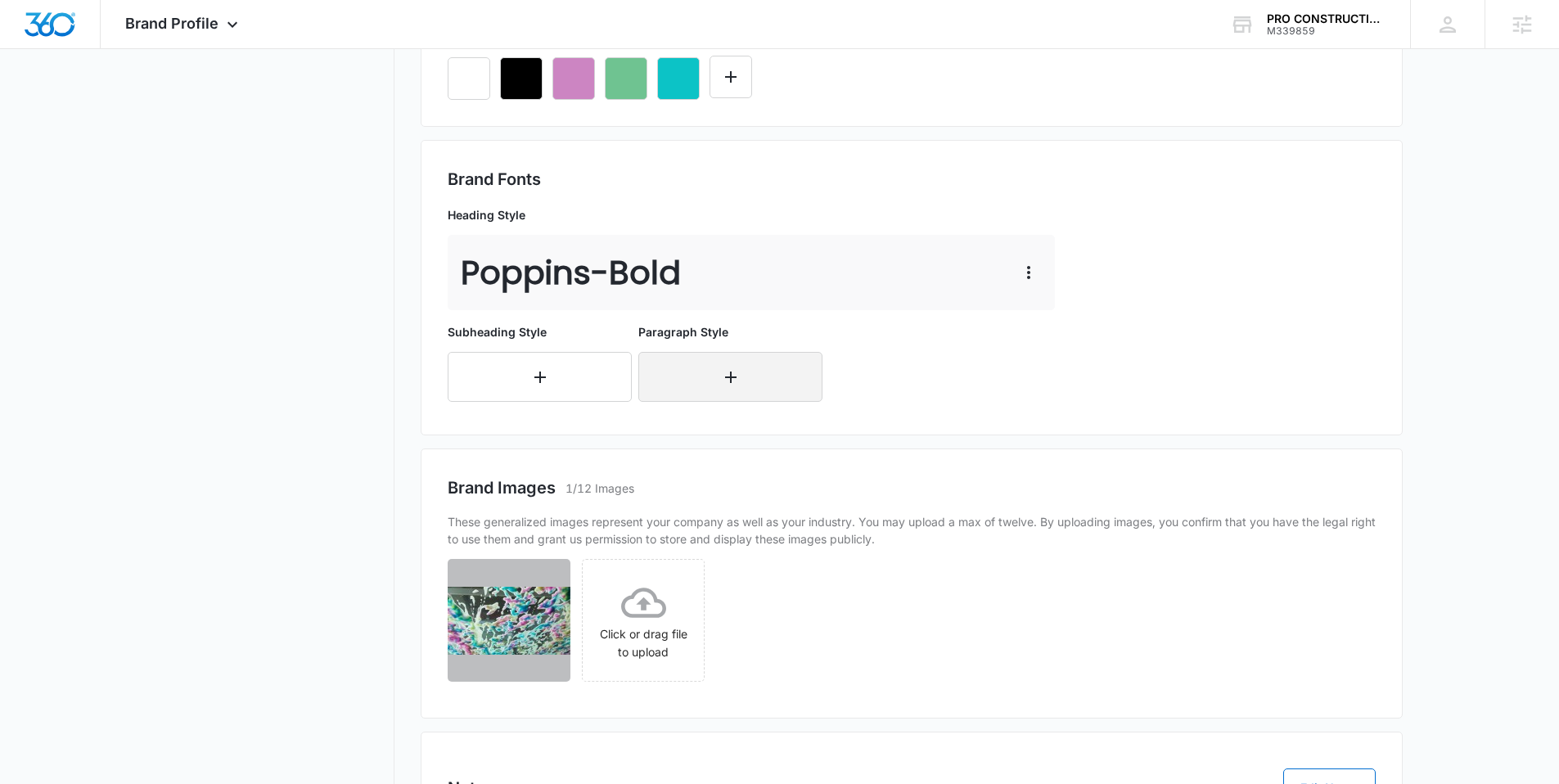
click at [731, 381] on icon "button" at bounding box center [730, 377] width 11 height 11
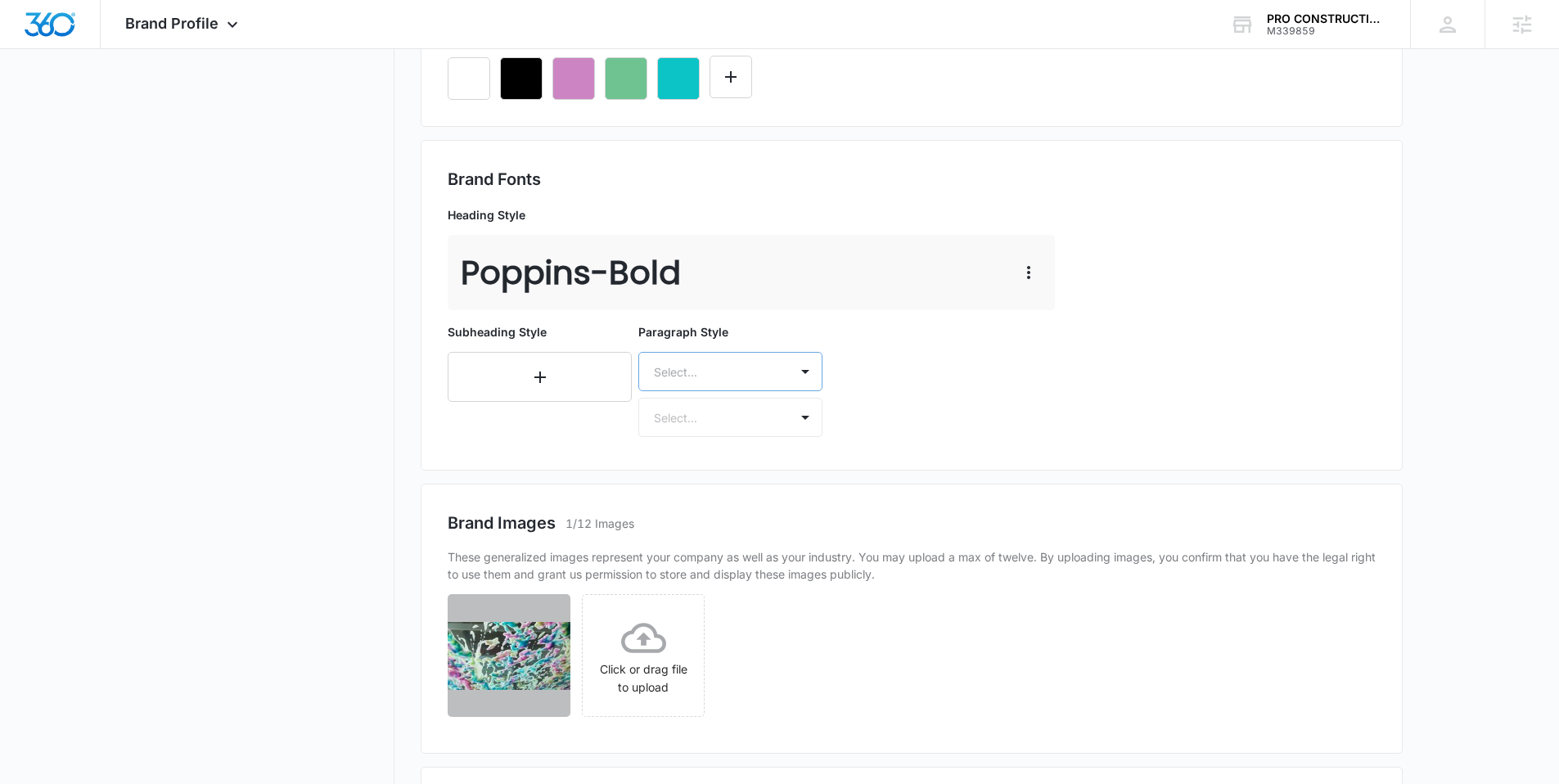
click at [708, 370] on div at bounding box center [711, 372] width 113 height 20
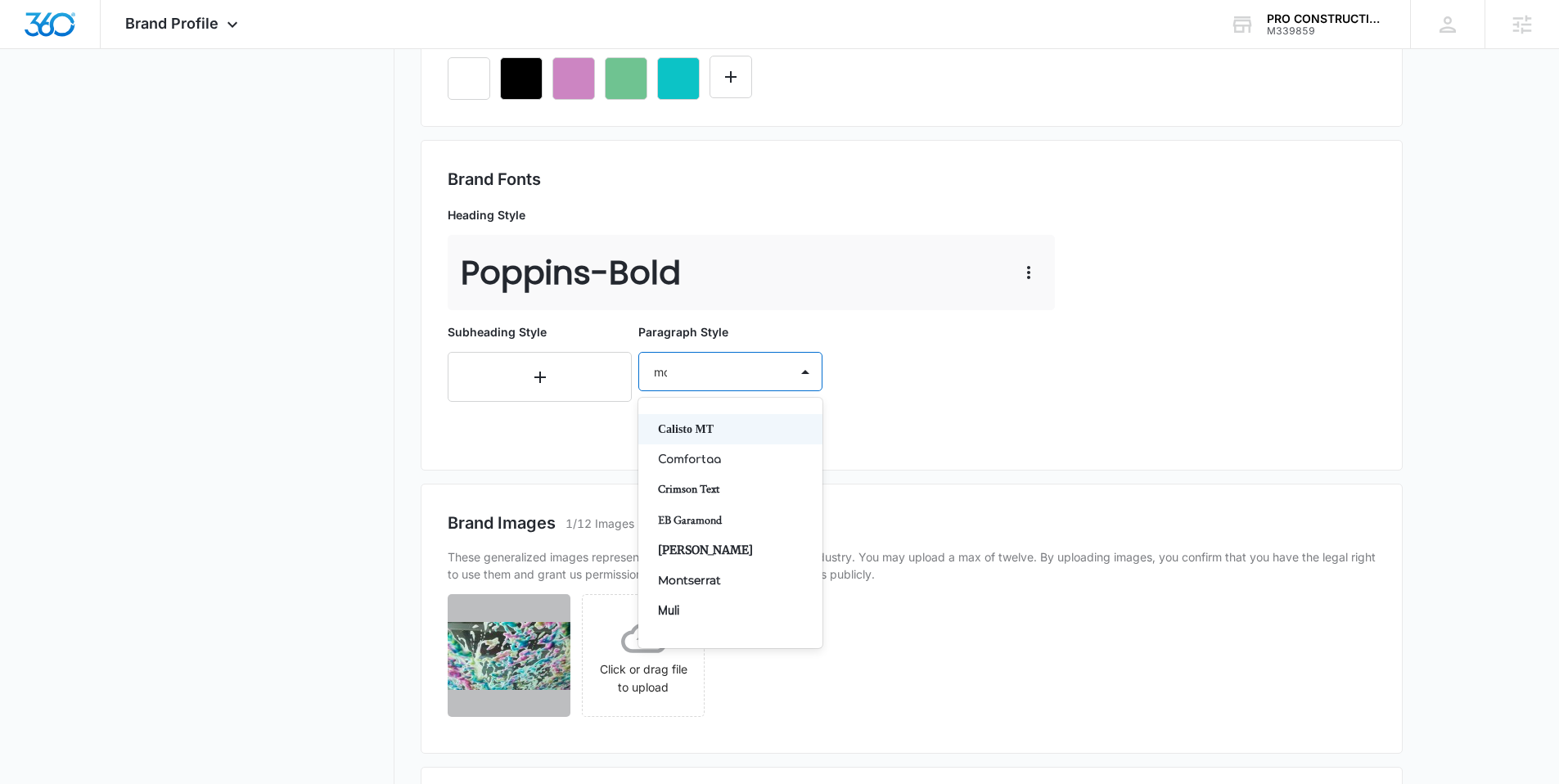
type input "mont"
click at [694, 437] on p "Montserrat" at bounding box center [728, 429] width 141 height 17
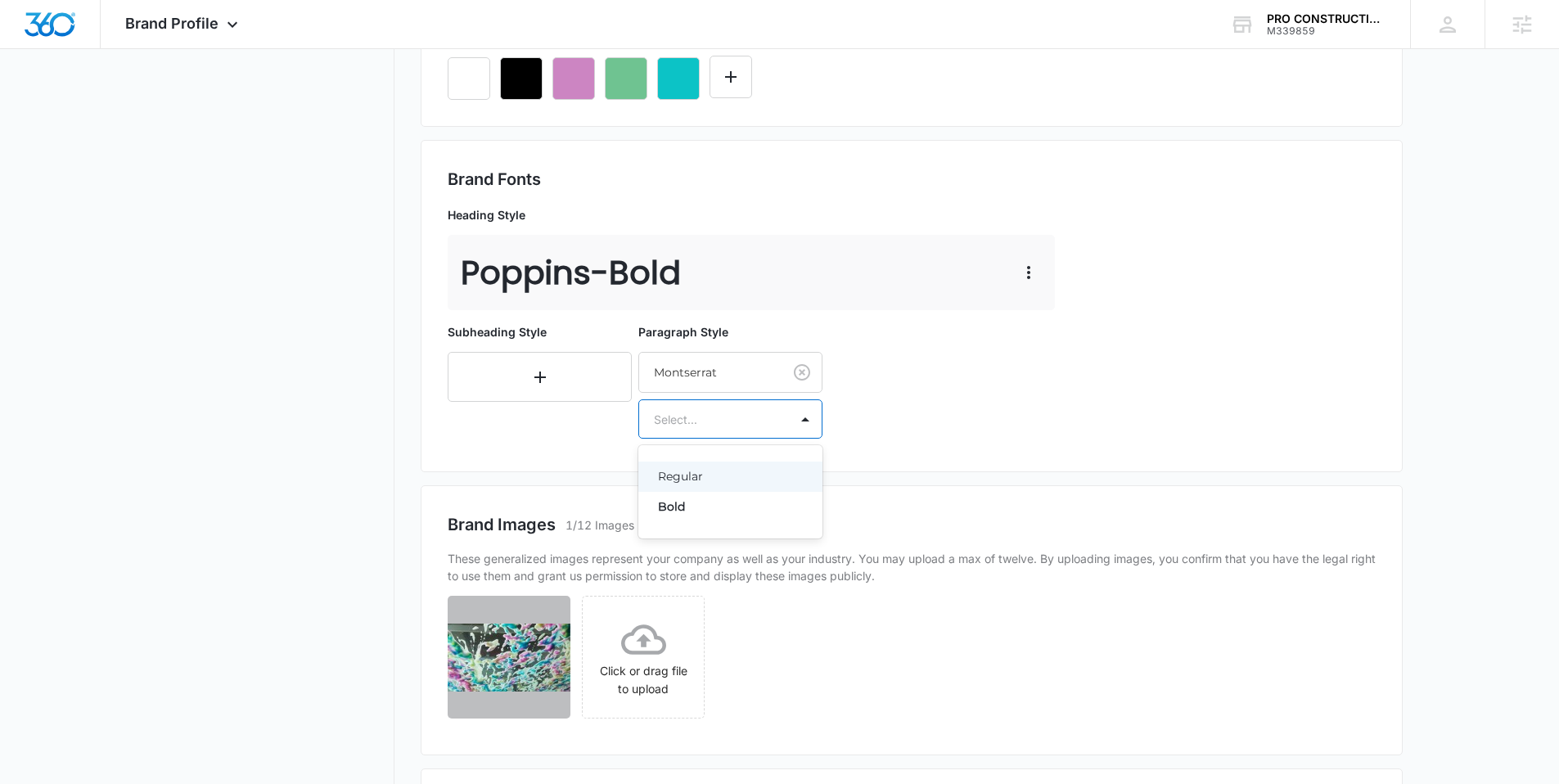
click at [708, 426] on div at bounding box center [711, 419] width 113 height 20
click at [695, 472] on p "Regular" at bounding box center [728, 476] width 141 height 17
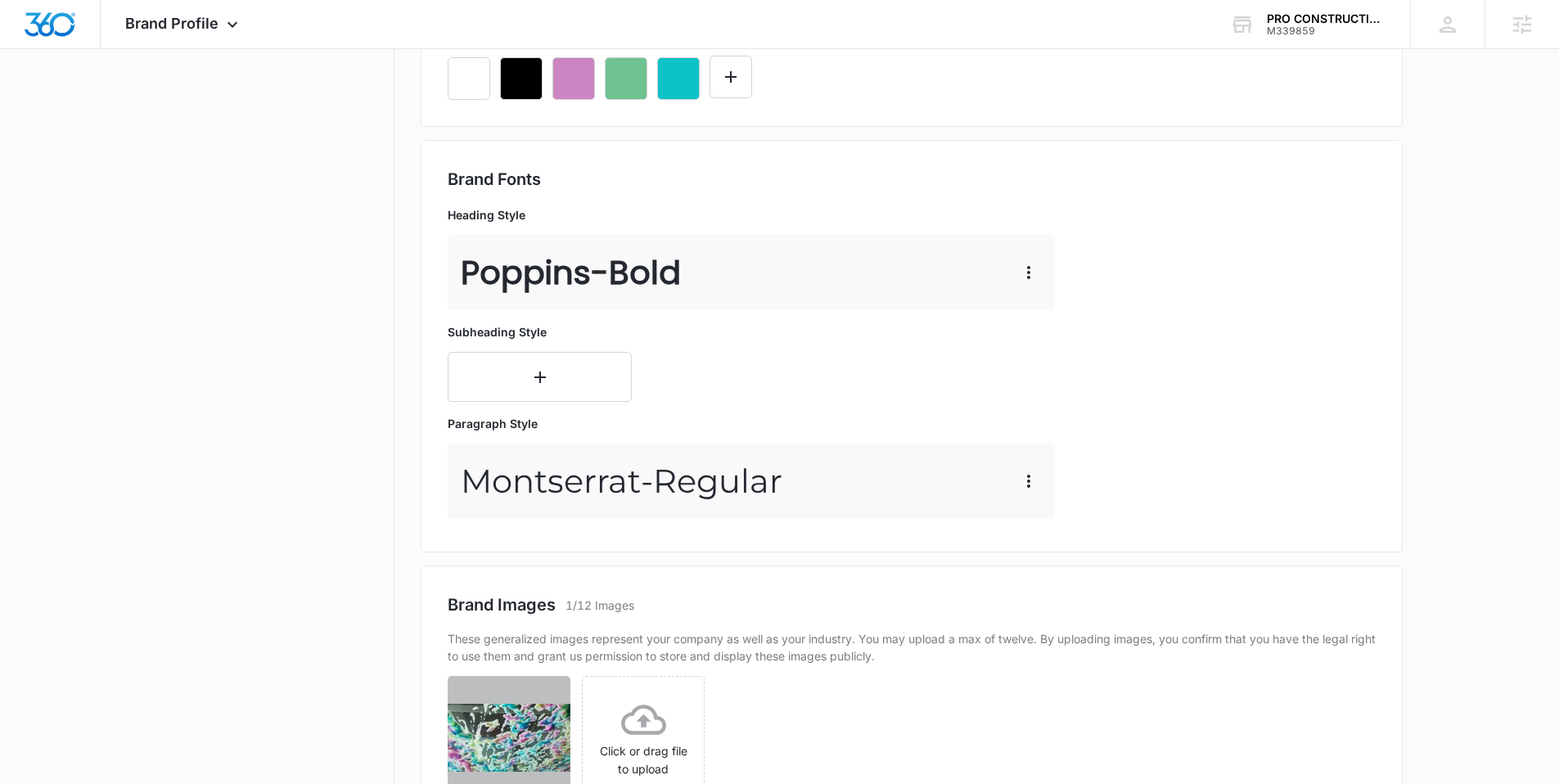
click at [249, 341] on nav "Brand Profile Getting Started Overview Brand Assets Objectives Platform Profile…" at bounding box center [275, 302] width 238 height 1400
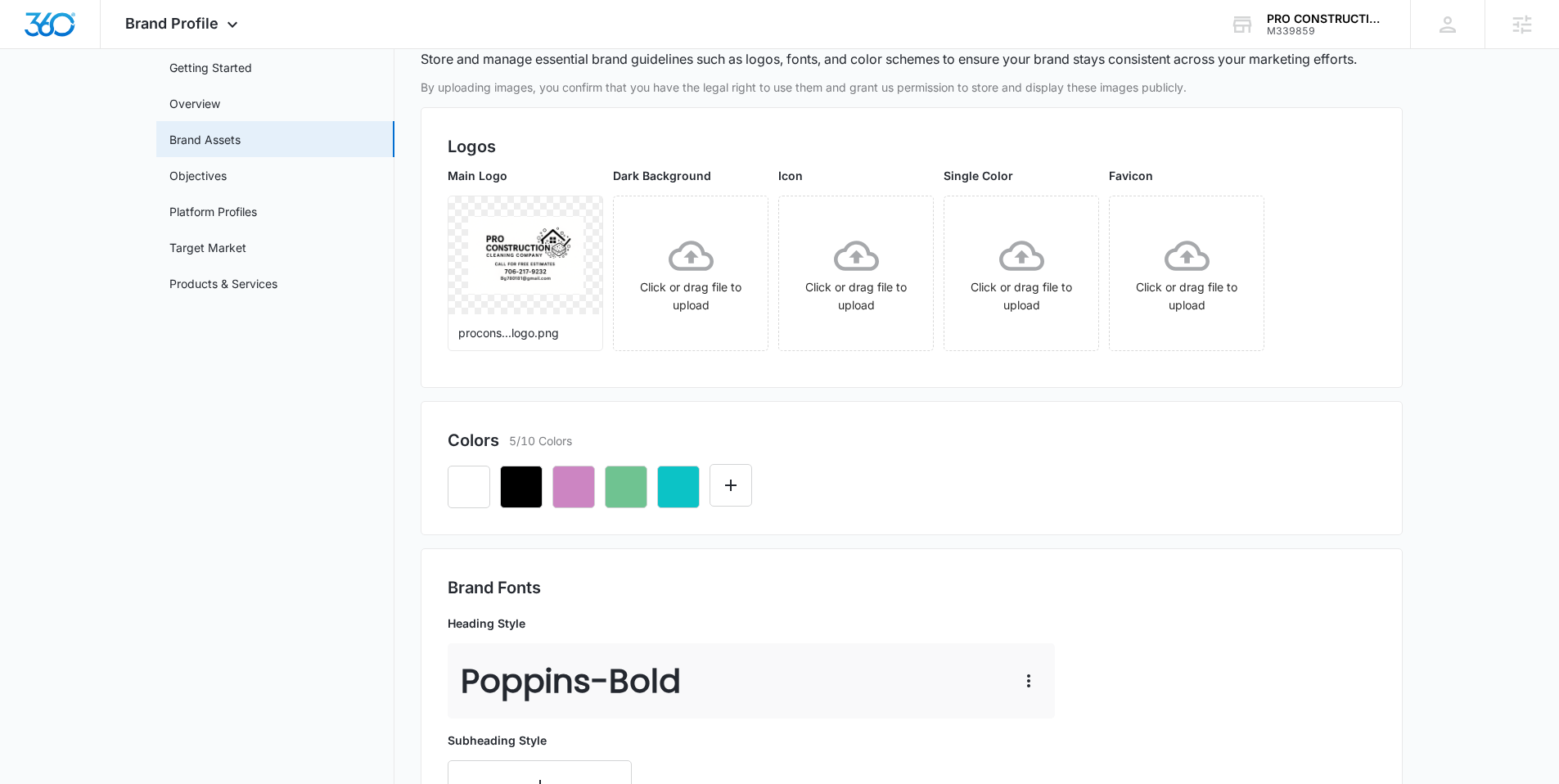
scroll to position [78, 0]
